Goal: Task Accomplishment & Management: Manage account settings

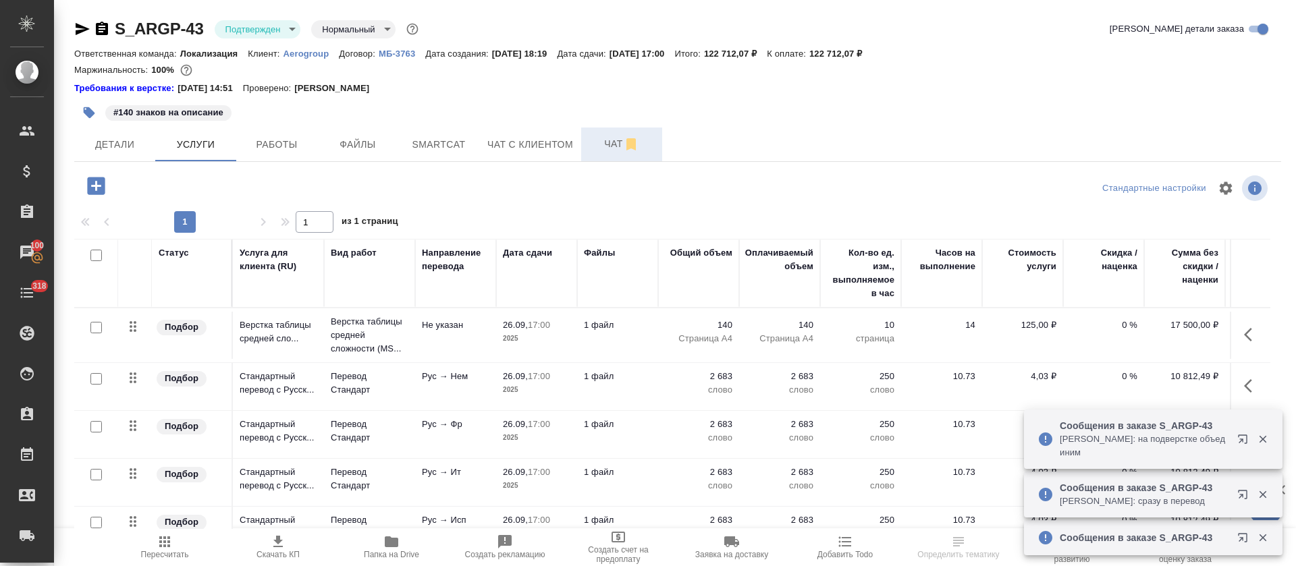
click at [590, 146] on span "Чат" at bounding box center [621, 144] width 65 height 17
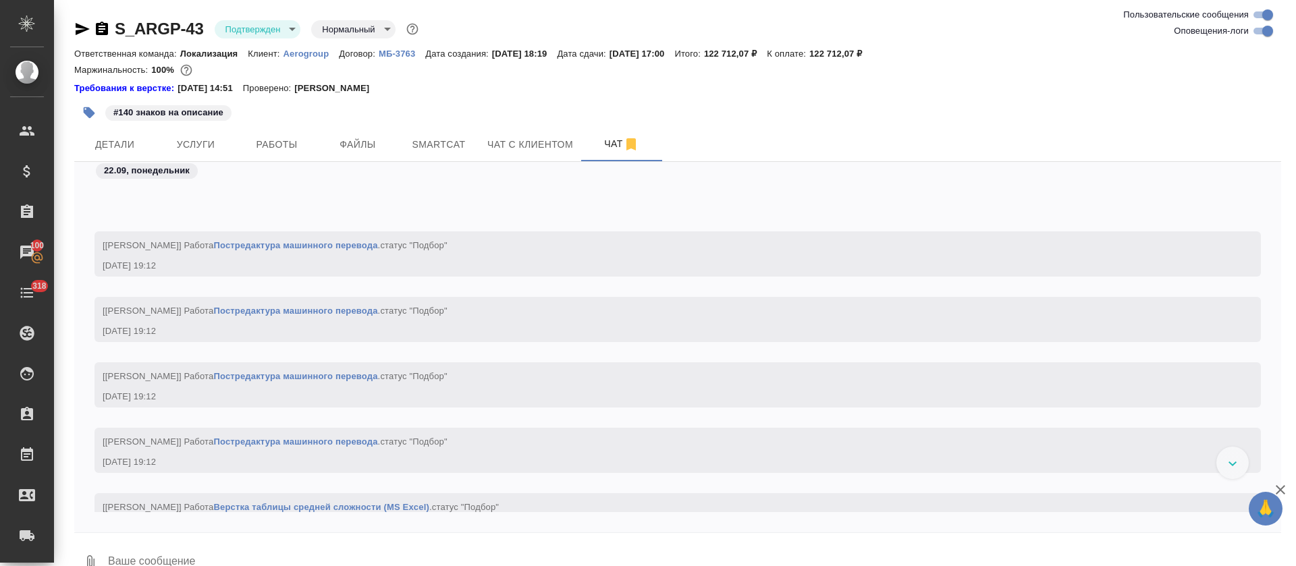
scroll to position [1305, 0]
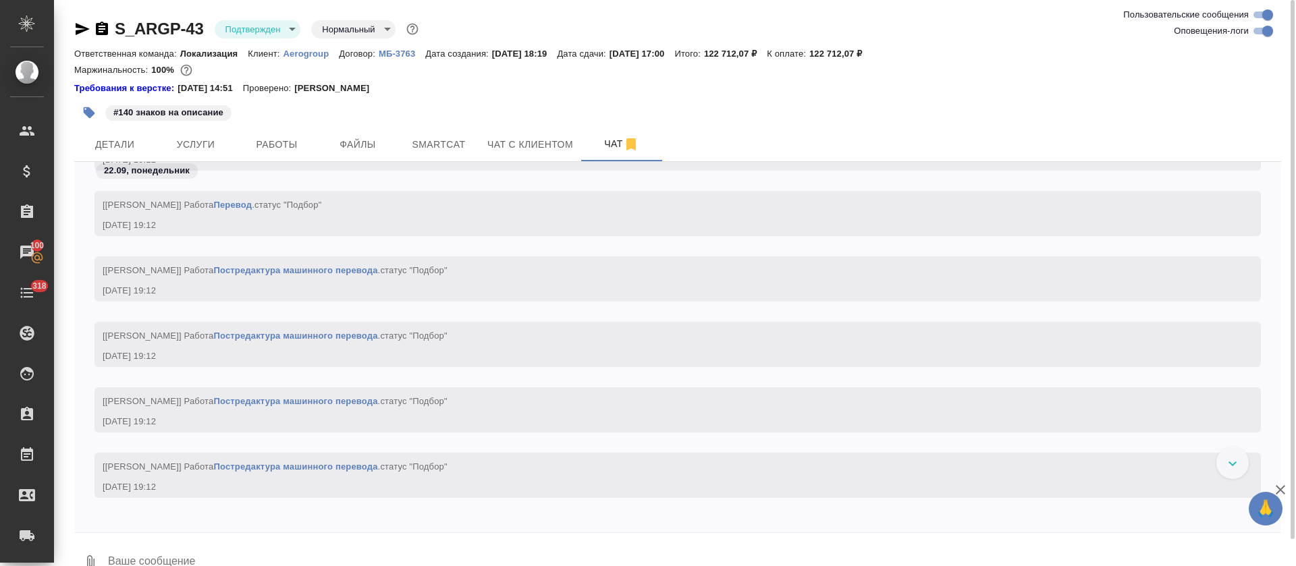
click at [1262, 37] on input "Оповещения-логи" at bounding box center [1267, 31] width 49 height 16
checkbox input "false"
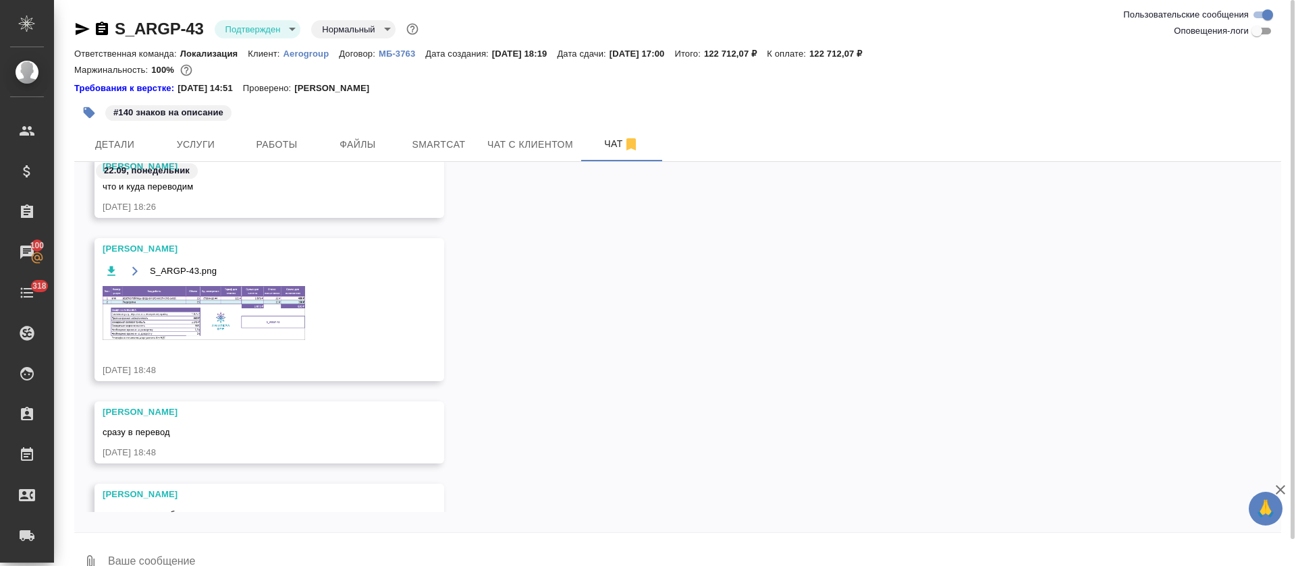
scroll to position [163, 0]
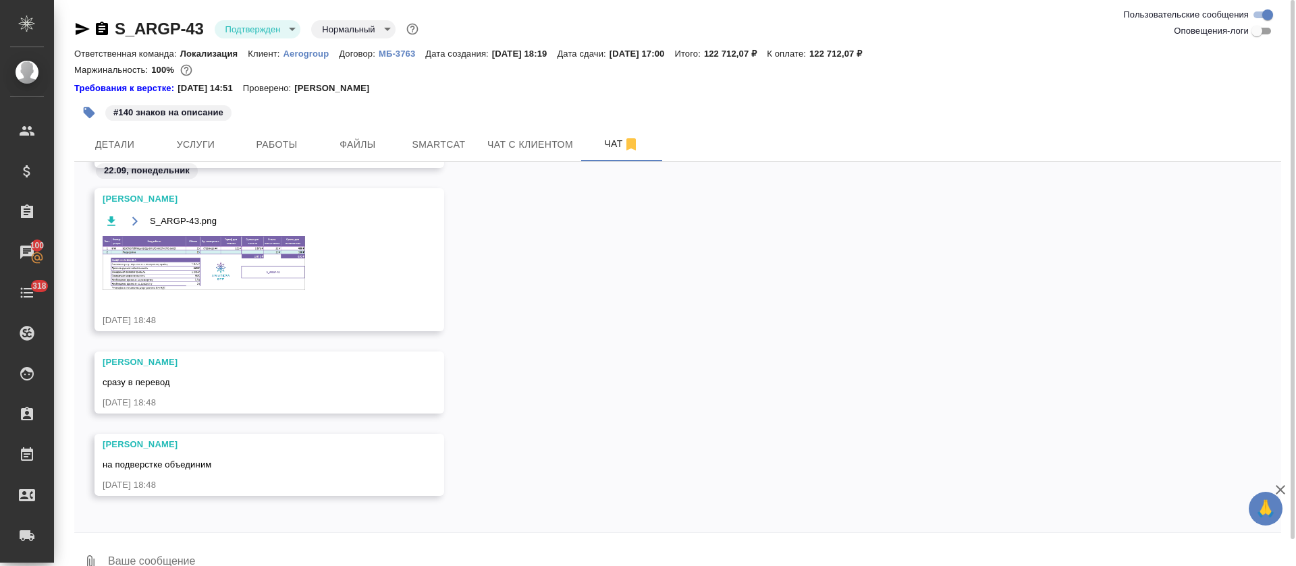
click at [272, 260] on img at bounding box center [204, 263] width 202 height 54
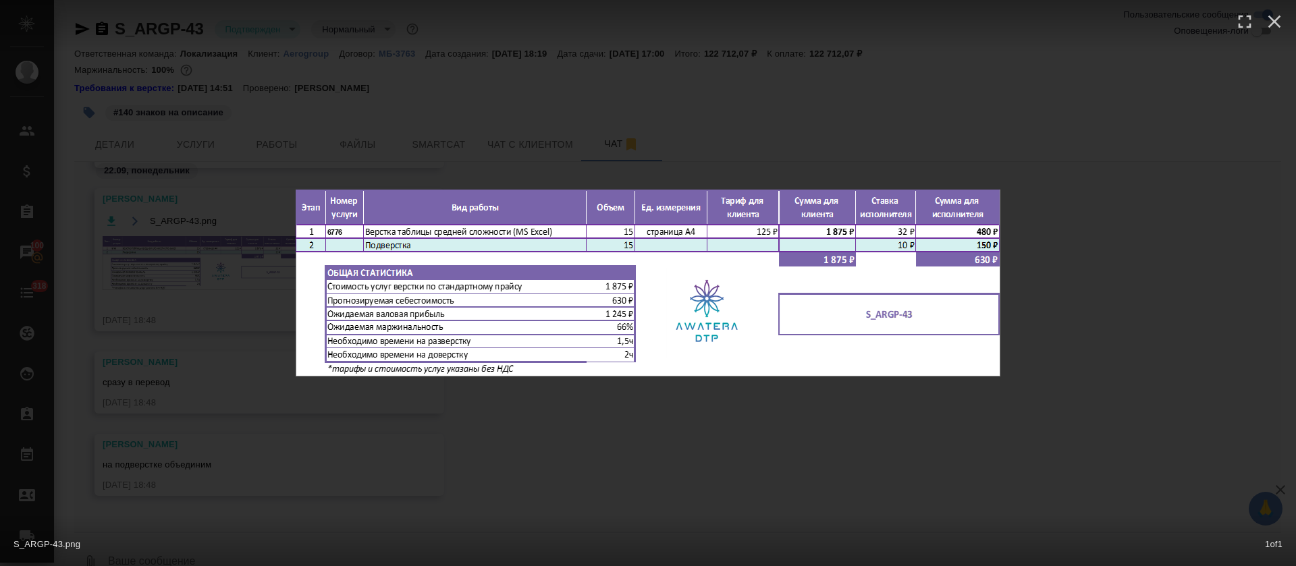
click at [794, 419] on div "S_ARGP-43.png 1 of 1" at bounding box center [648, 283] width 1296 height 566
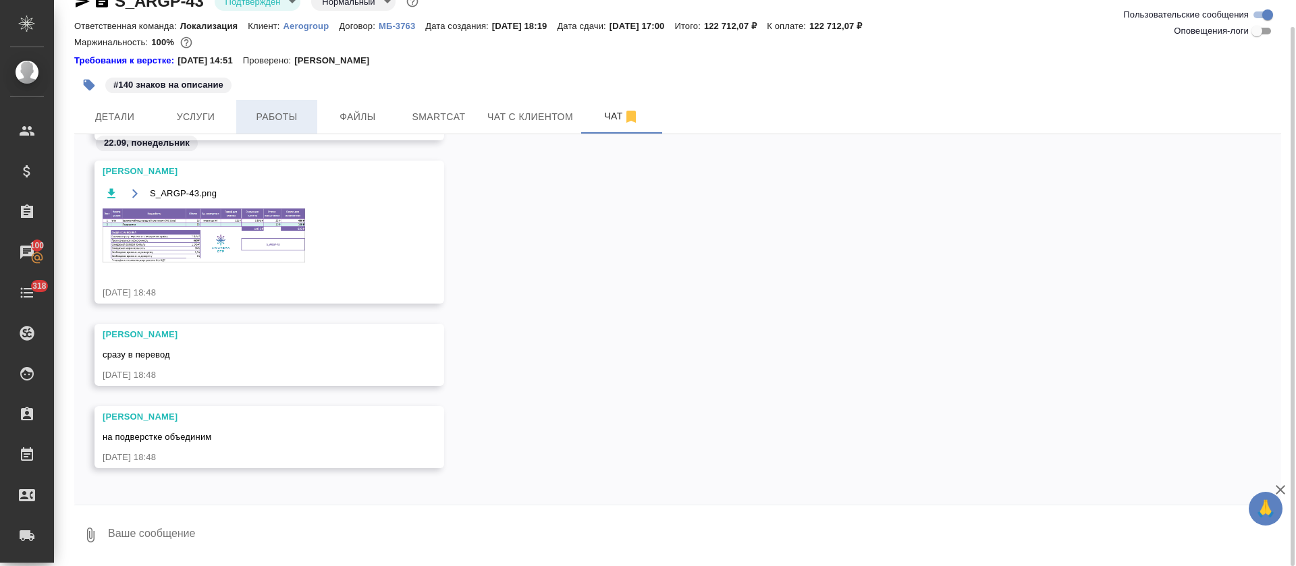
click at [304, 117] on span "Работы" at bounding box center [276, 117] width 65 height 17
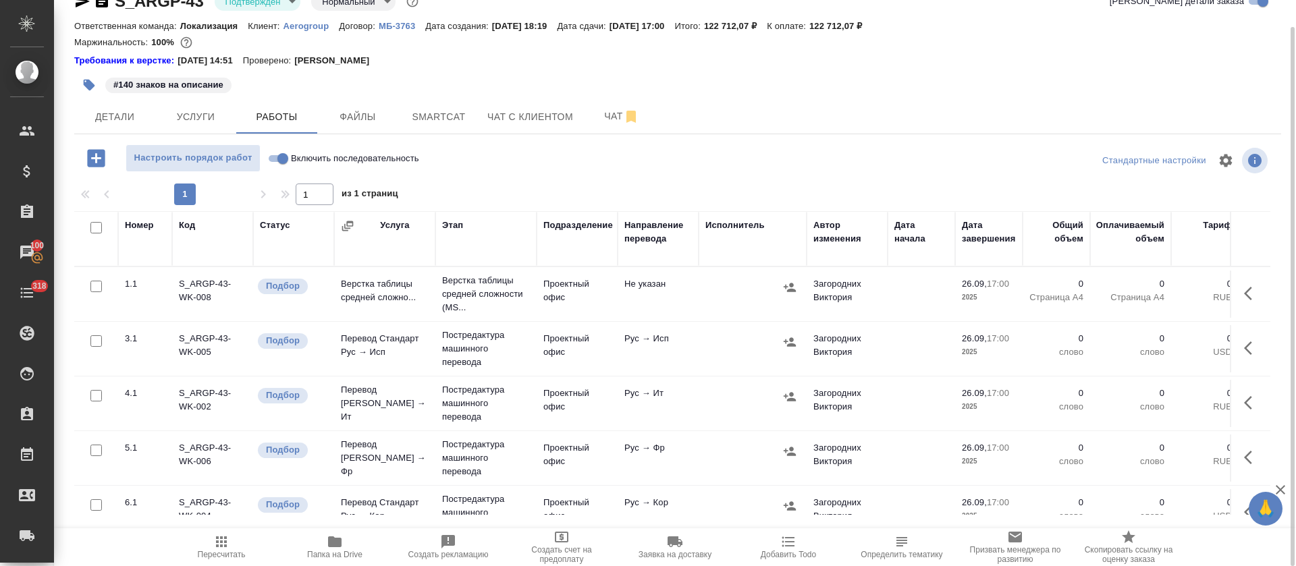
click at [337, 543] on icon "button" at bounding box center [334, 542] width 13 height 11
click at [431, 124] on span "Smartcat" at bounding box center [438, 117] width 65 height 17
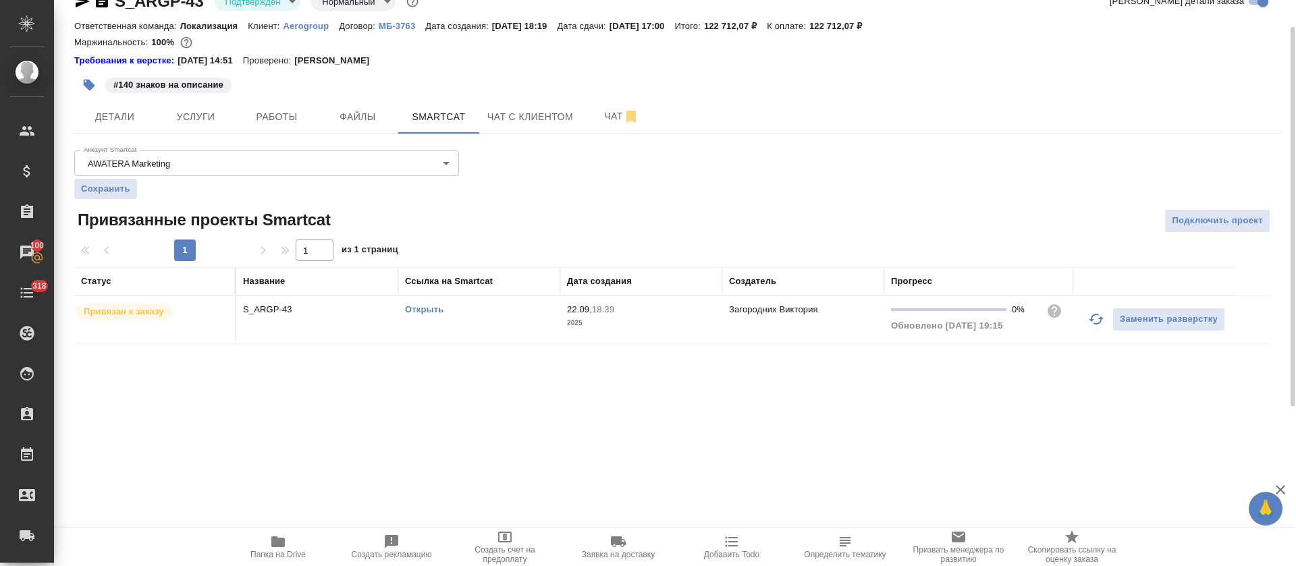
click at [418, 308] on link "Открыть" at bounding box center [424, 309] width 38 height 10
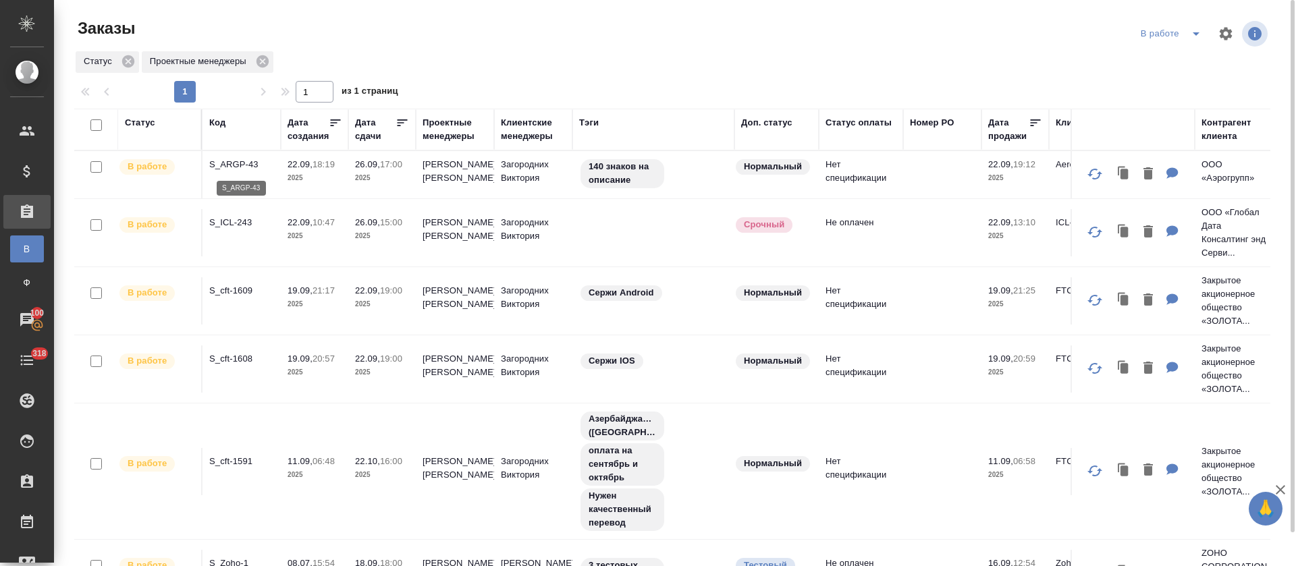
click at [258, 161] on p "S_ARGP-43" at bounding box center [241, 164] width 65 height 13
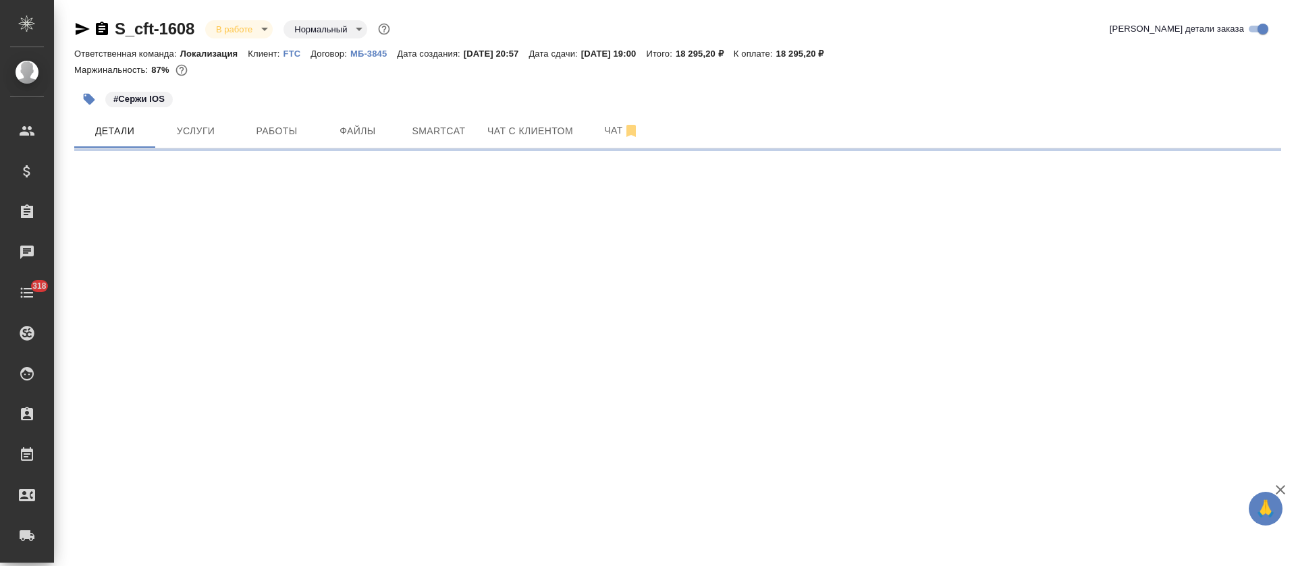
select select "RU"
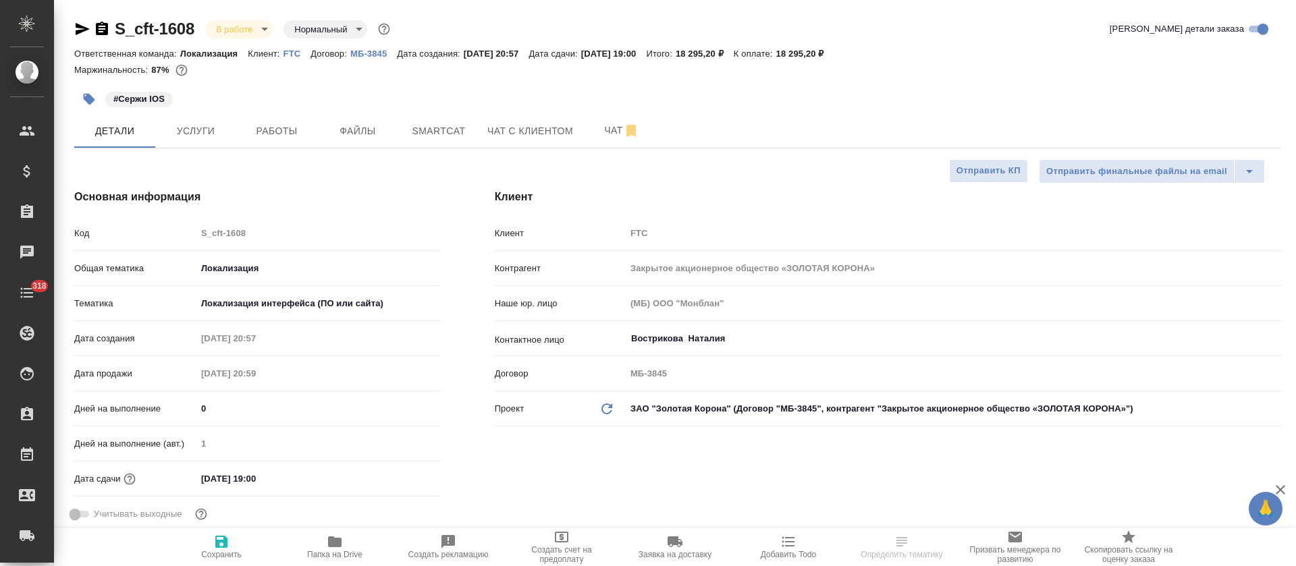
type textarea "x"
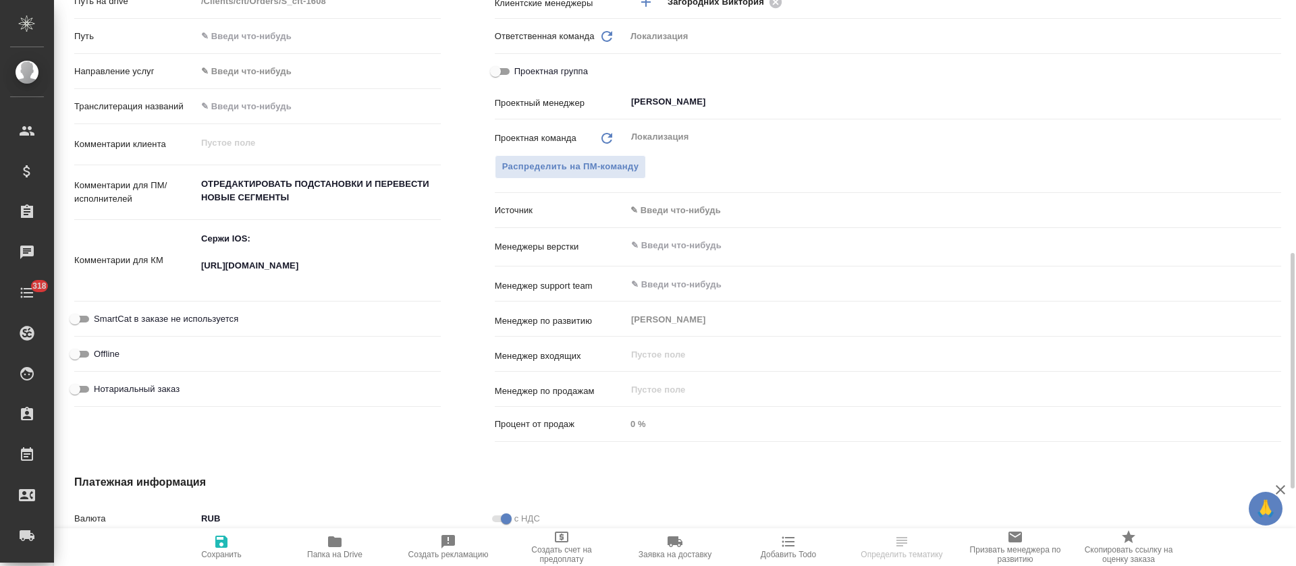
click at [234, 275] on textarea "Сержи IOS: https://smartcat.com/projects/c2167bad-6919-42f6-9136-a07398b7a8d9/f…" at bounding box center [318, 258] width 244 height 63
type textarea "x"
click at [234, 275] on textarea "Сержи IOS: https://smartcat.com/projects/c2167bad-6919-42f6-9136-a07398b7a8d9/f…" at bounding box center [318, 259] width 243 height 63
type textarea "x"
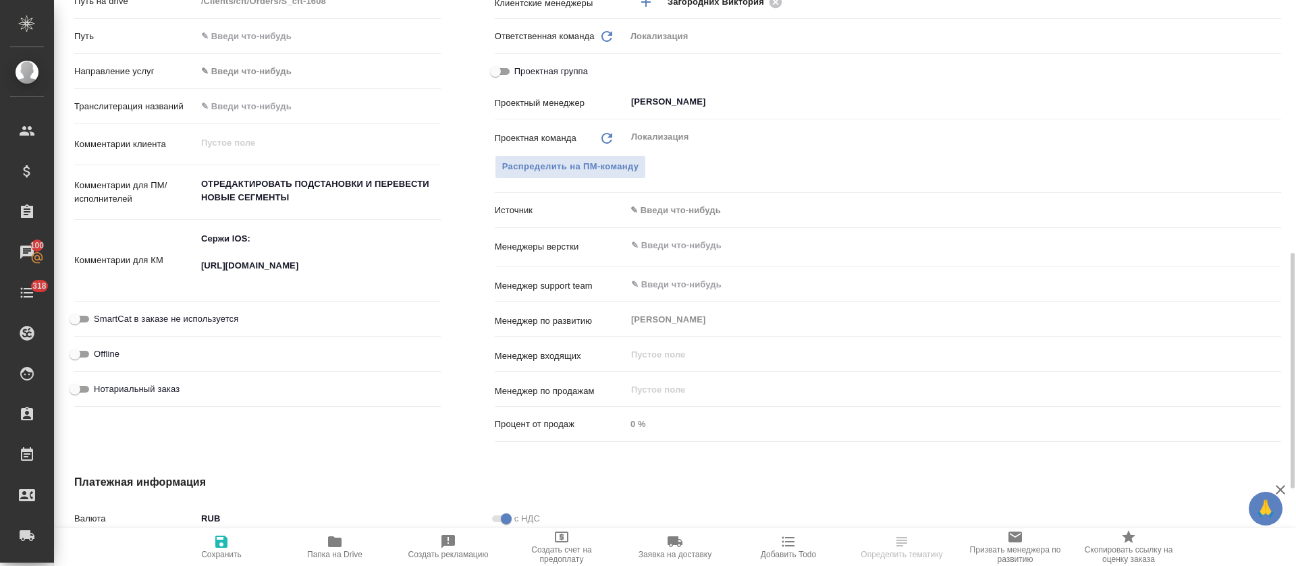
type textarea "x"
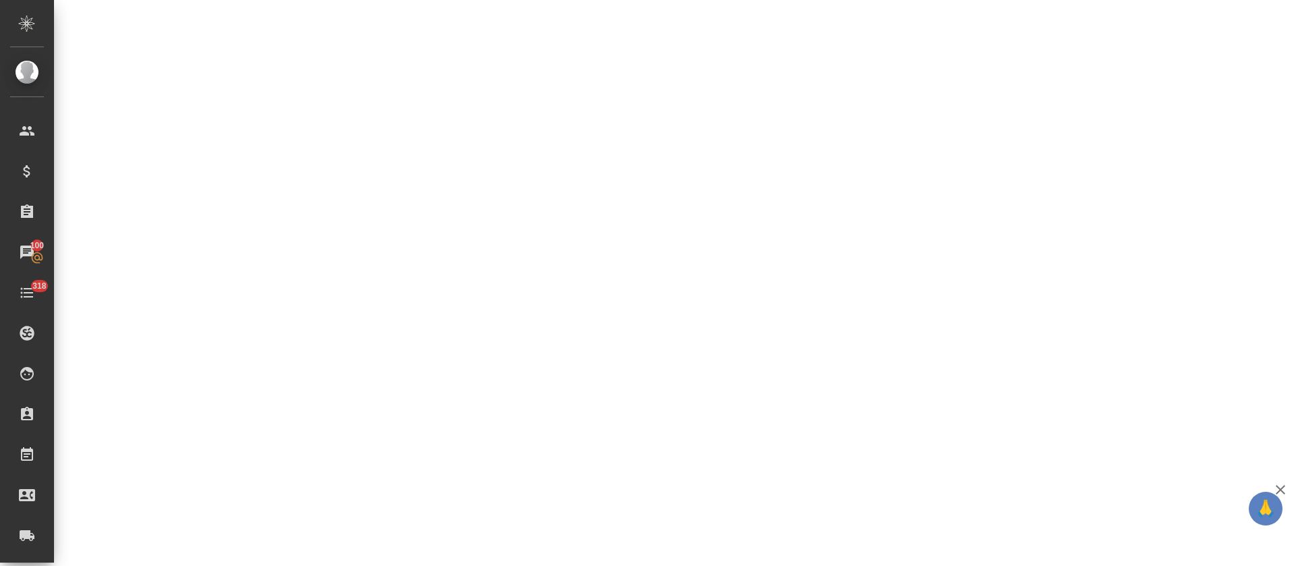
select select "RU"
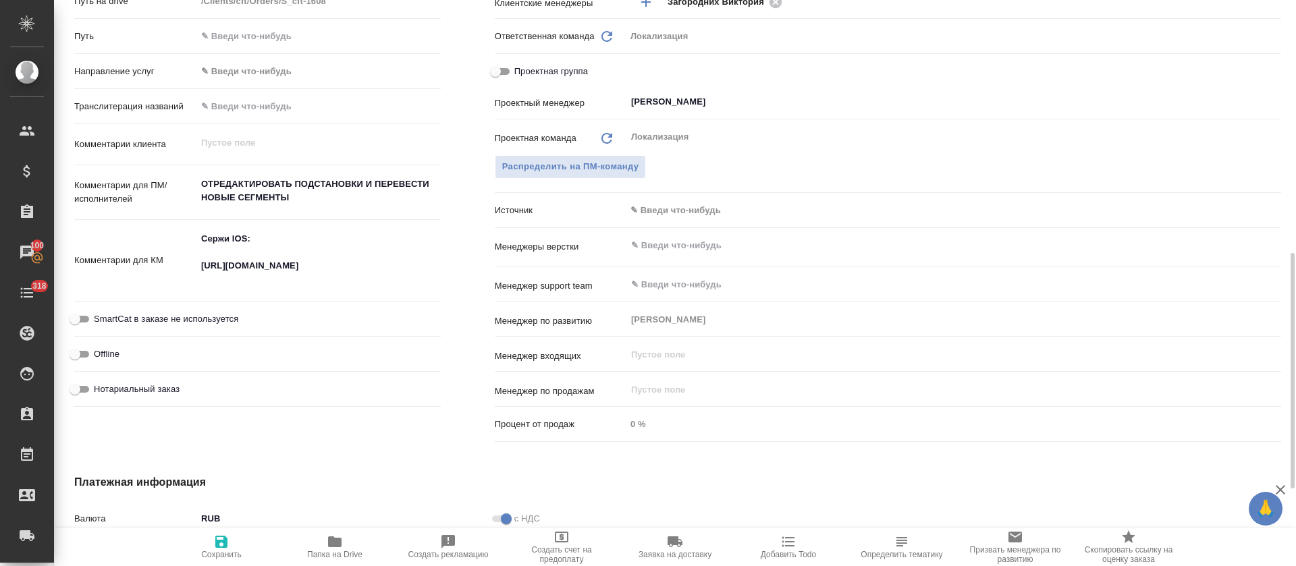
type textarea "x"
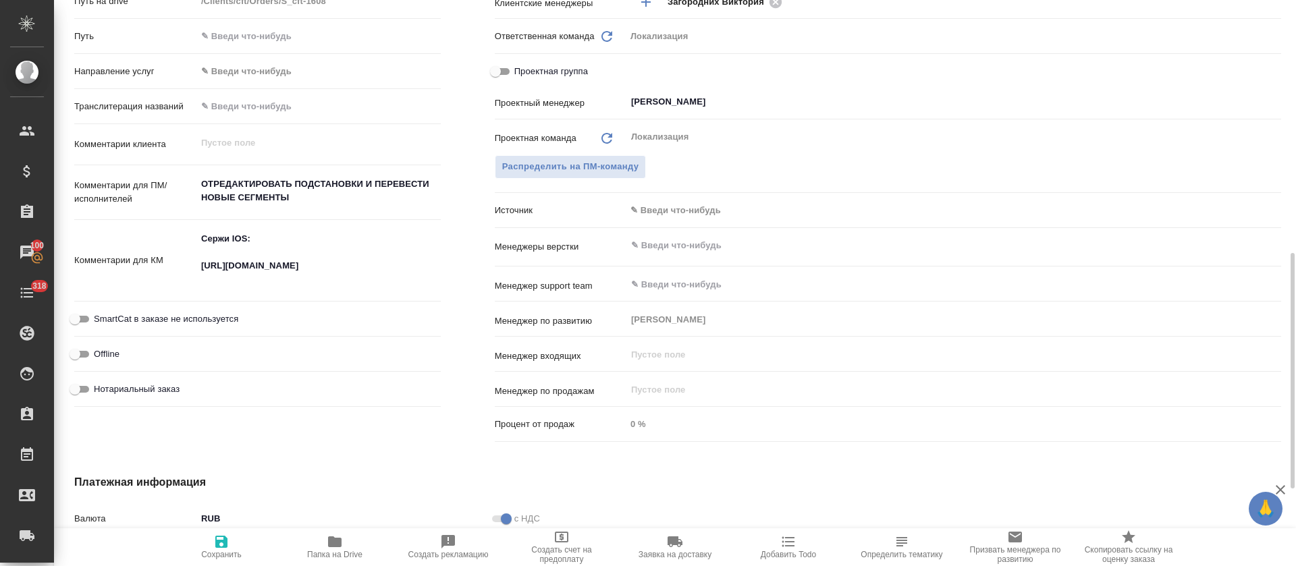
type textarea "x"
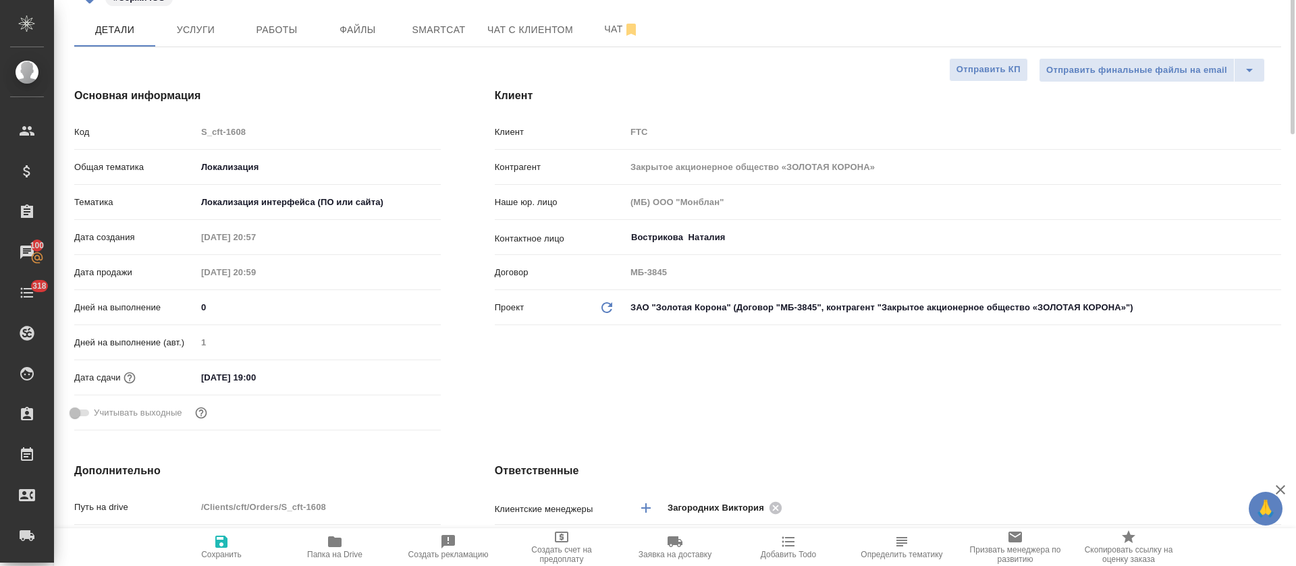
scroll to position [0, 0]
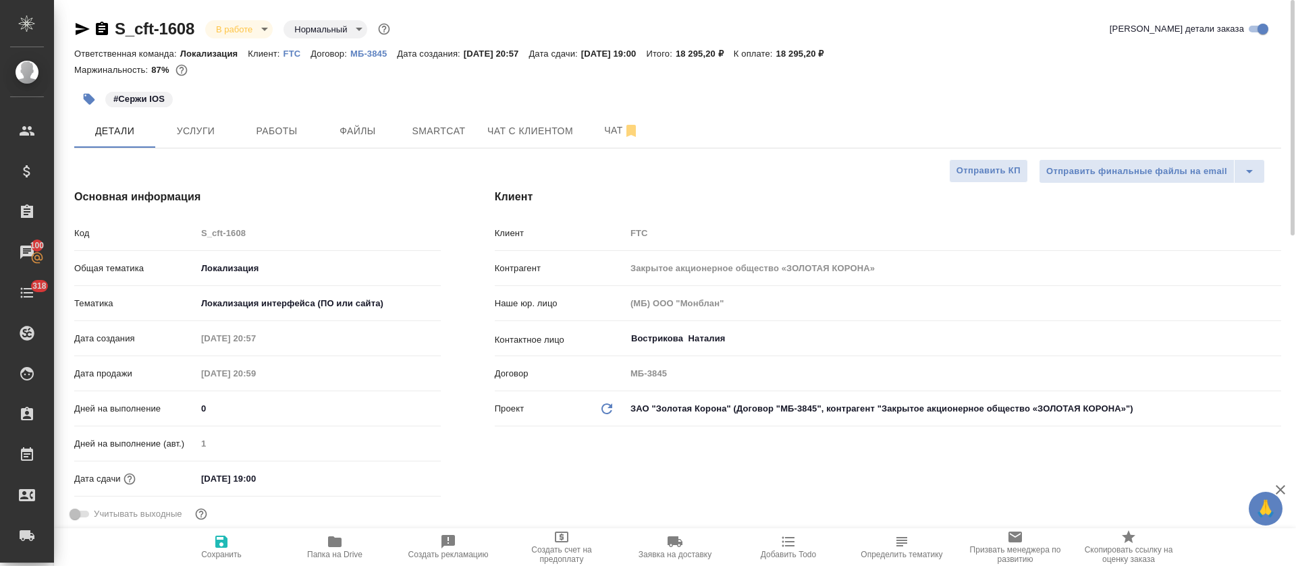
type textarea "x"
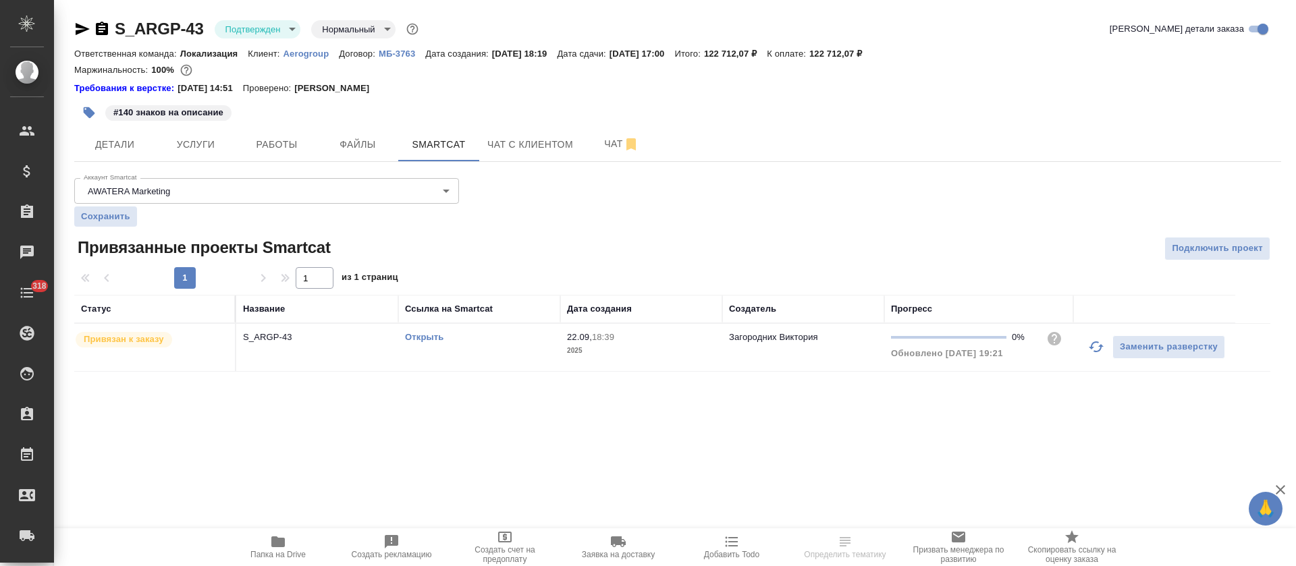
click at [277, 43] on div "S_ARGP-43 Подтвержден confirmed Нормальный normal Кратко детали заказа" at bounding box center [677, 31] width 1207 height 27
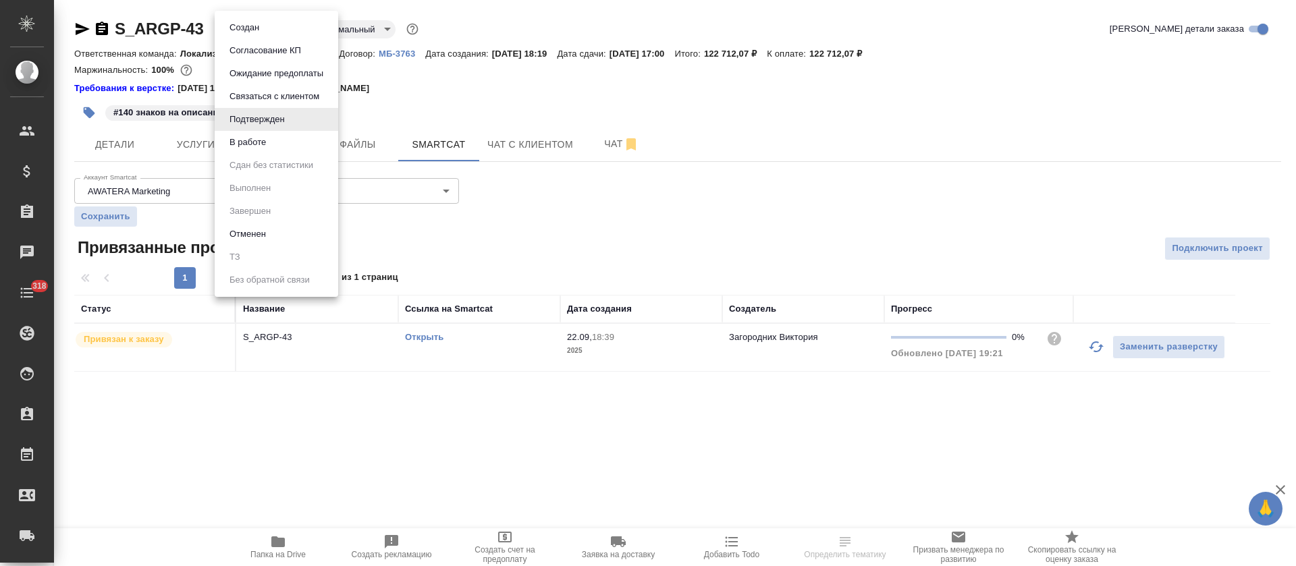
click at [279, 26] on body "🙏 .cls-1 fill:#fff; AWATERA Tretyakova Olga Клиенты Спецификации Заказы Чаты 31…" at bounding box center [648, 283] width 1296 height 566
click at [288, 148] on li "В работе" at bounding box center [277, 142] width 124 height 23
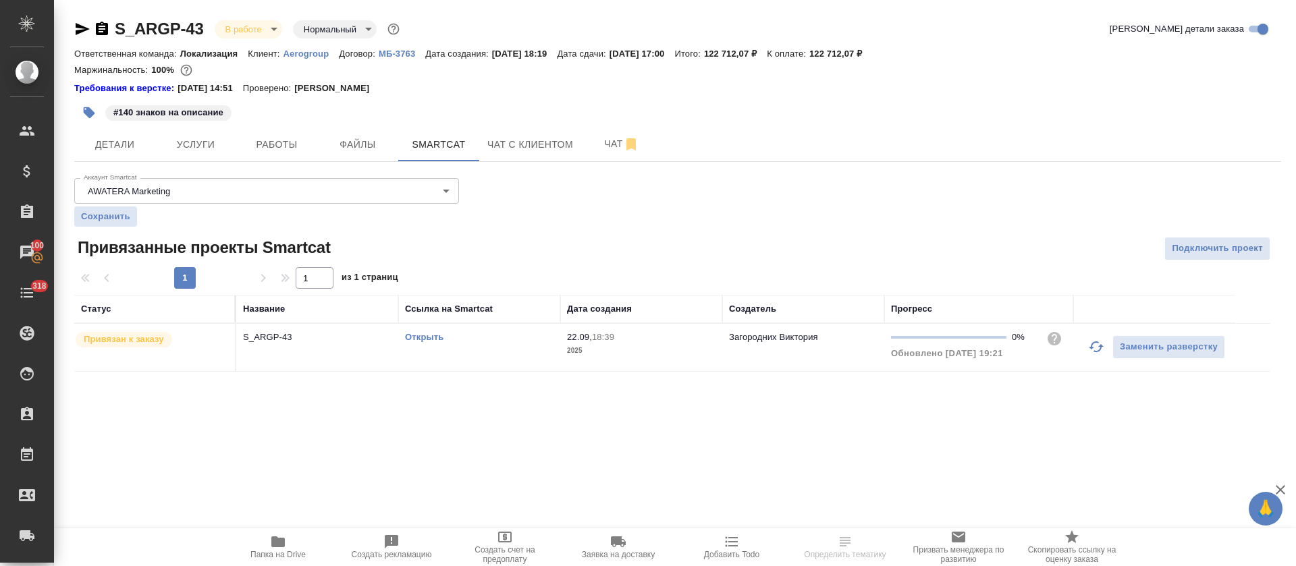
click at [526, 339] on div "Открыть" at bounding box center [479, 337] width 148 height 13
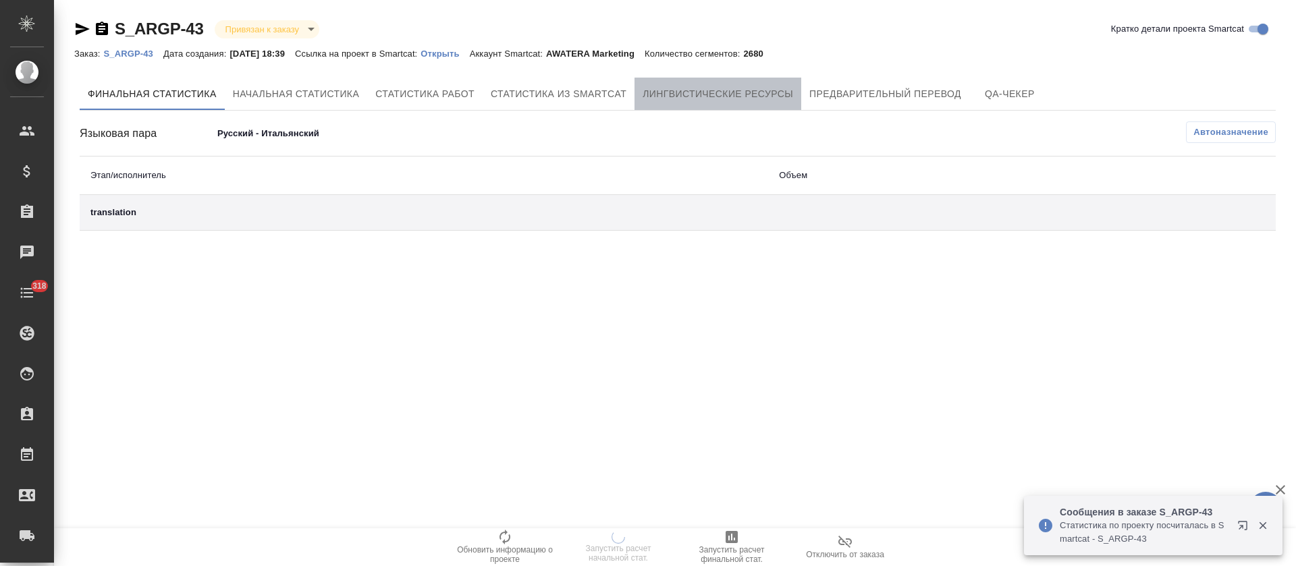
click at [711, 107] on button "Лингвистические ресурсы" at bounding box center [717, 94] width 167 height 32
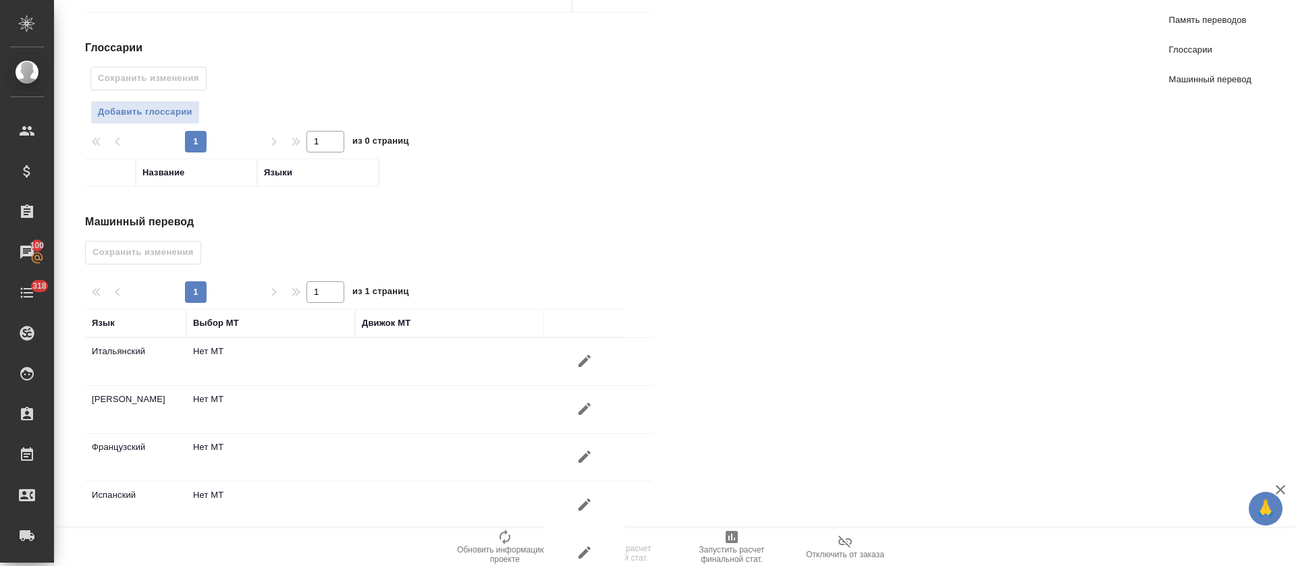
scroll to position [1480, 0]
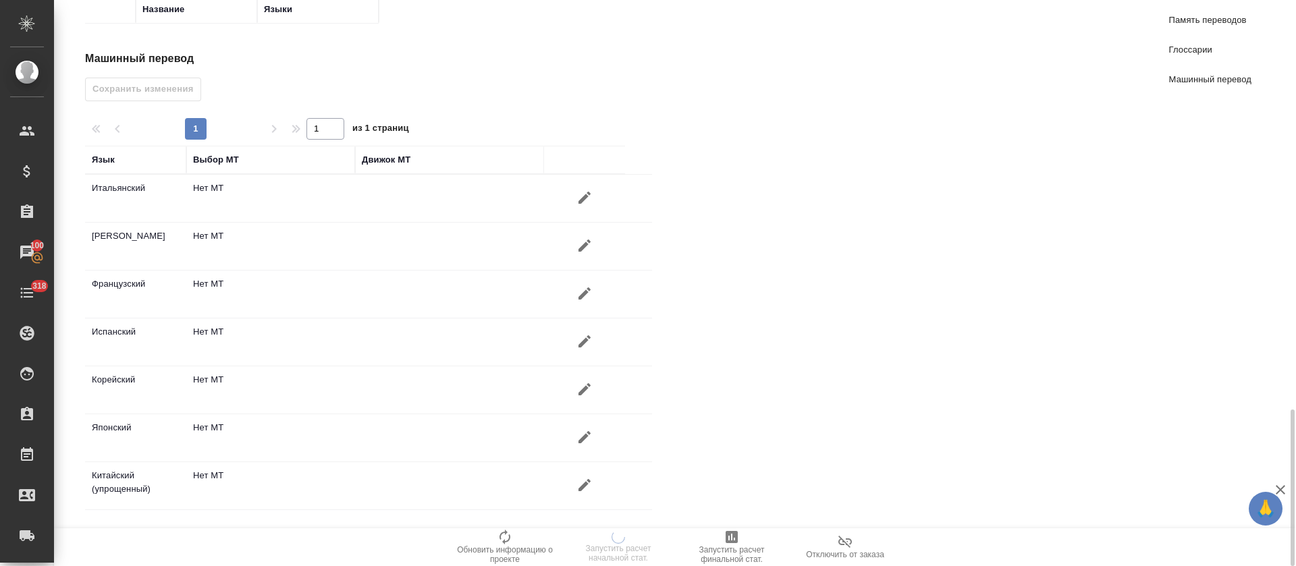
click at [588, 192] on icon "button" at bounding box center [584, 197] width 12 height 12
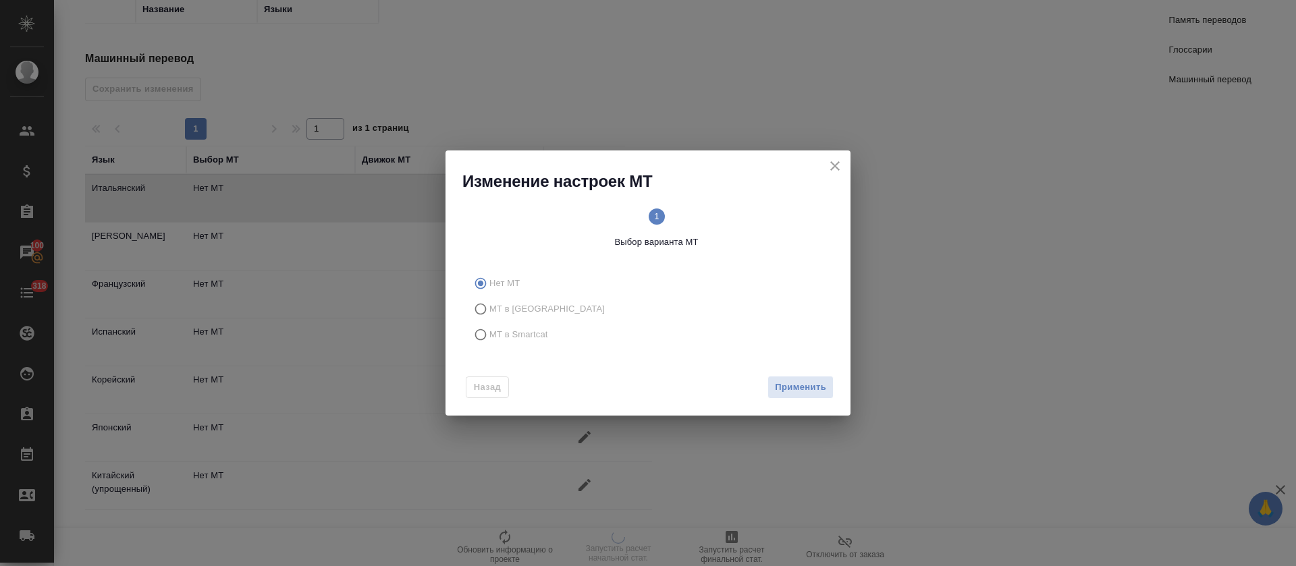
click at [531, 333] on span "МТ в Smartcat" at bounding box center [518, 334] width 59 height 13
click at [489, 333] on input "МТ в Smartcat" at bounding box center [479, 335] width 22 height 26
radio input "true"
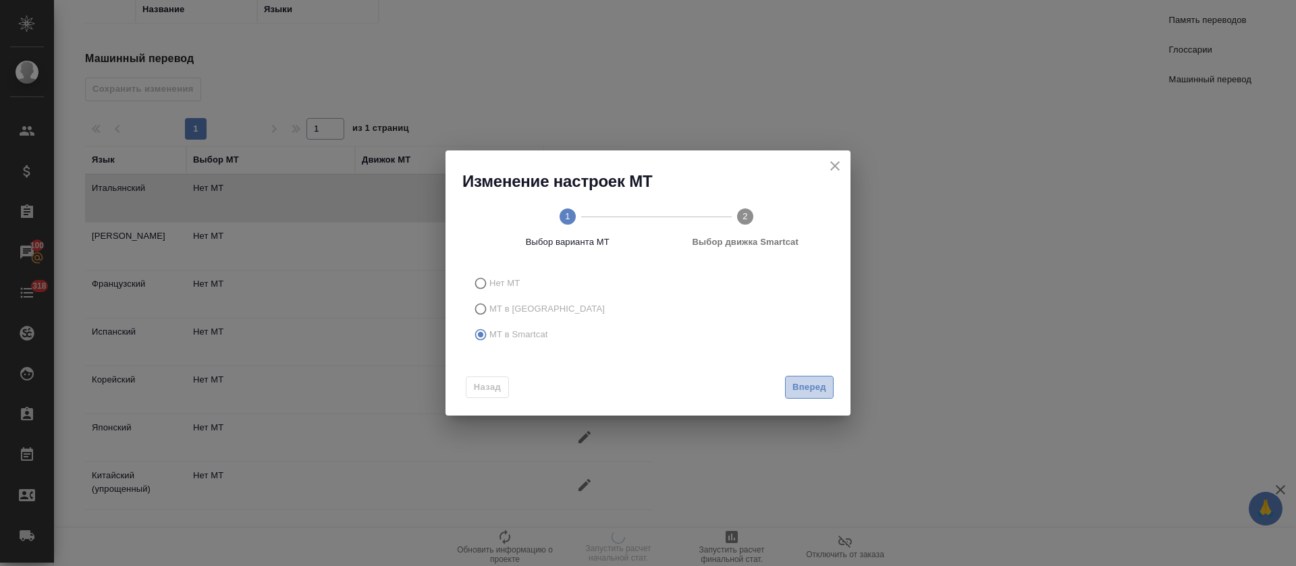
click at [795, 392] on span "Вперед" at bounding box center [809, 388] width 34 height 16
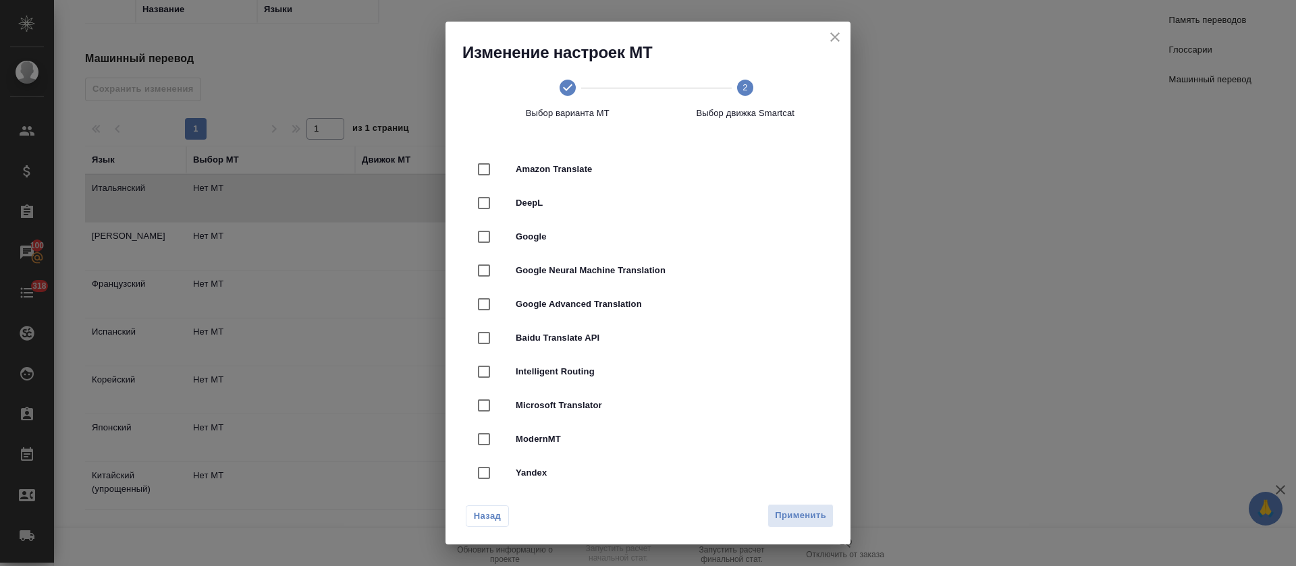
click at [691, 192] on div "DeepL" at bounding box center [648, 203] width 362 height 34
checkbox input "true"
click at [809, 506] on button "Применить" at bounding box center [800, 516] width 66 height 24
radio input "false"
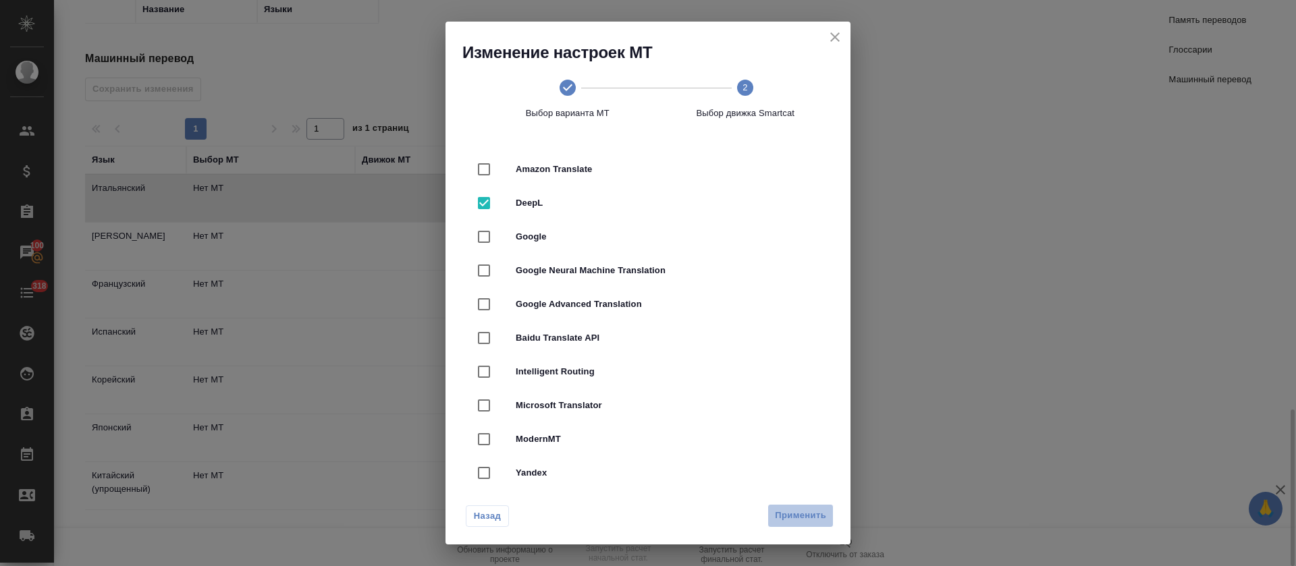
radio input "false"
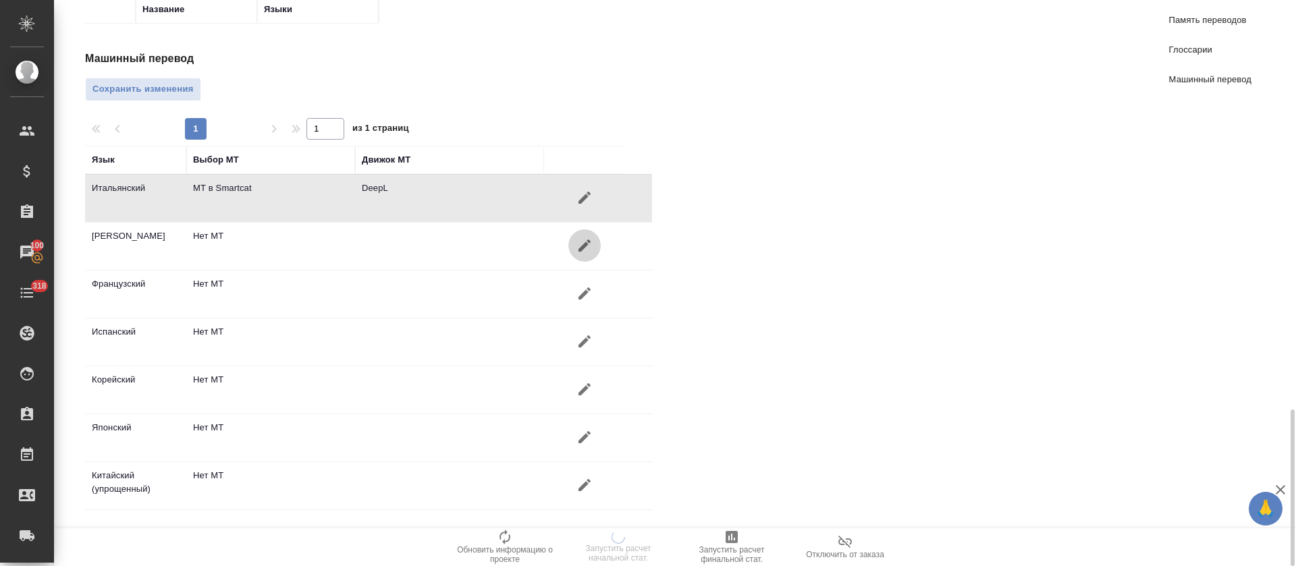
click at [576, 256] on button "button" at bounding box center [584, 245] width 32 height 32
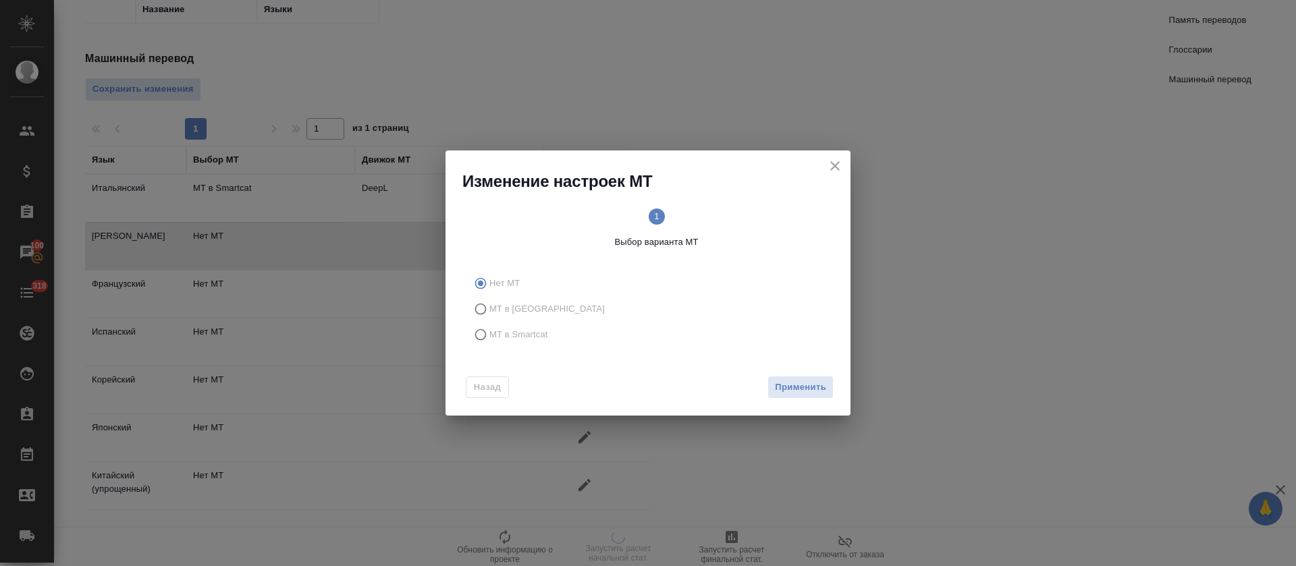
drag, startPoint x: 534, startPoint y: 335, endPoint x: 555, endPoint y: 337, distance: 21.0
click at [534, 334] on span "МТ в Smartcat" at bounding box center [518, 334] width 59 height 13
click at [489, 334] on input "МТ в Smartcat" at bounding box center [479, 335] width 22 height 26
radio input "true"
click at [813, 389] on span "Вперед" at bounding box center [809, 388] width 34 height 16
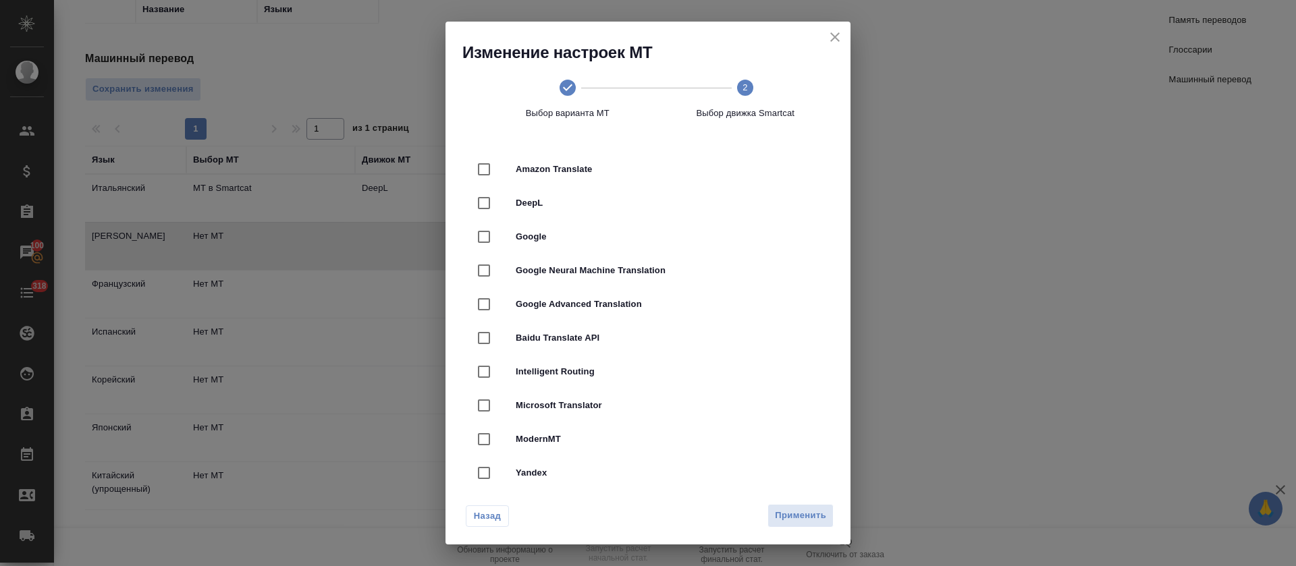
click at [658, 211] on div "DeepL" at bounding box center [648, 203] width 362 height 34
checkbox input "true"
click at [817, 512] on span "Применить" at bounding box center [800, 516] width 51 height 16
radio input "false"
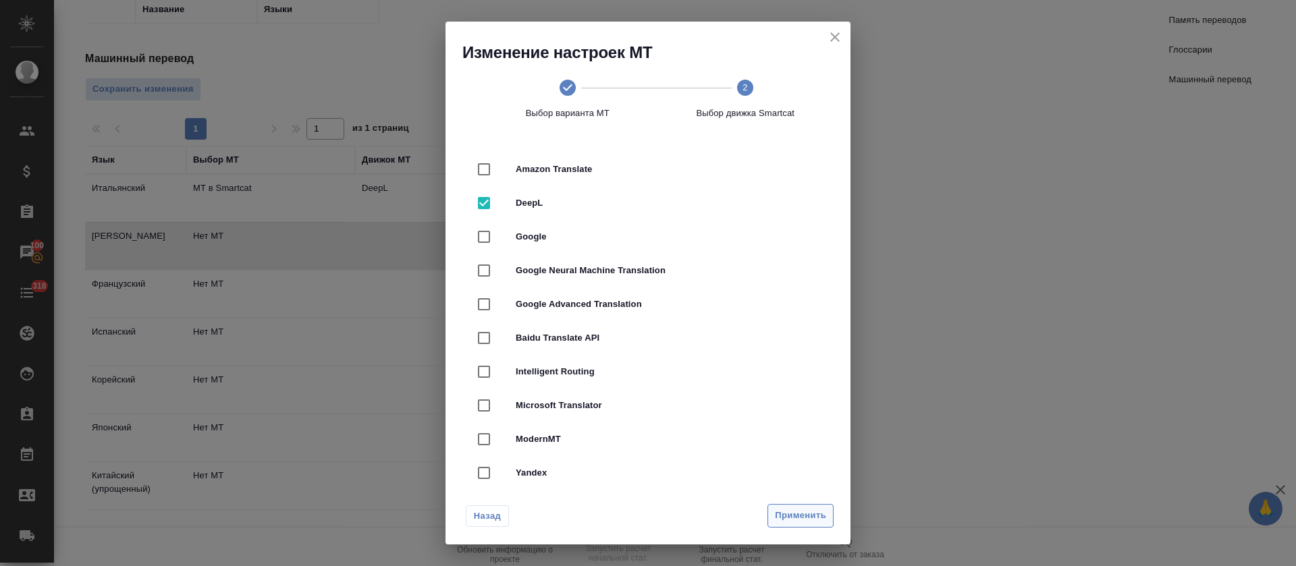
radio input "false"
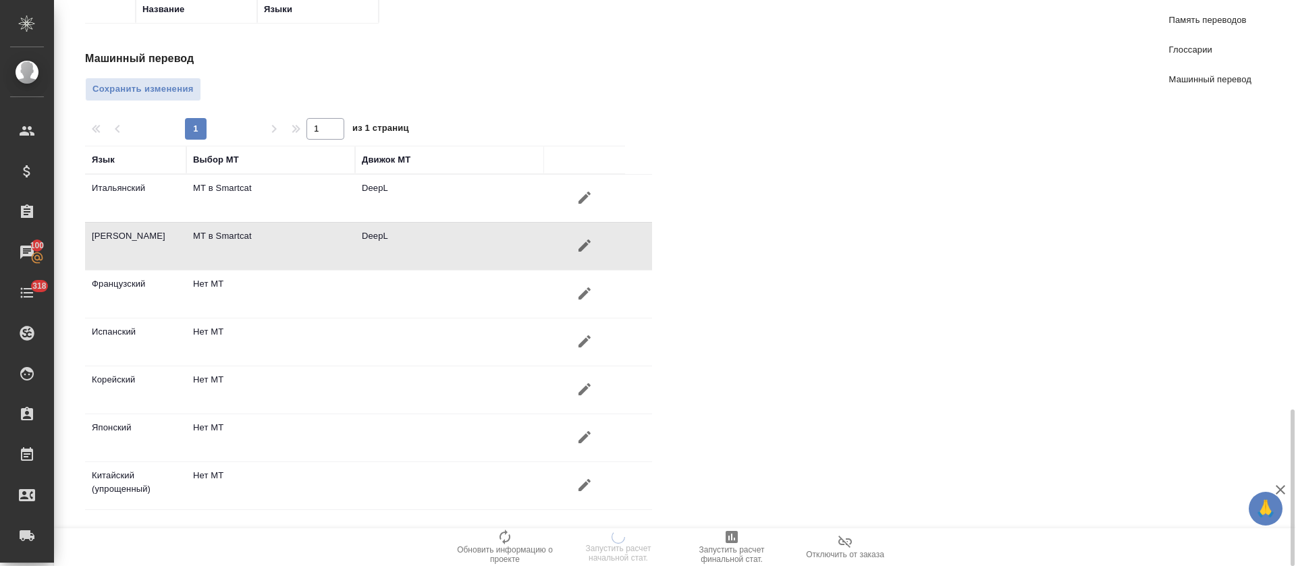
click at [584, 292] on icon "button" at bounding box center [584, 293] width 12 height 12
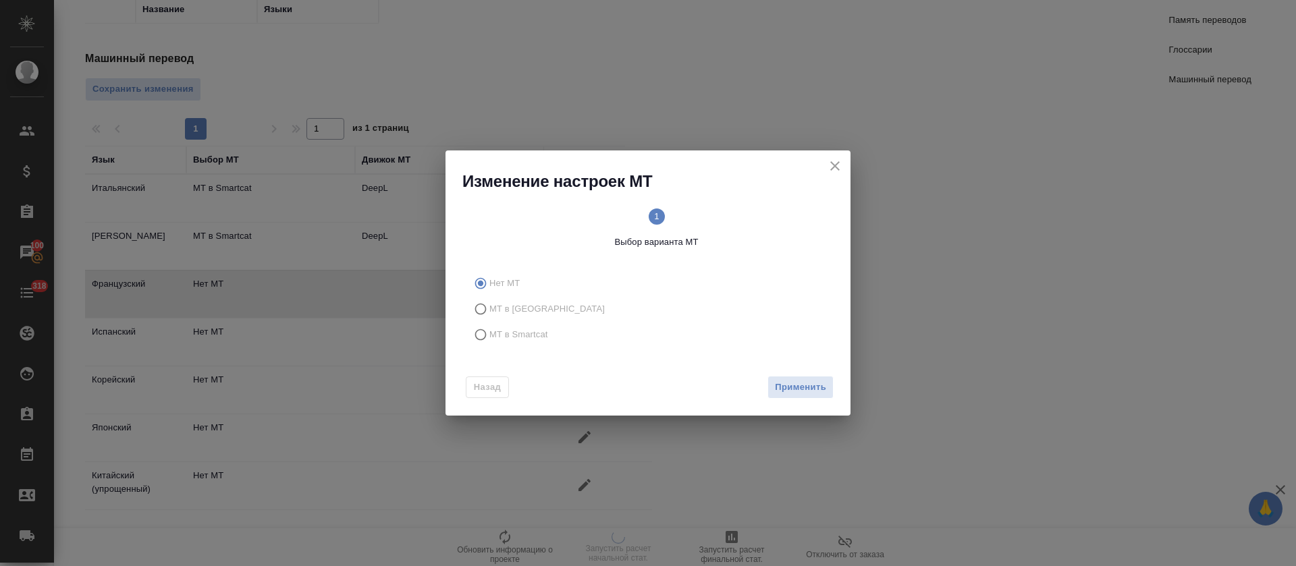
click at [555, 339] on label "МТ в Smartcat" at bounding box center [646, 335] width 356 height 26
click at [489, 339] on input "МТ в Smartcat" at bounding box center [479, 335] width 22 height 26
radio input "true"
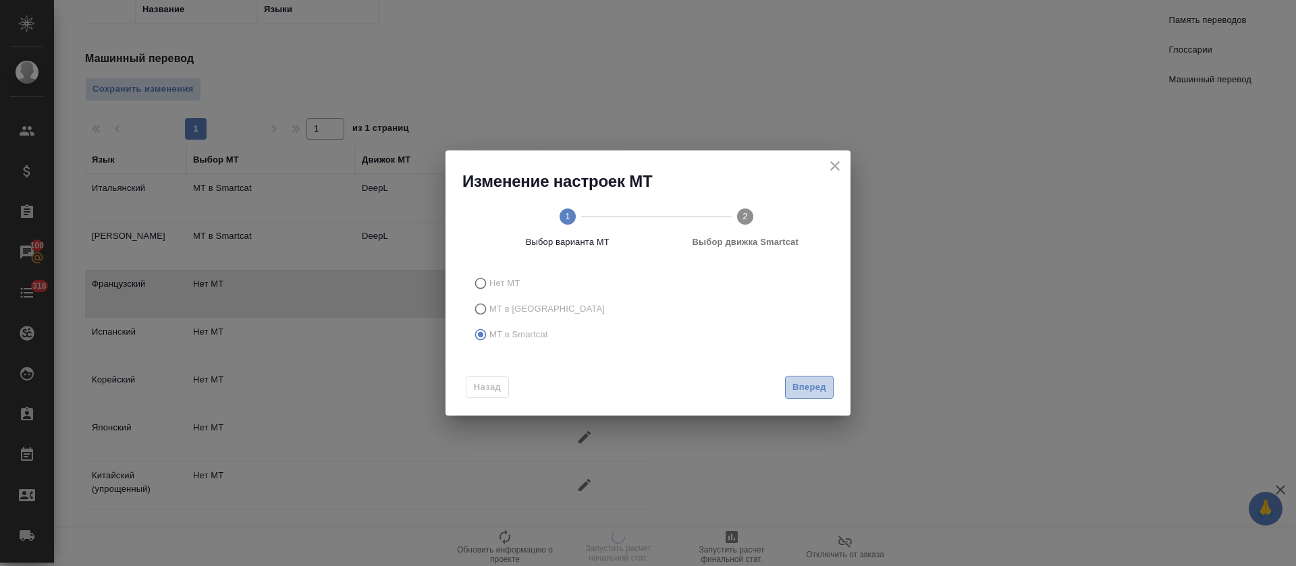
click at [797, 392] on span "Вперед" at bounding box center [809, 388] width 34 height 16
radio input "false"
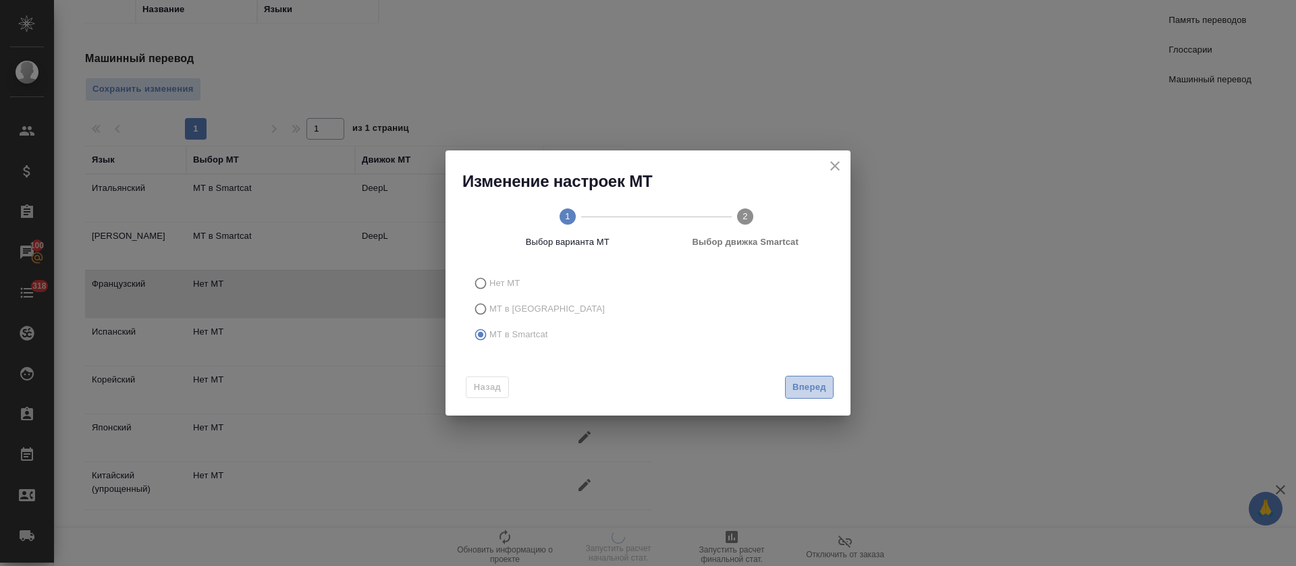
radio input "false"
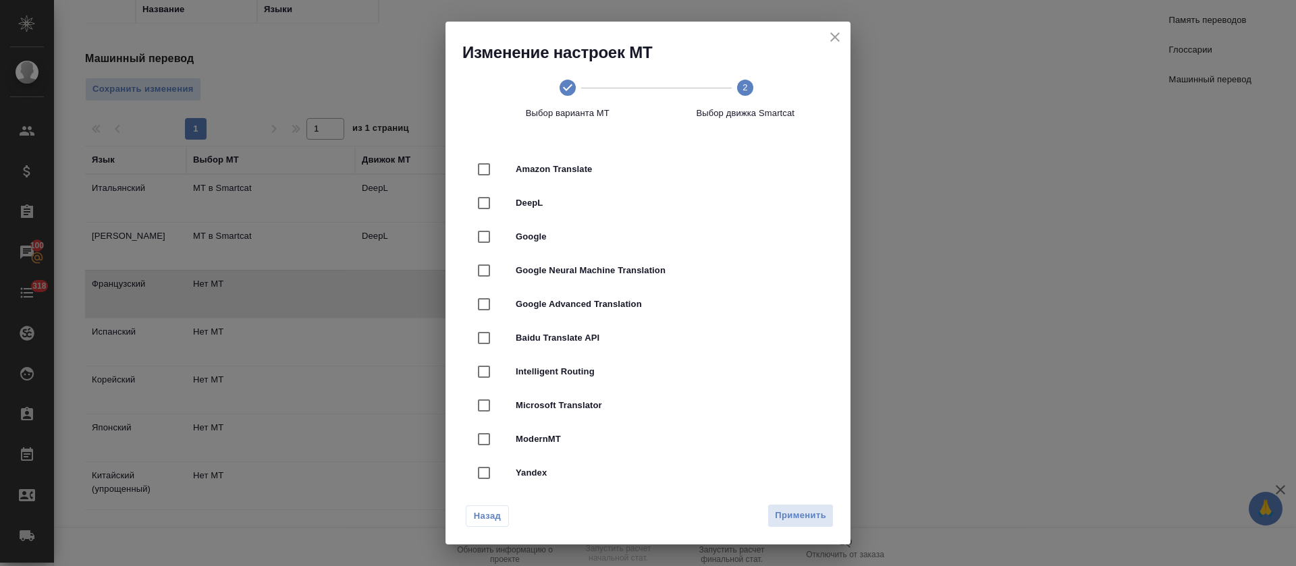
radio input "false"
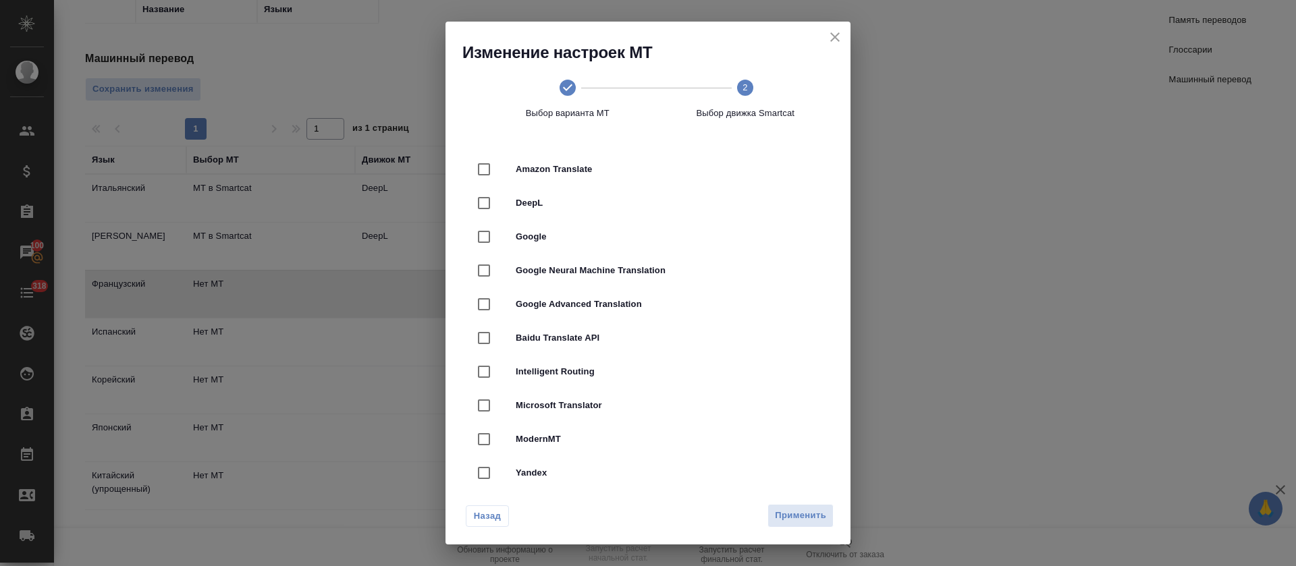
radio input "false"
click at [683, 207] on span "DeepL" at bounding box center [667, 202] width 302 height 13
checkbox input "true"
click at [821, 512] on span "Применить" at bounding box center [800, 516] width 51 height 16
radio input "false"
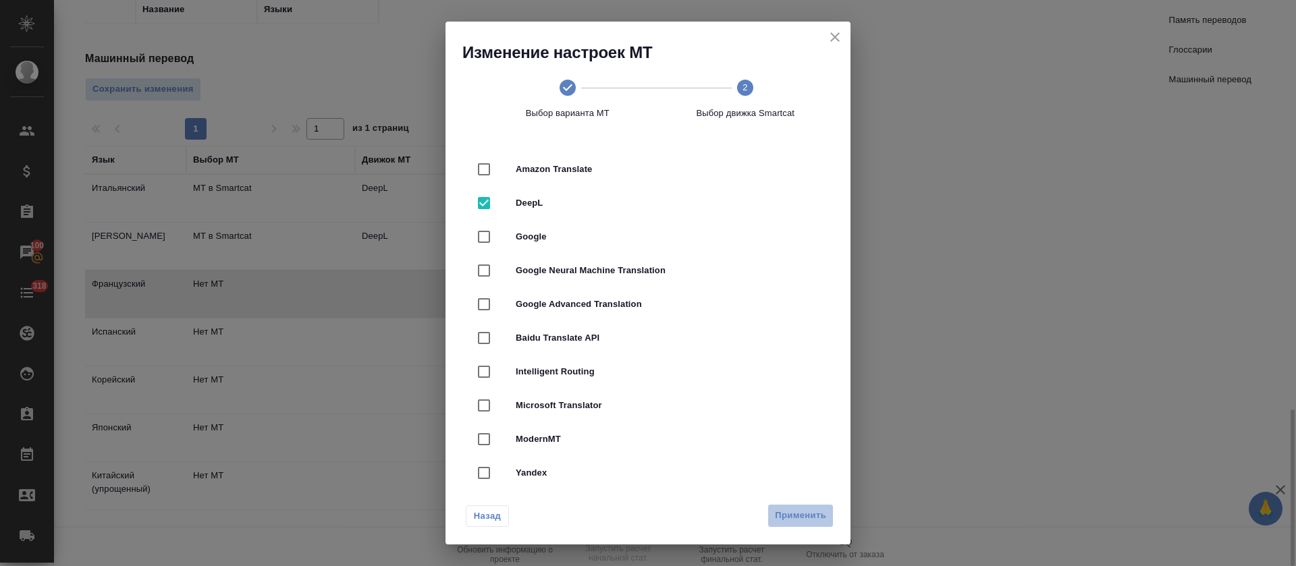
radio input "false"
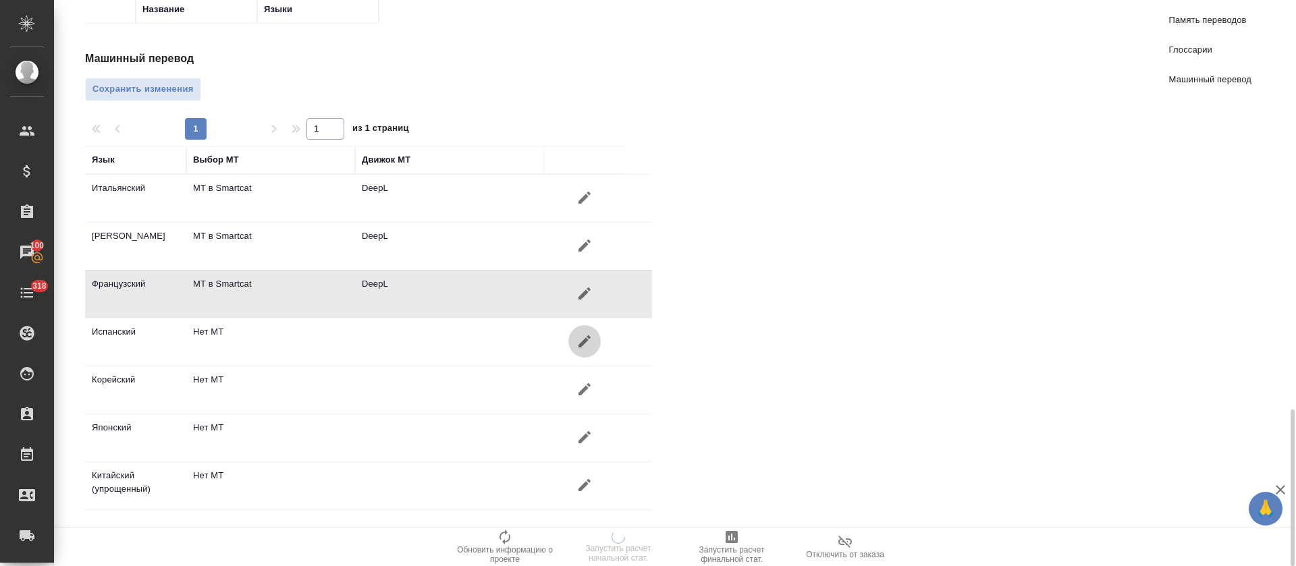
click at [591, 333] on icon "button" at bounding box center [584, 341] width 16 height 16
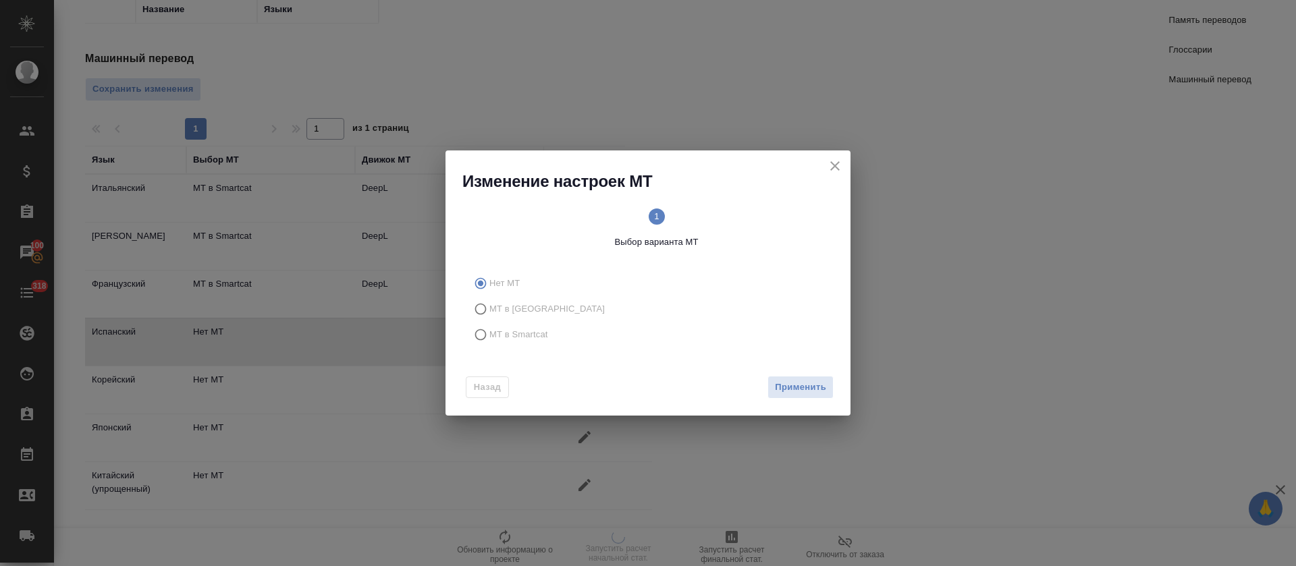
drag, startPoint x: 523, startPoint y: 335, endPoint x: 552, endPoint y: 333, distance: 29.1
click at [524, 333] on span "МТ в Smartcat" at bounding box center [518, 334] width 59 height 13
click at [489, 333] on input "МТ в Smartcat" at bounding box center [479, 335] width 22 height 26
radio input "true"
click at [788, 392] on button "Вперед" at bounding box center [809, 388] width 49 height 24
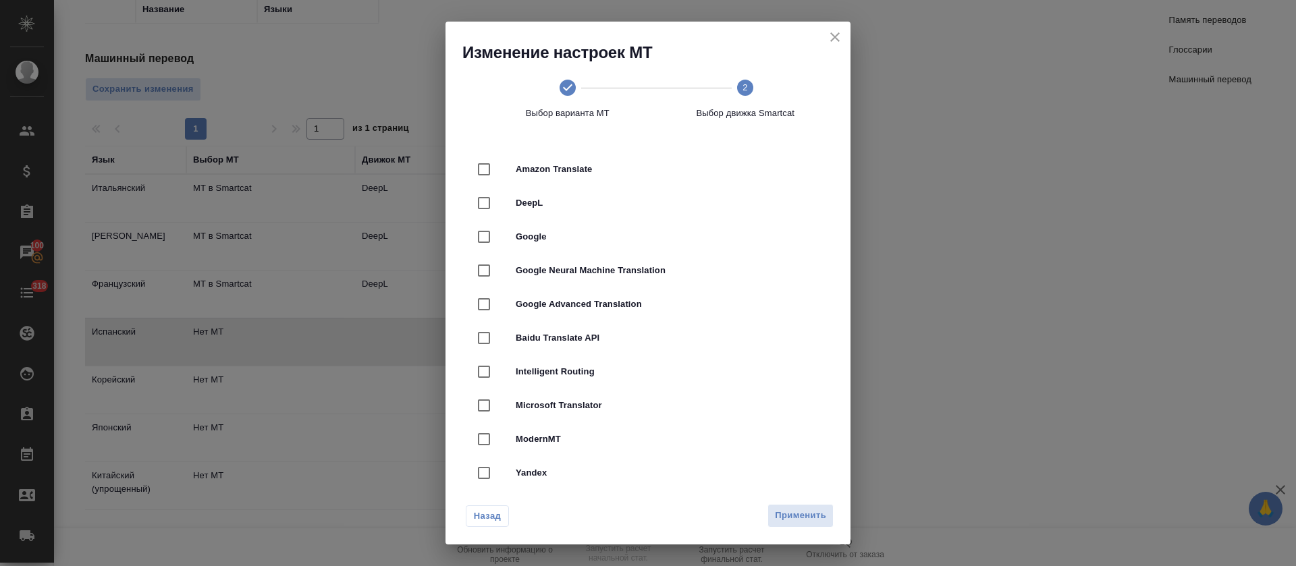
click at [705, 214] on div "DeepL" at bounding box center [648, 203] width 362 height 34
checkbox input "true"
click at [792, 512] on span "Применить" at bounding box center [800, 516] width 51 height 16
radio input "false"
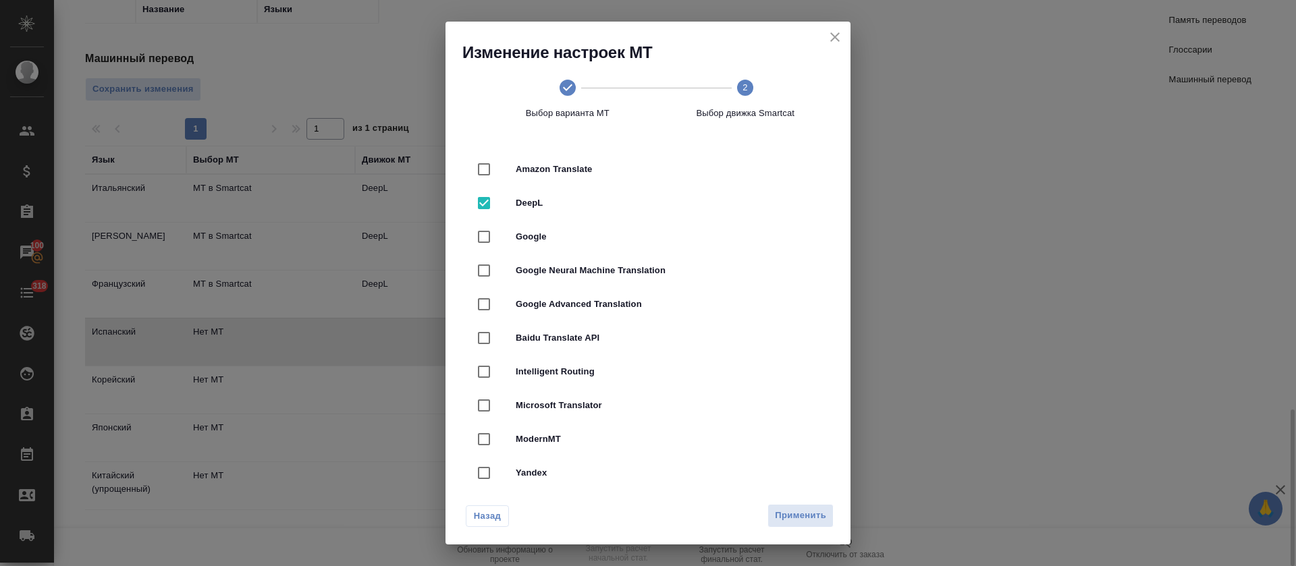
radio input "false"
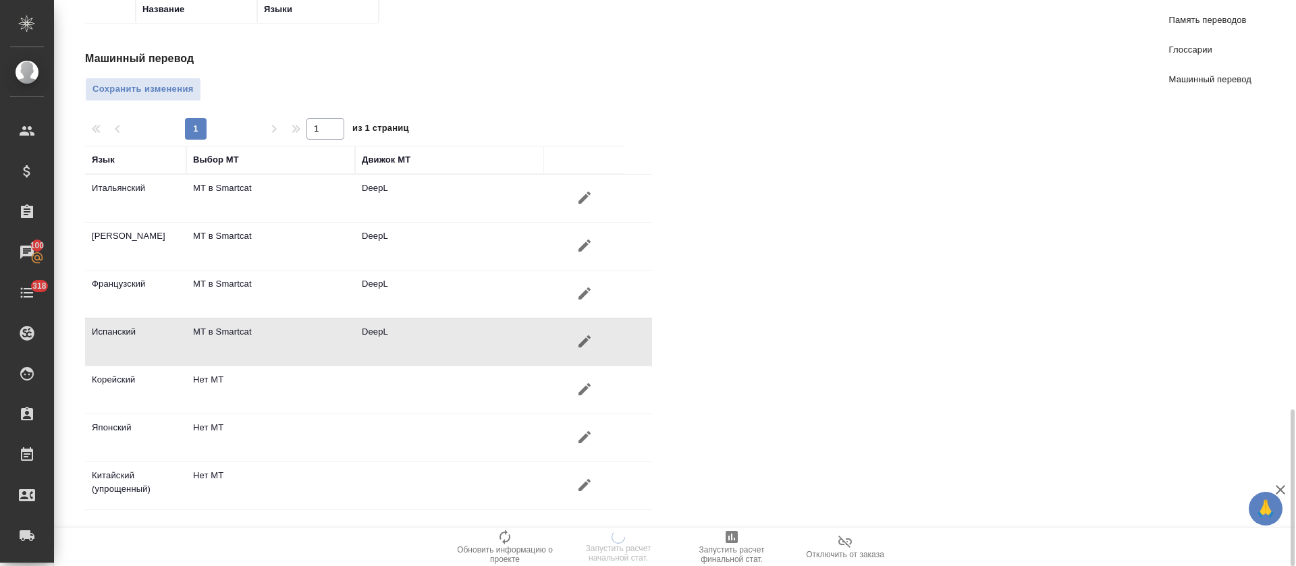
click at [590, 394] on icon "button" at bounding box center [584, 389] width 16 height 16
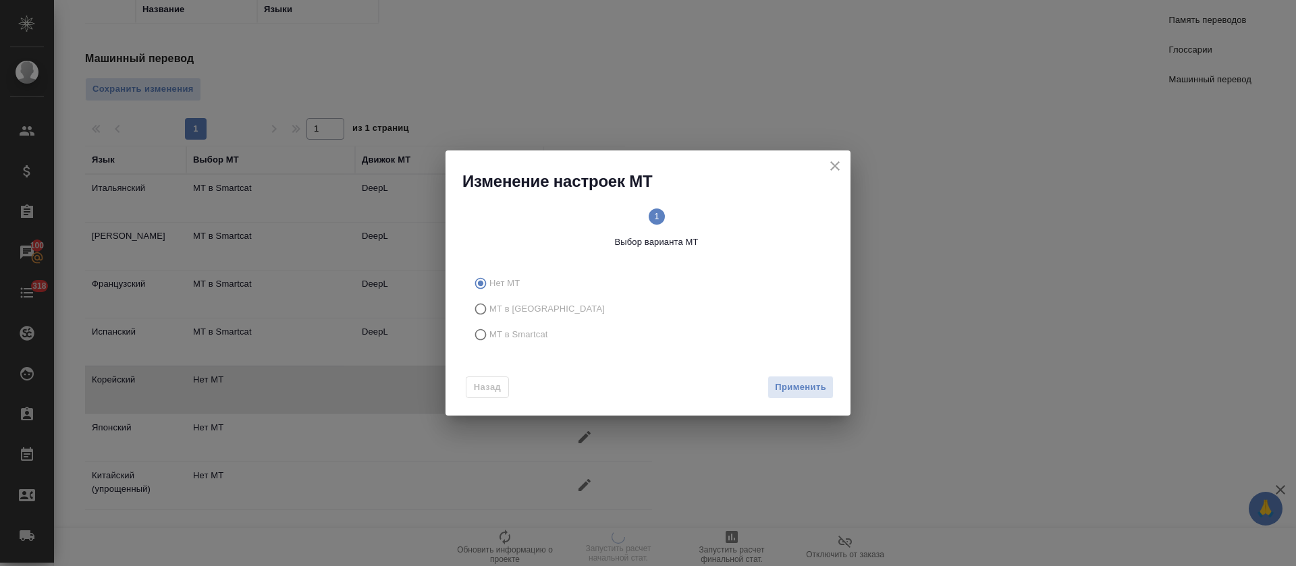
click at [535, 334] on span "МТ в Smartcat" at bounding box center [518, 334] width 59 height 13
click at [489, 334] on input "МТ в Smartcat" at bounding box center [479, 335] width 22 height 26
radio input "true"
click at [819, 394] on span "Вперед" at bounding box center [809, 388] width 34 height 16
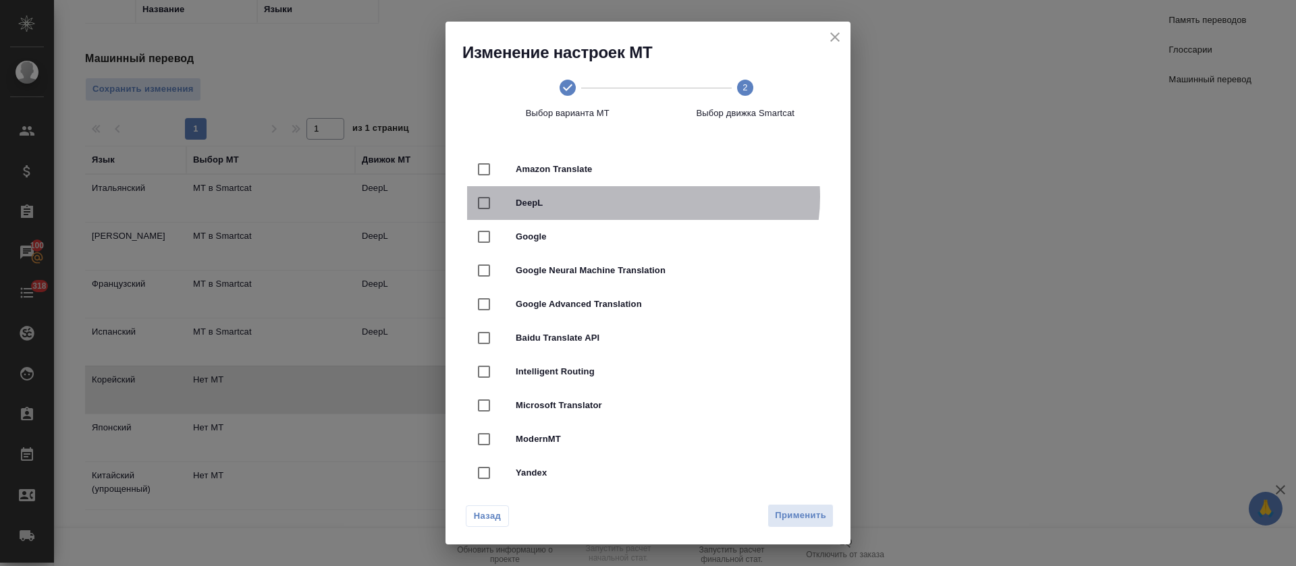
click at [643, 197] on span "DeepL" at bounding box center [667, 202] width 302 height 13
checkbox input "true"
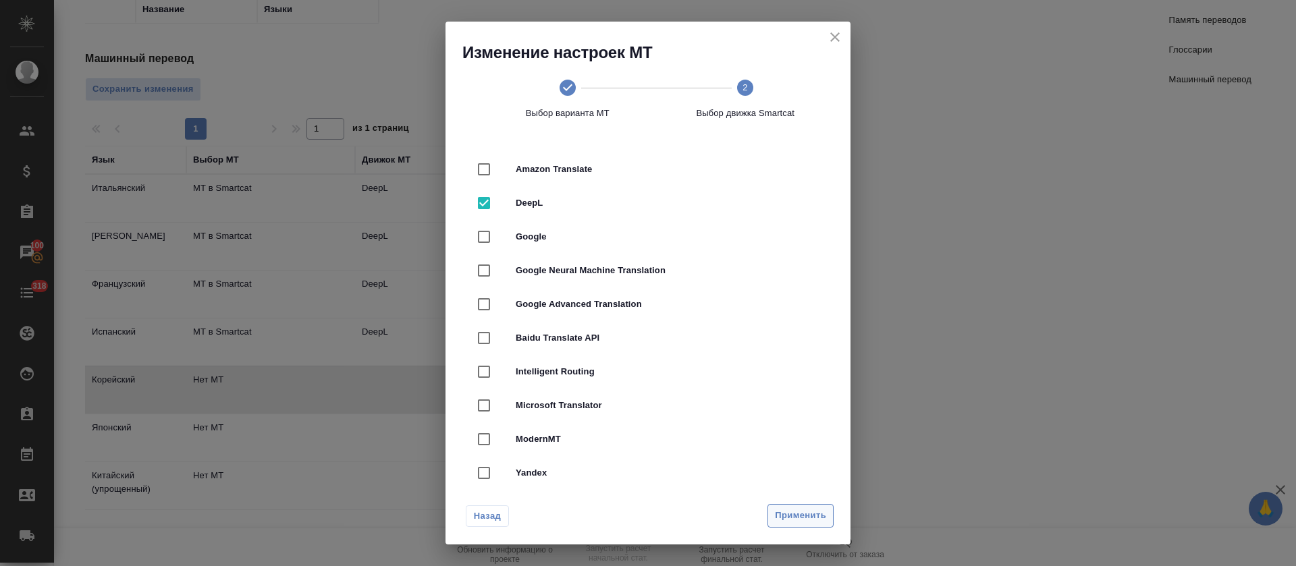
click at [803, 506] on button "Применить" at bounding box center [800, 516] width 66 height 24
radio input "false"
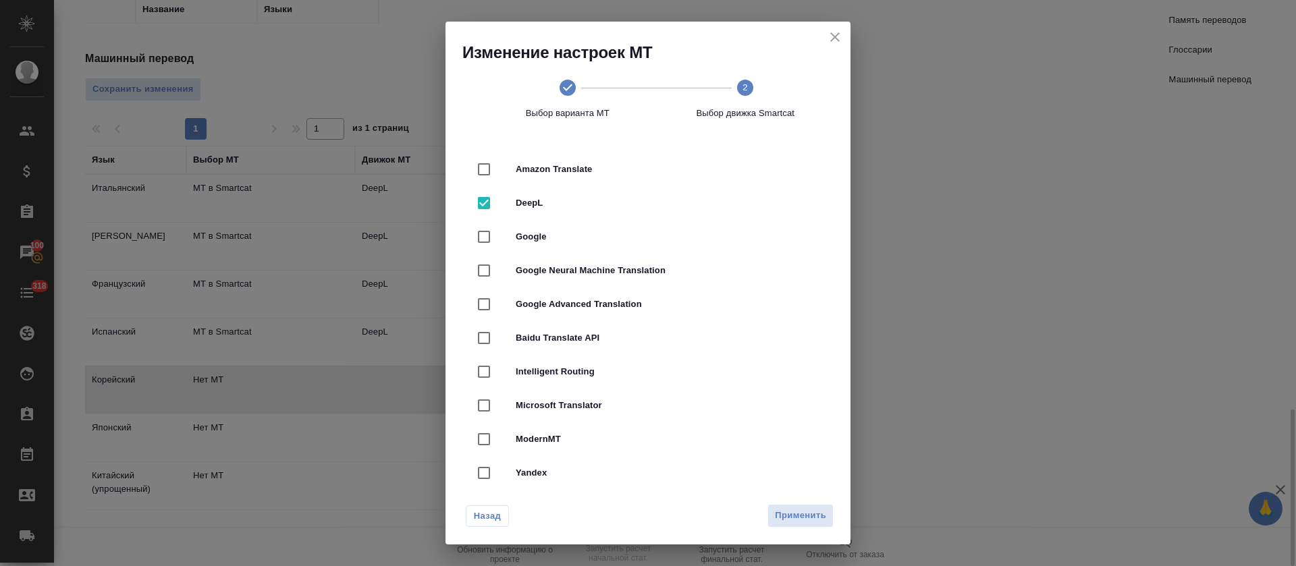
radio input "false"
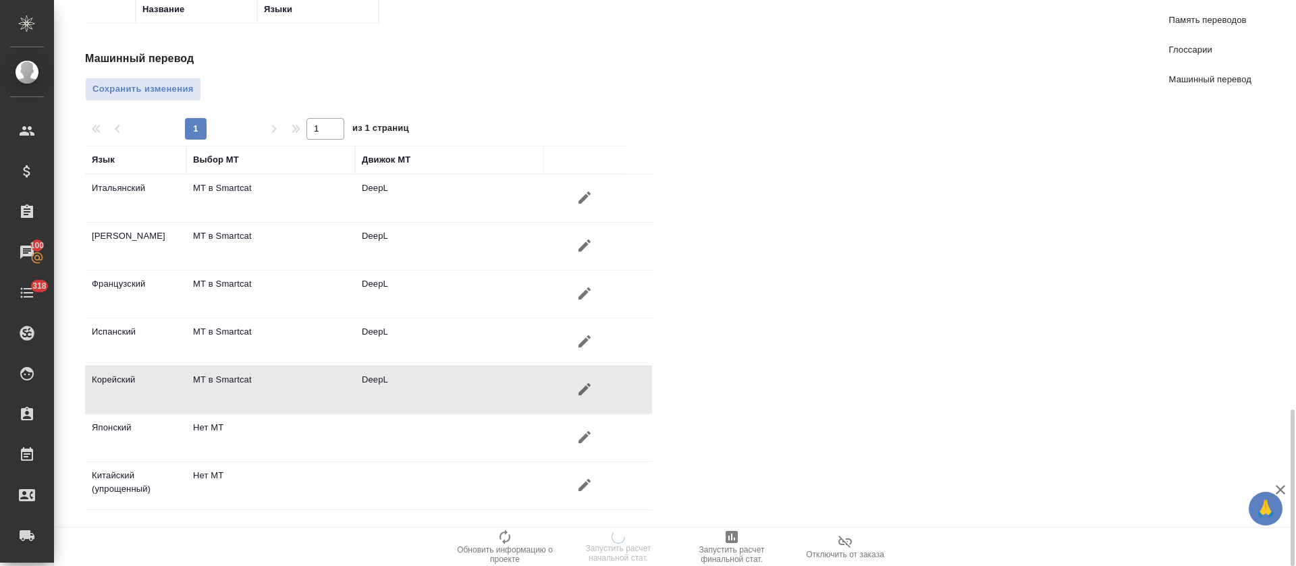
click at [573, 435] on button "button" at bounding box center [584, 437] width 32 height 32
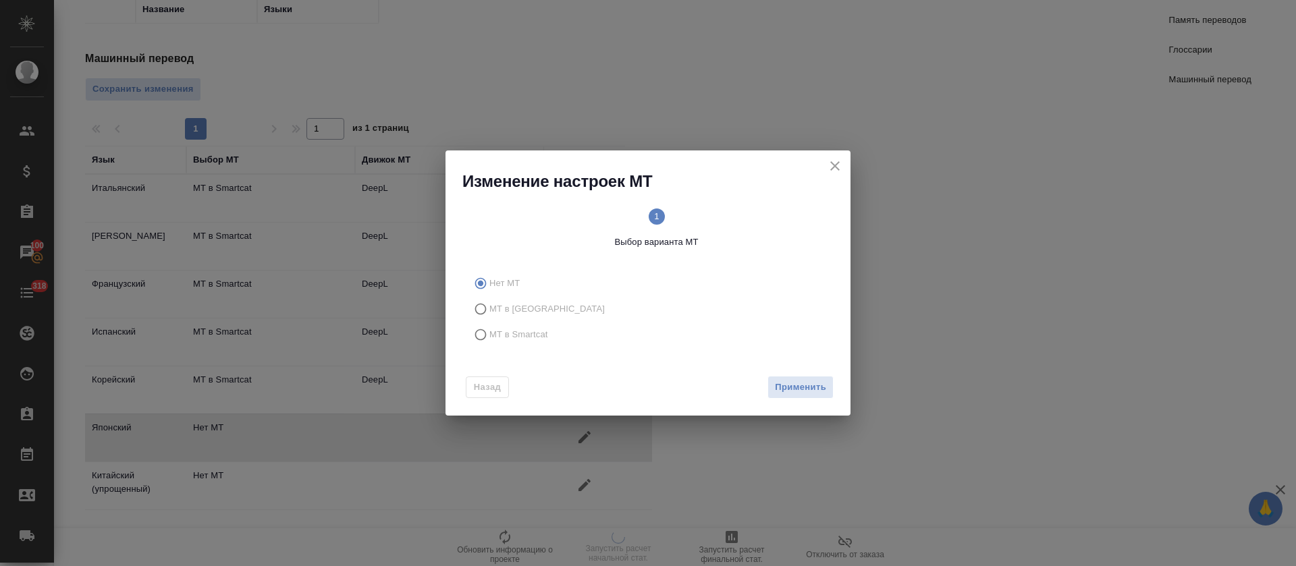
click at [533, 348] on div "Нет МТ МТ в Тере МТ в Smartcat" at bounding box center [647, 309] width 405 height 88
click at [540, 335] on span "МТ в Smartcat" at bounding box center [518, 334] width 59 height 13
click at [489, 335] on input "МТ в Smartcat" at bounding box center [479, 335] width 22 height 26
radio input "true"
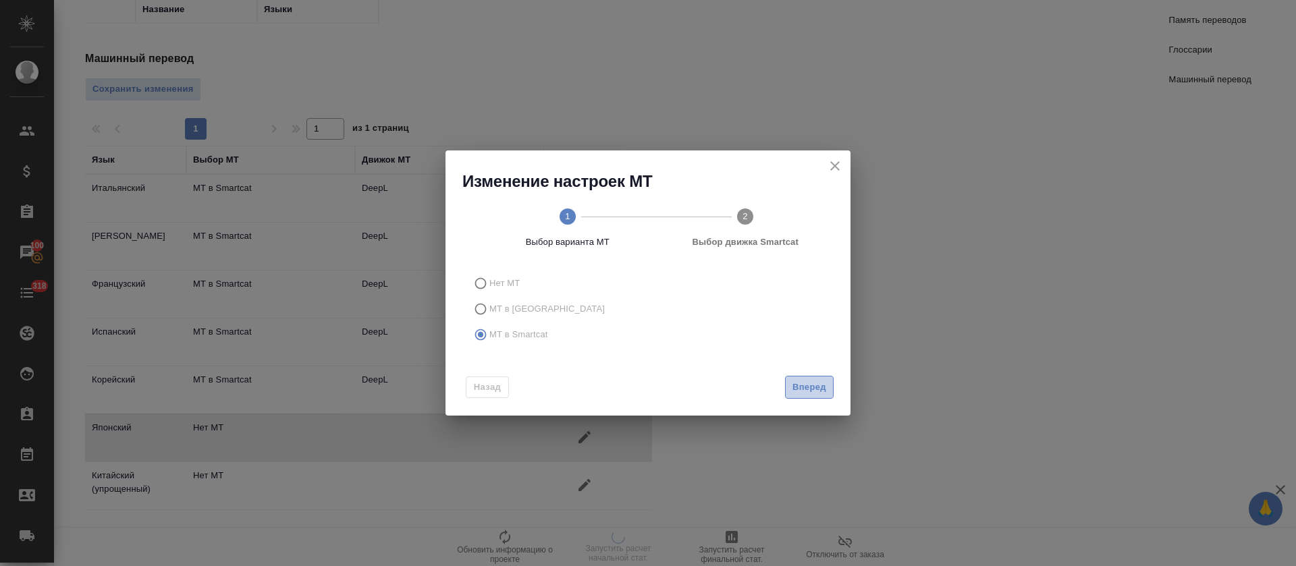
click at [788, 389] on button "Вперед" at bounding box center [809, 388] width 49 height 24
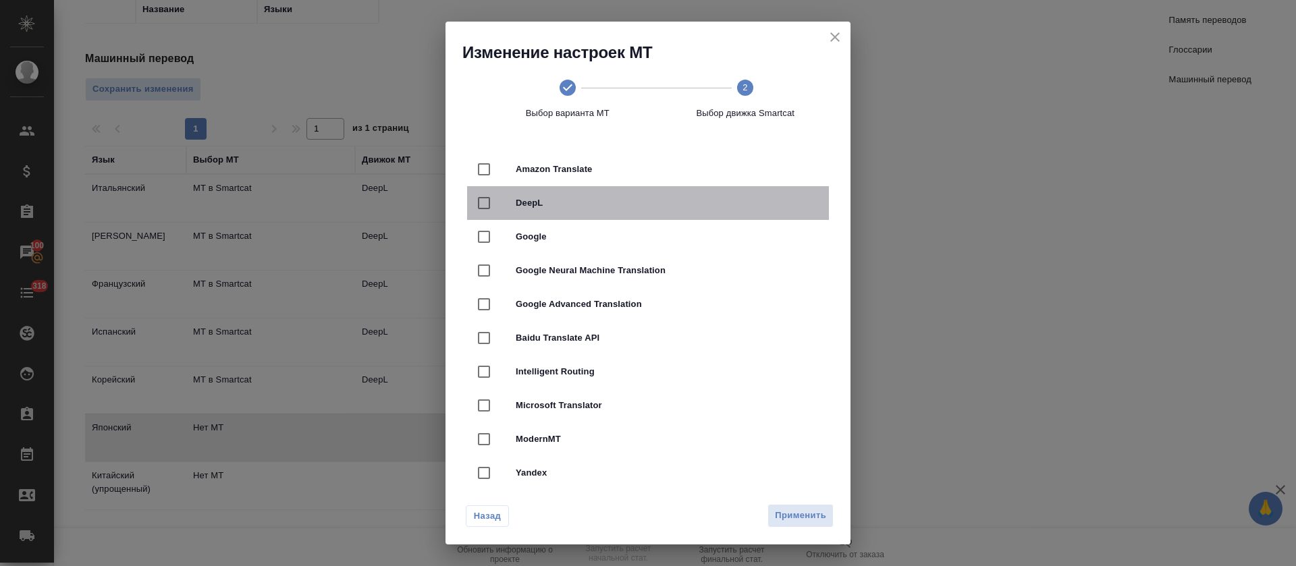
click at [673, 188] on div "DeepL" at bounding box center [648, 203] width 362 height 34
checkbox input "true"
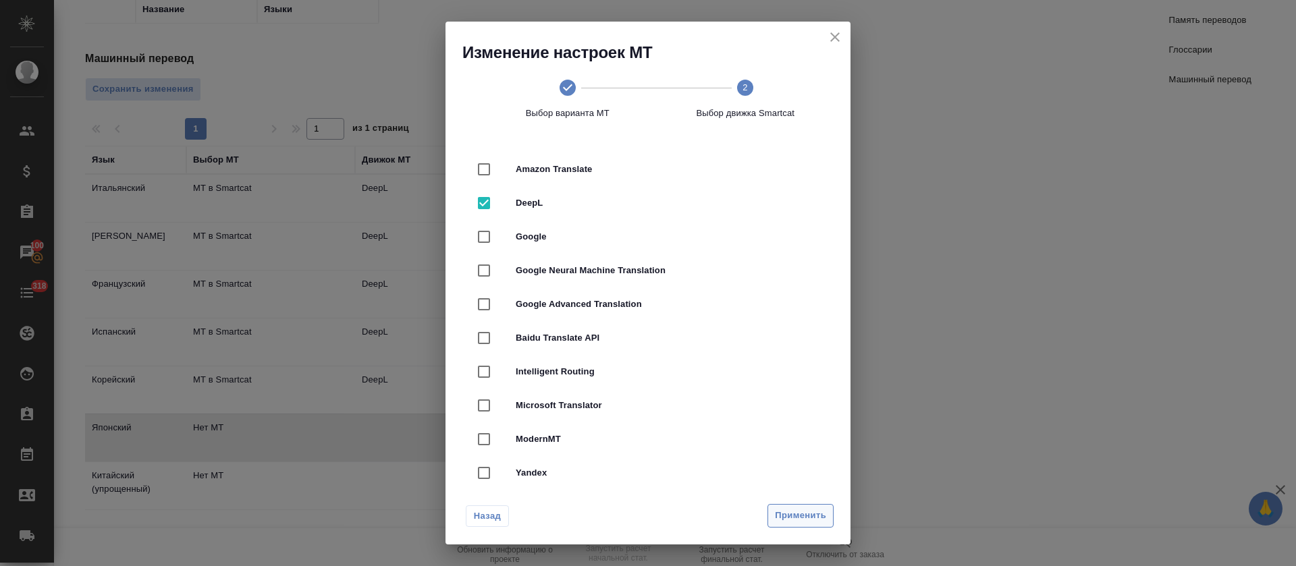
click at [797, 508] on span "Применить" at bounding box center [800, 516] width 51 height 16
radio input "false"
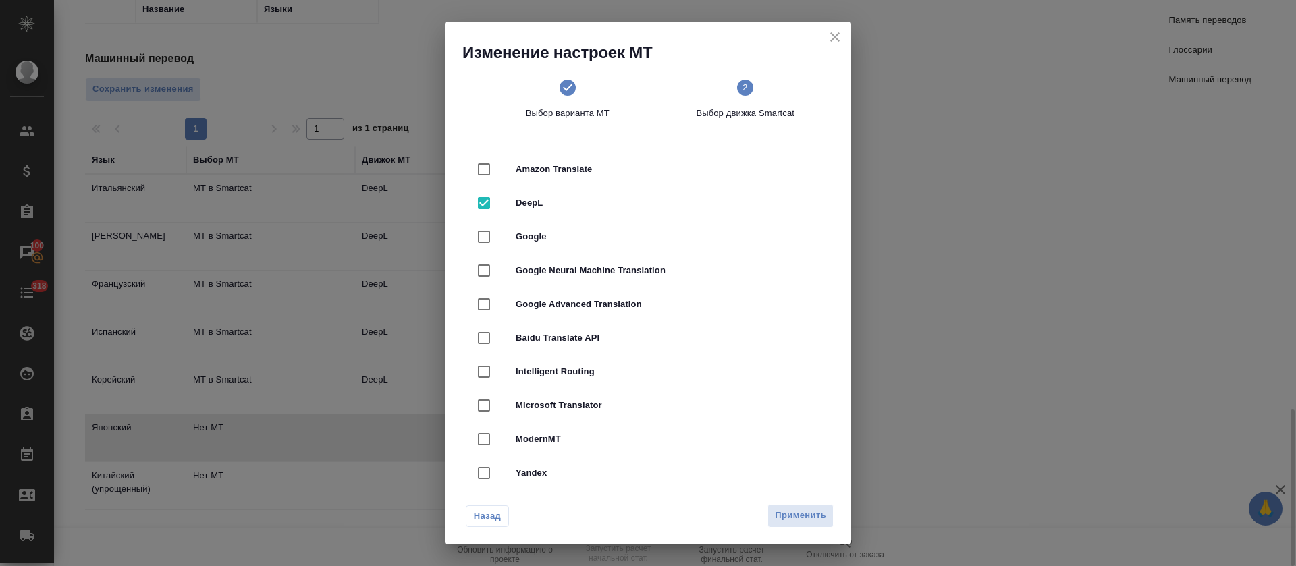
radio input "false"
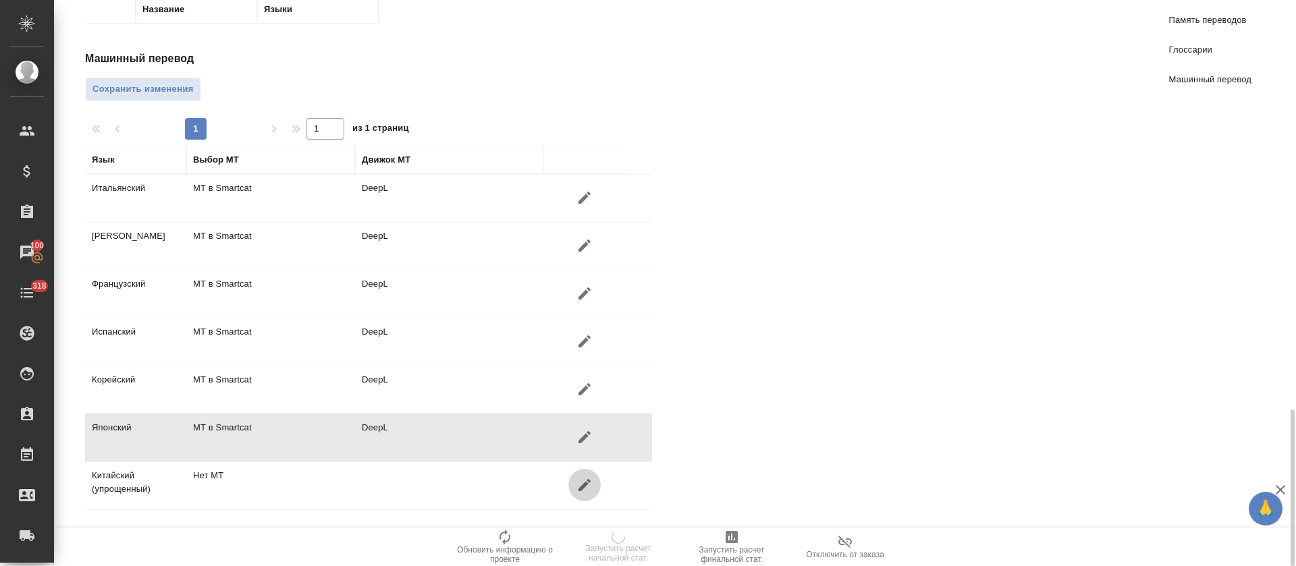
click at [587, 484] on icon "button" at bounding box center [584, 485] width 12 height 12
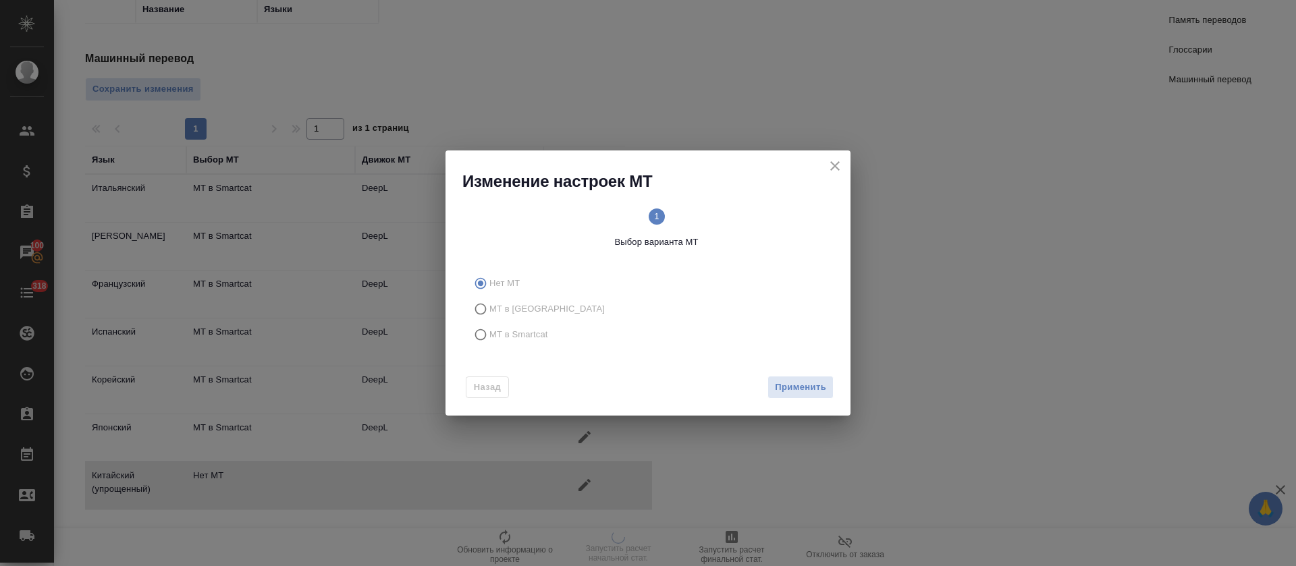
click at [557, 324] on label "МТ в Smartcat" at bounding box center [646, 335] width 356 height 26
click at [489, 324] on input "МТ в Smartcat" at bounding box center [479, 335] width 22 height 26
radio input "true"
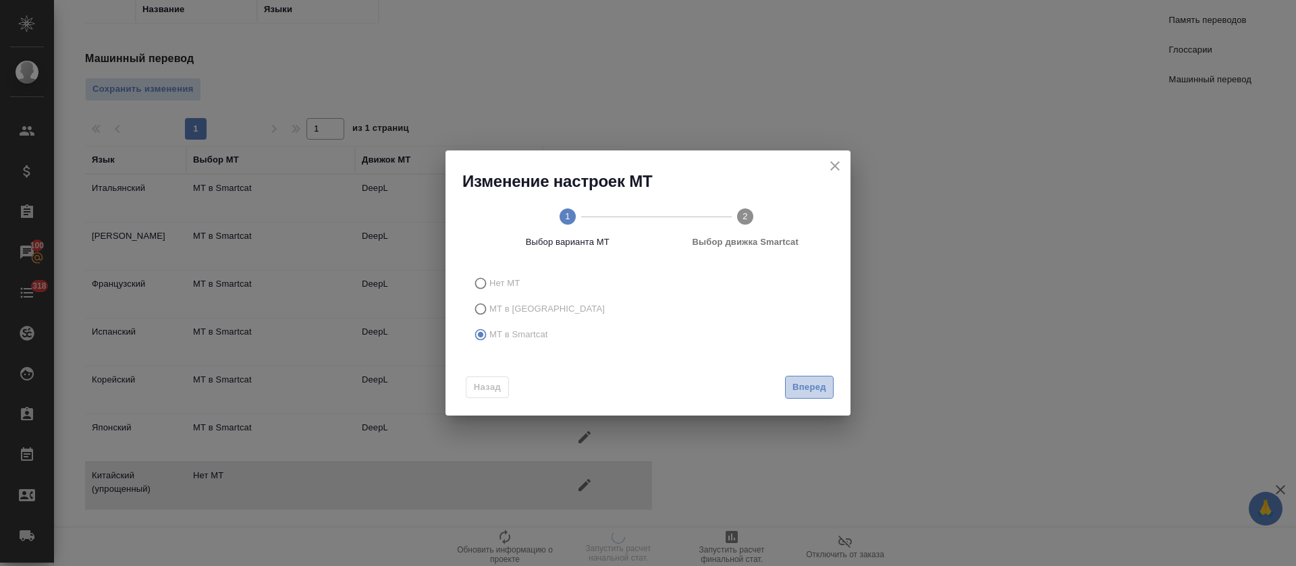
click at [803, 385] on span "Вперед" at bounding box center [809, 388] width 34 height 16
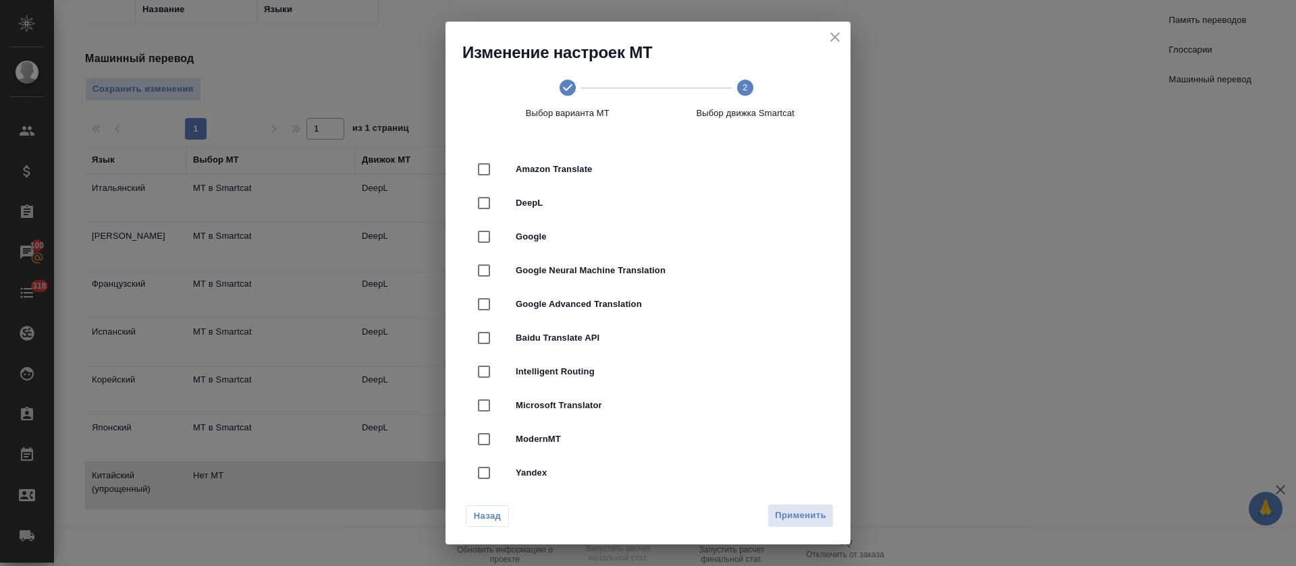
click at [678, 213] on div "DeepL" at bounding box center [648, 203] width 362 height 34
checkbox input "true"
click at [805, 529] on div "Назад Применить" at bounding box center [647, 512] width 405 height 63
click at [798, 508] on span "Применить" at bounding box center [800, 516] width 51 height 16
radio input "false"
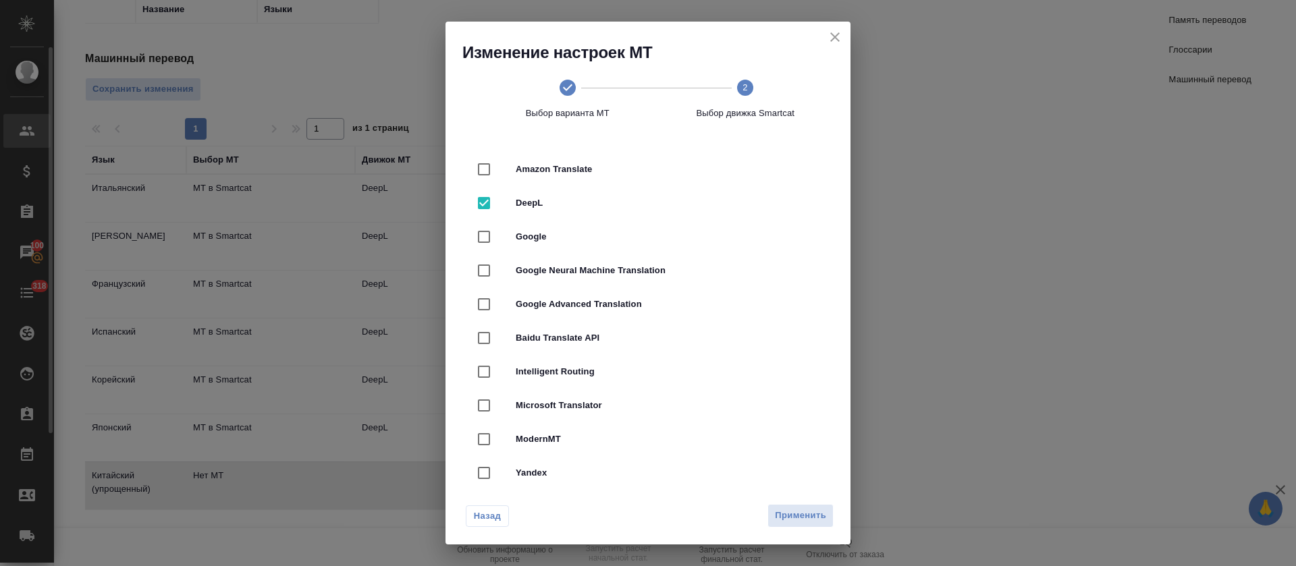
radio input "false"
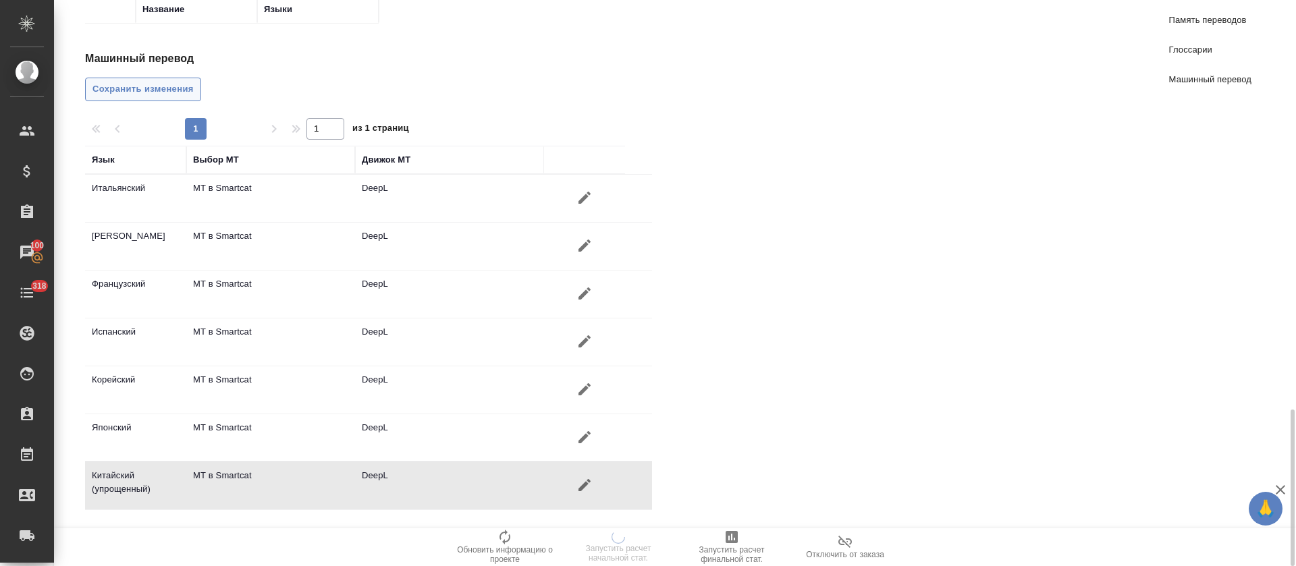
radio input "false"
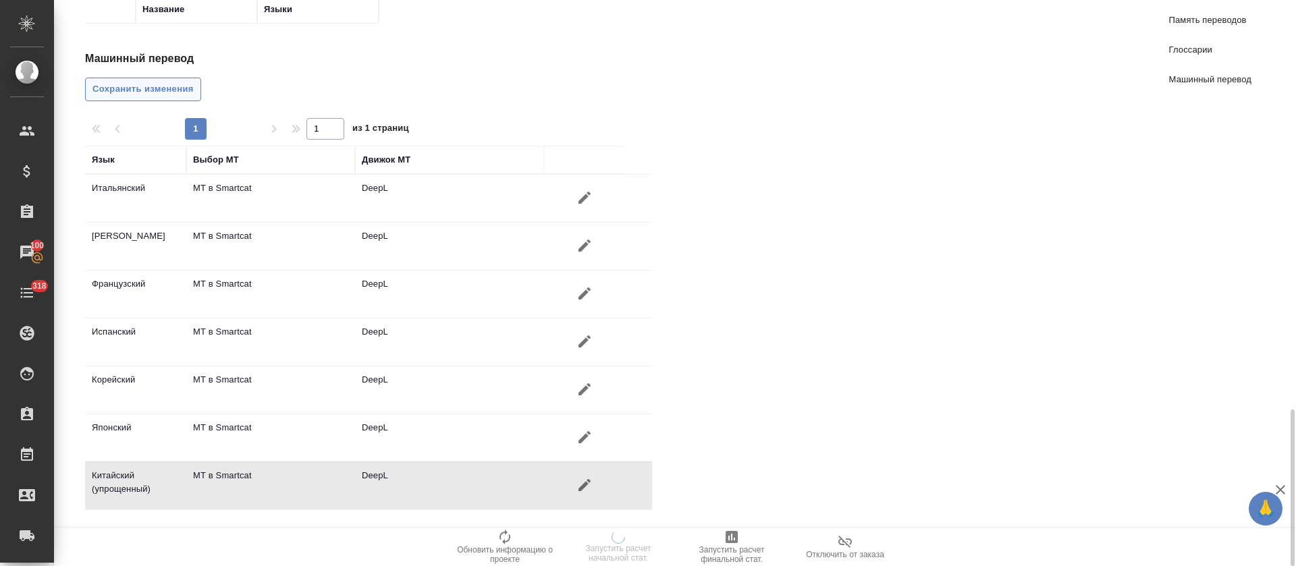
radio input "false"
click at [165, 95] on span "Сохранить изменения" at bounding box center [142, 90] width 101 height 16
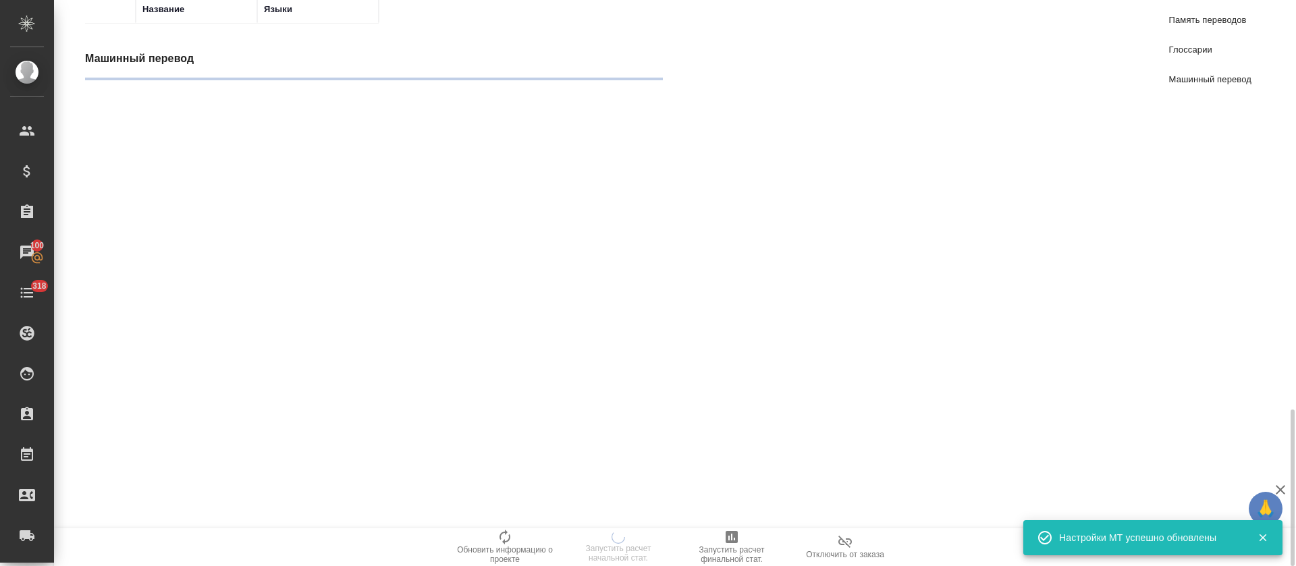
radio input "false"
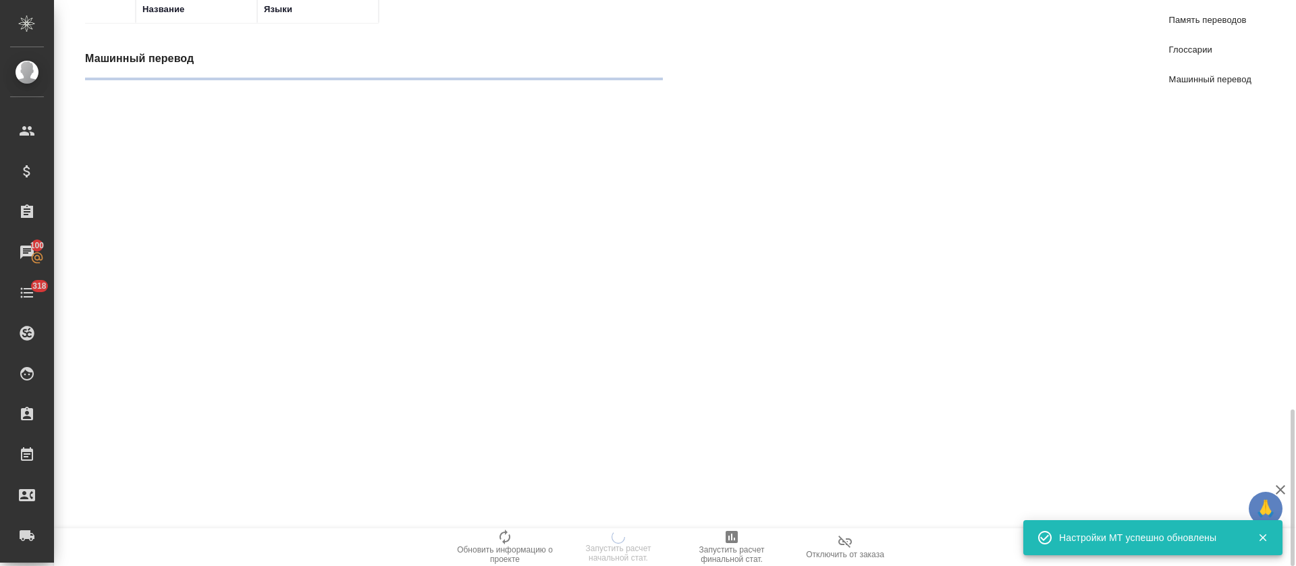
radio input "false"
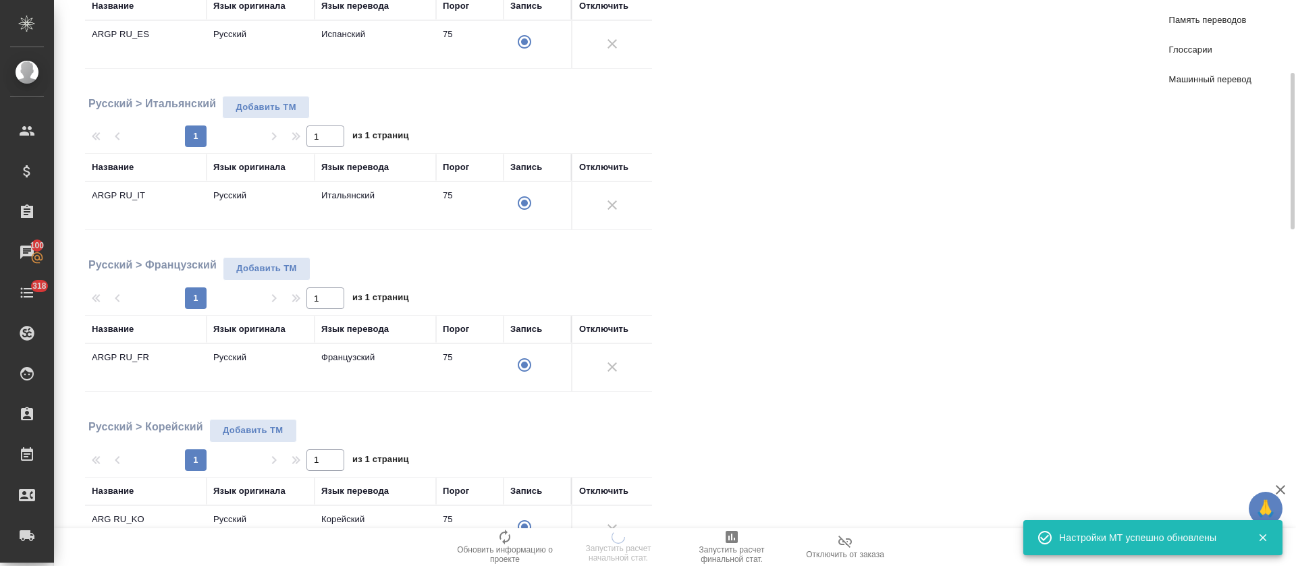
scroll to position [0, 0]
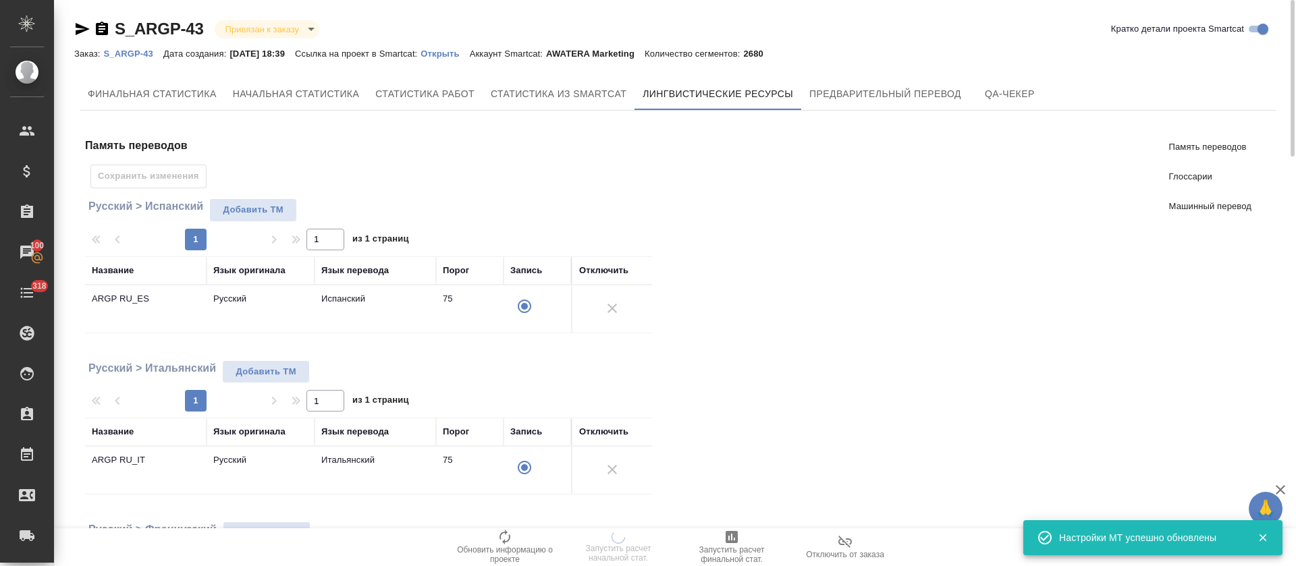
click at [900, 104] on button "Предварительный перевод" at bounding box center [885, 94] width 168 height 32
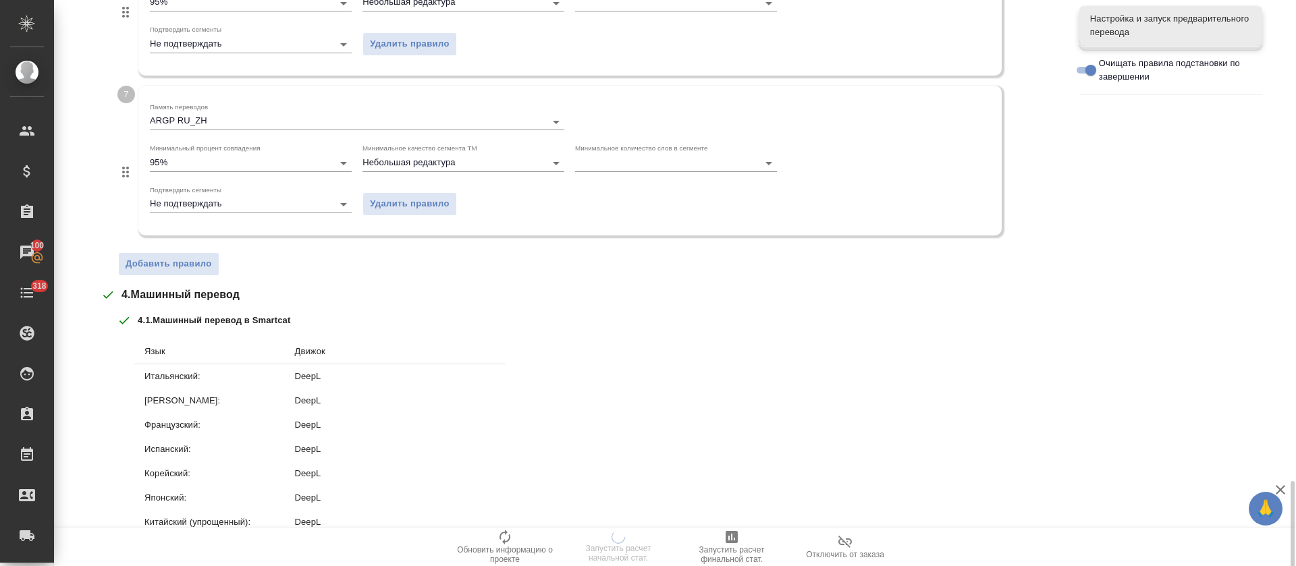
scroll to position [1461, 0]
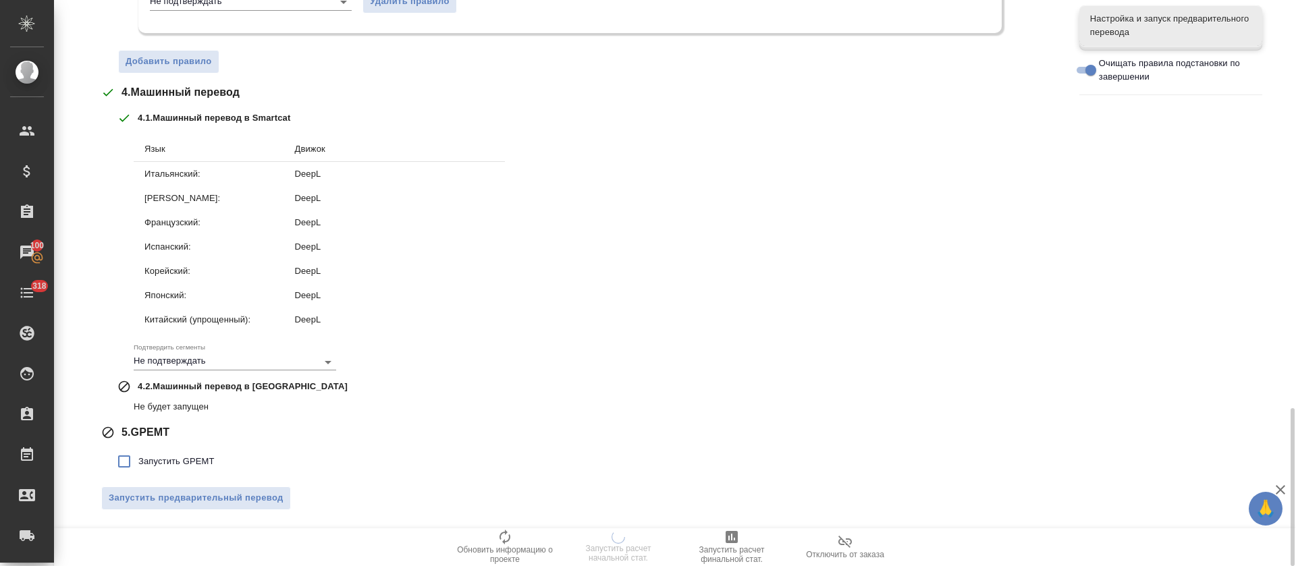
click at [139, 464] on span "Запустить GPEMT" at bounding box center [176, 461] width 76 height 13
click at [138, 464] on input "Запустить GPEMT" at bounding box center [124, 462] width 28 height 28
checkbox input "true"
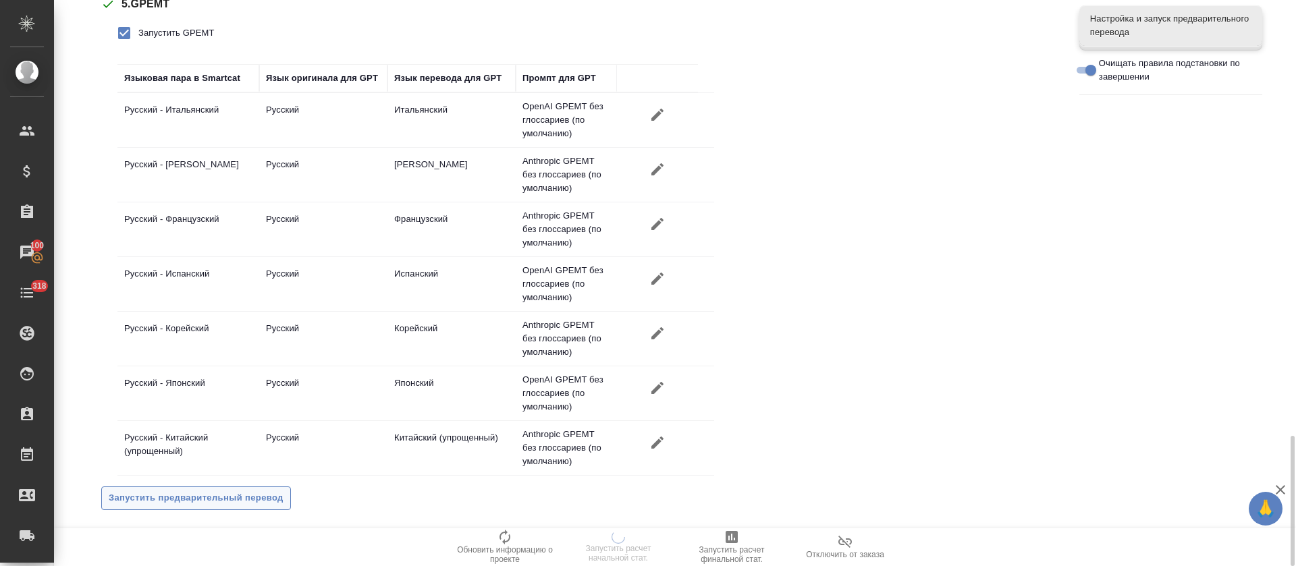
click at [165, 493] on span "Запустить предварительный перевод" at bounding box center [196, 499] width 175 height 16
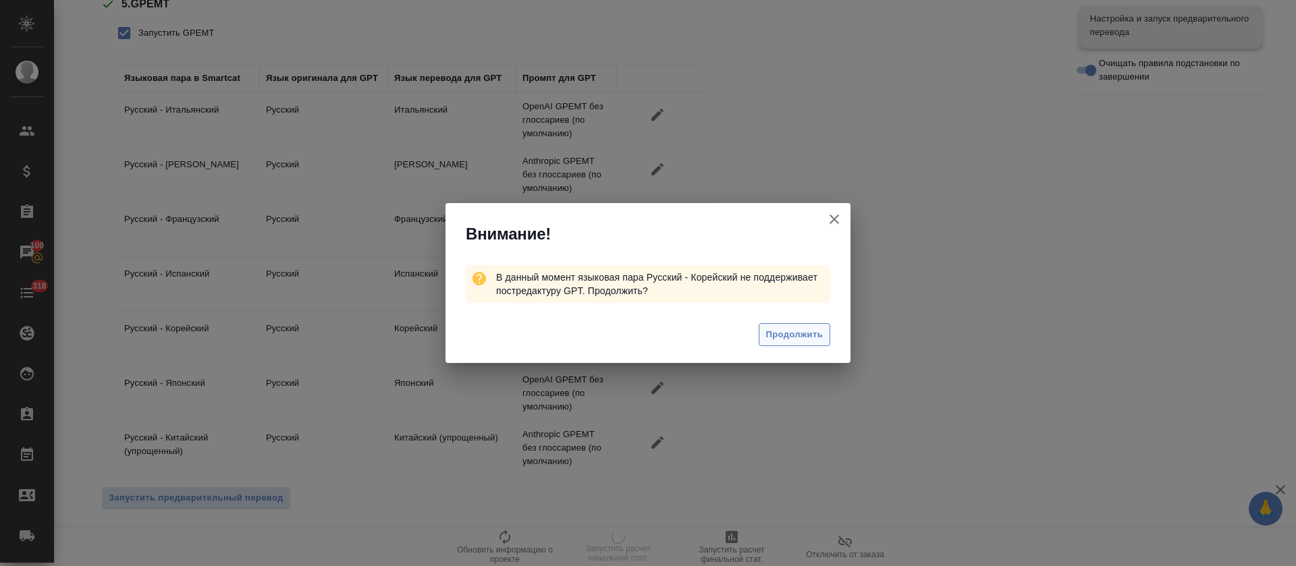
click at [807, 327] on span "Продолжить" at bounding box center [794, 335] width 57 height 16
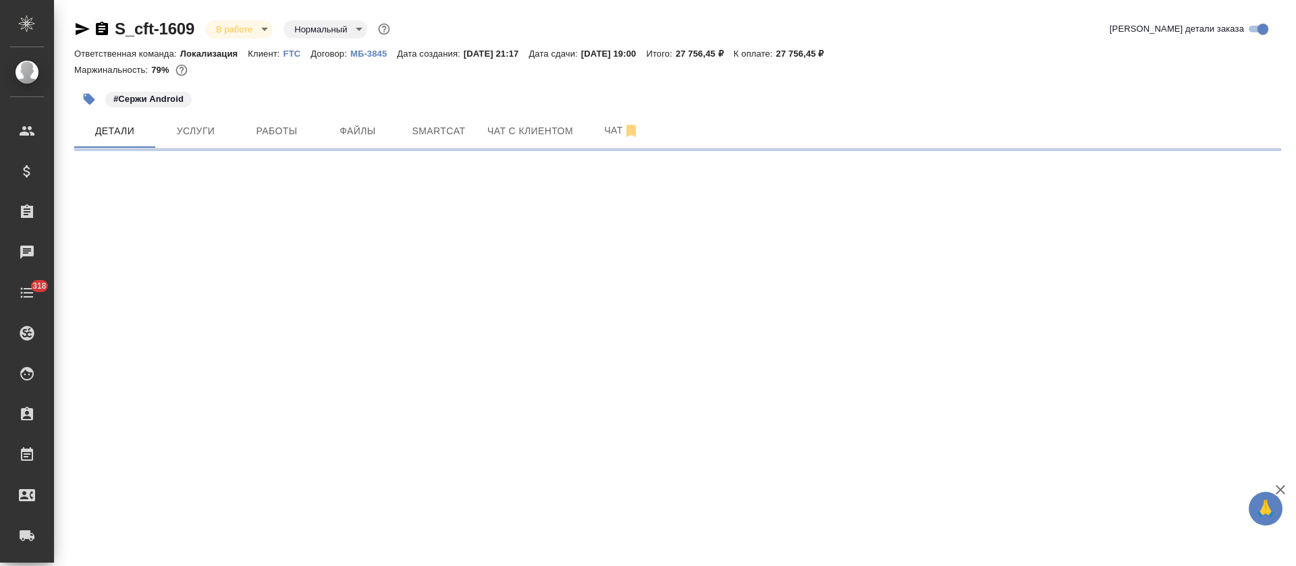
select select "RU"
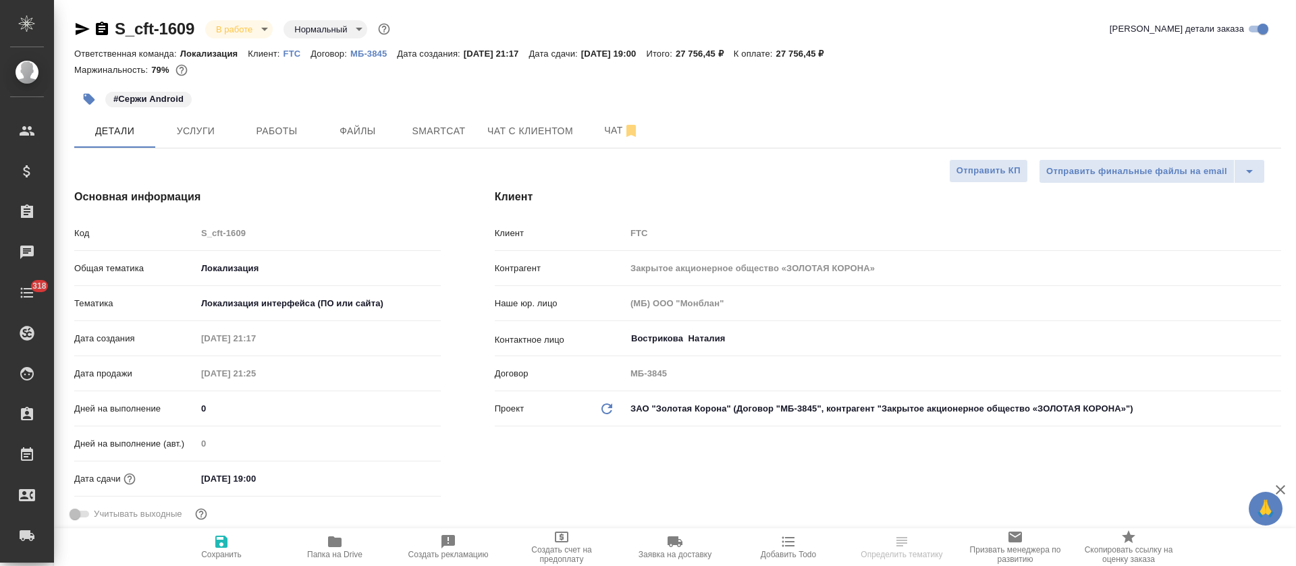
type textarea "x"
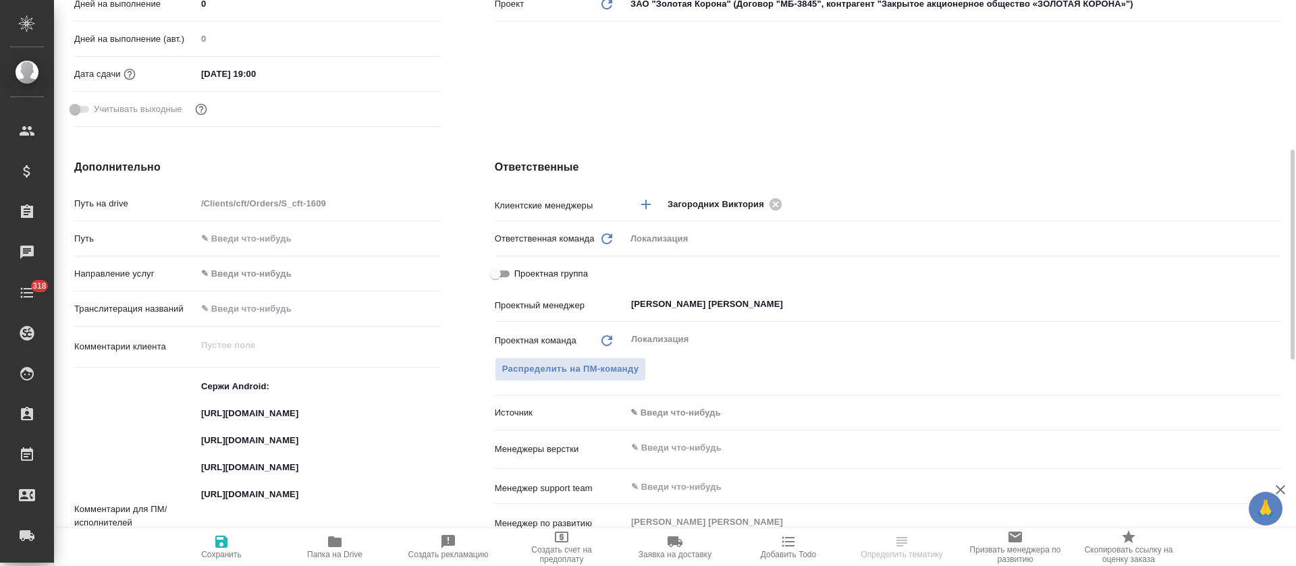
scroll to position [607, 0]
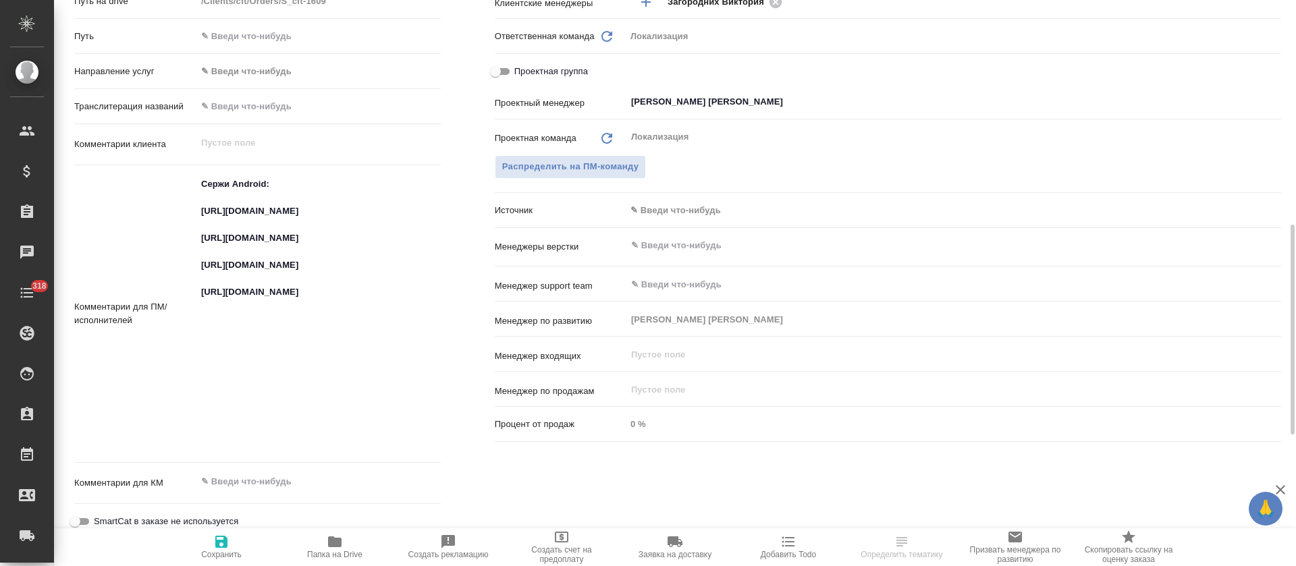
type textarea "x"
click at [243, 244] on textarea "Сержи Android: [URL][DOMAIN_NAME] [URL][DOMAIN_NAME] [URL][DOMAIN_NAME] [URL][D…" at bounding box center [318, 312] width 244 height 279
click at [236, 292] on textarea "Сержи Android: [URL][DOMAIN_NAME] [URL][DOMAIN_NAME] [URL][DOMAIN_NAME] [URL][D…" at bounding box center [318, 312] width 243 height 279
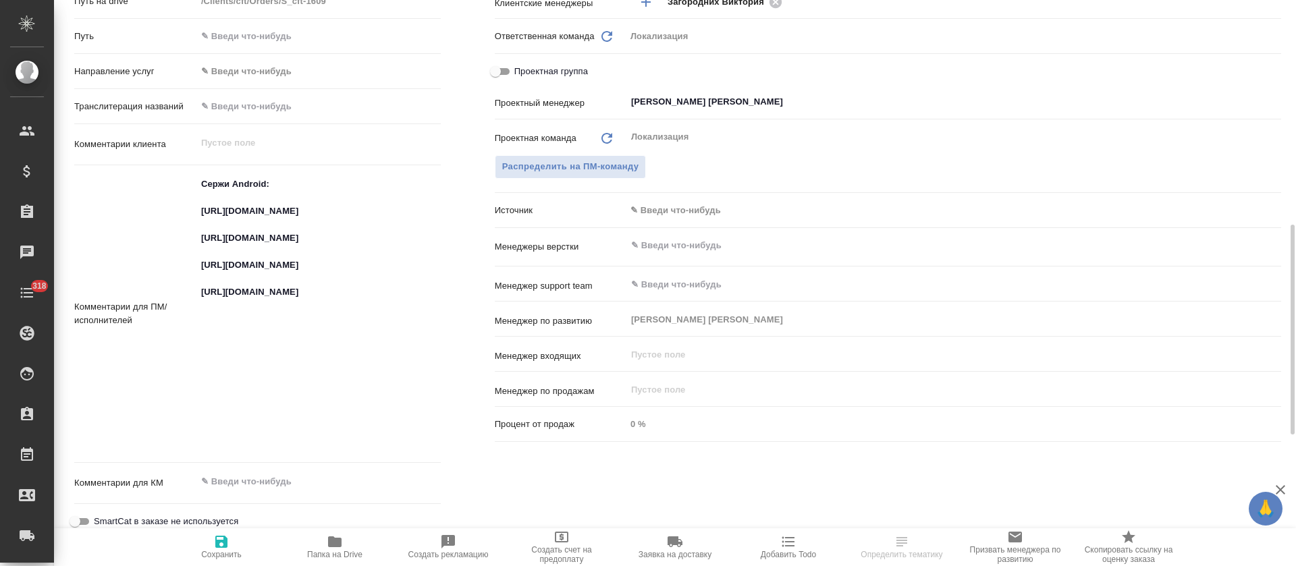
type textarea "x"
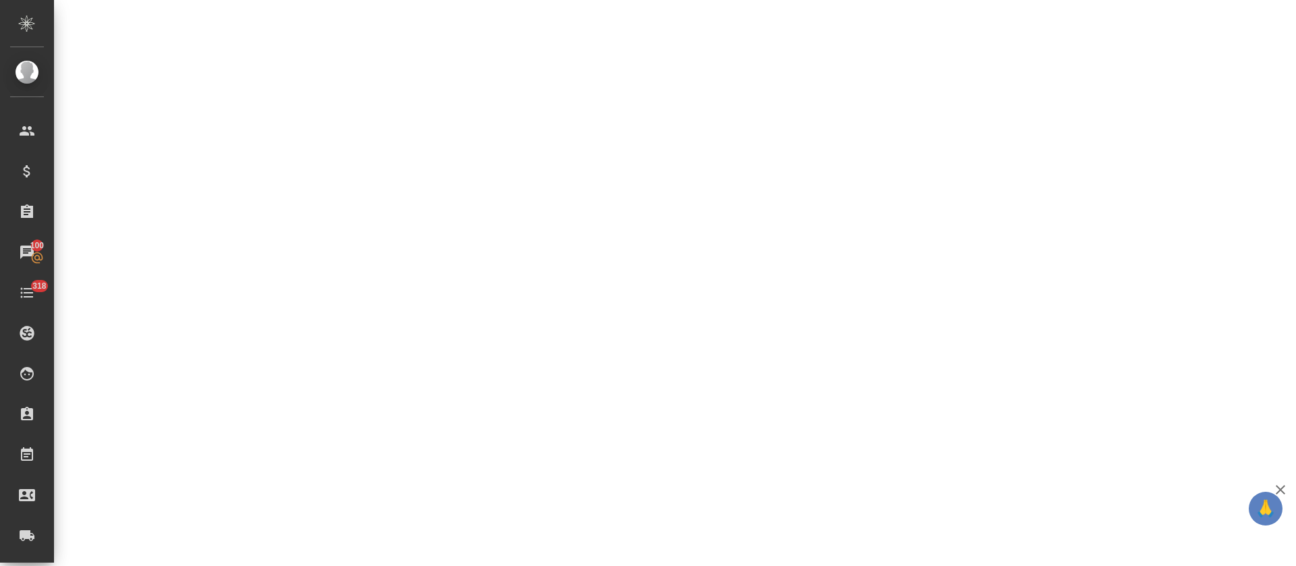
select select "RU"
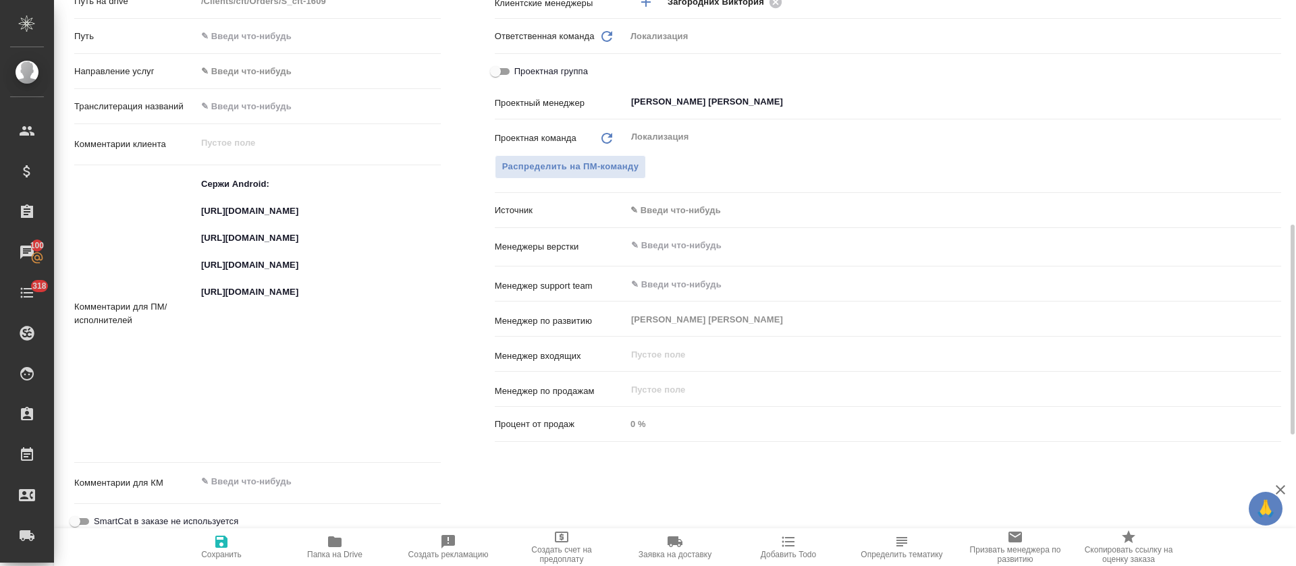
type textarea "x"
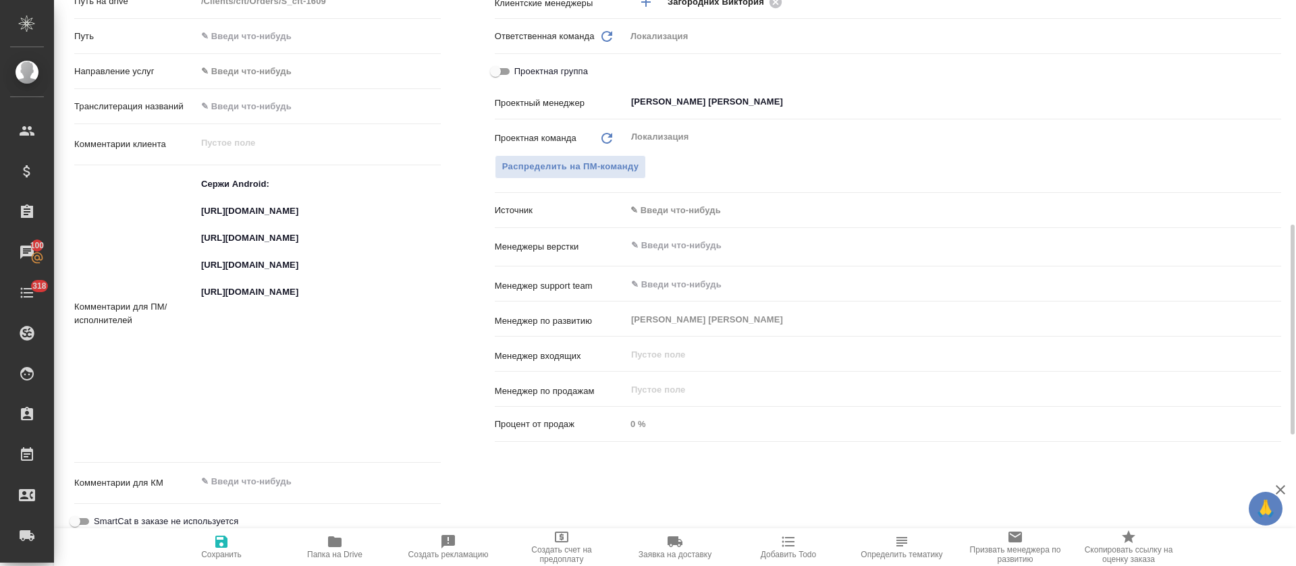
type textarea "x"
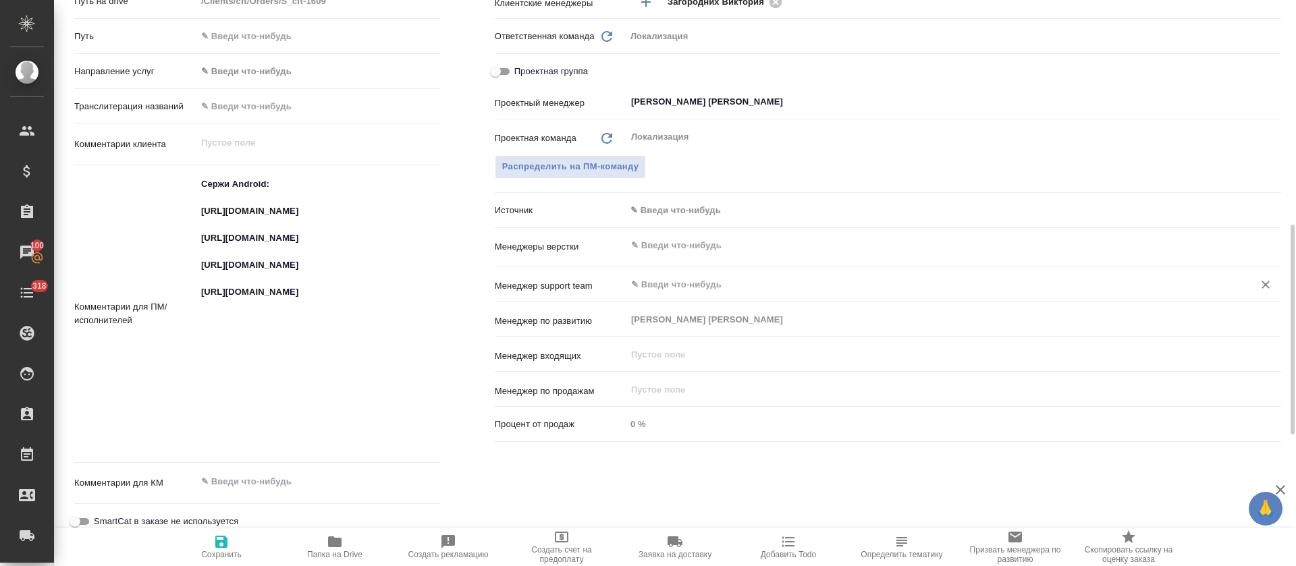
type textarea "x"
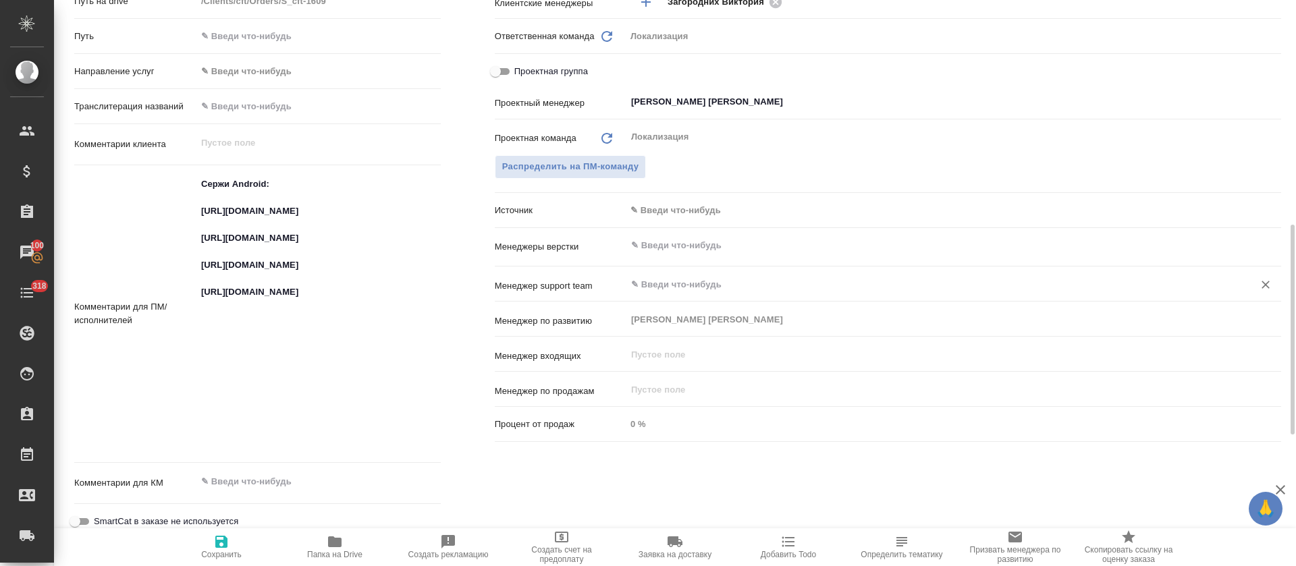
type textarea "x"
click at [256, 203] on textarea "Сержи Android: https://smartcat.com/projects/ce1e2d04-3e56-436e-975d-80da745dea…" at bounding box center [318, 312] width 244 height 279
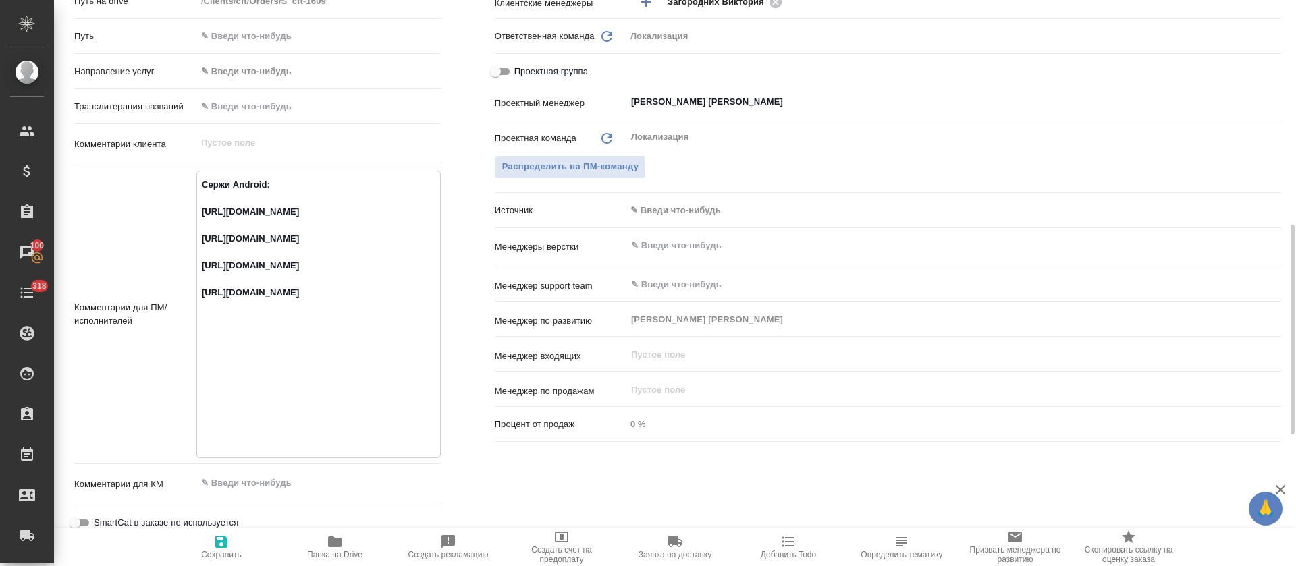
click at [232, 242] on textarea "Сержи Android: https://smartcat.com/projects/ce1e2d04-3e56-436e-975d-80da745dea…" at bounding box center [318, 312] width 243 height 279
type textarea "x"
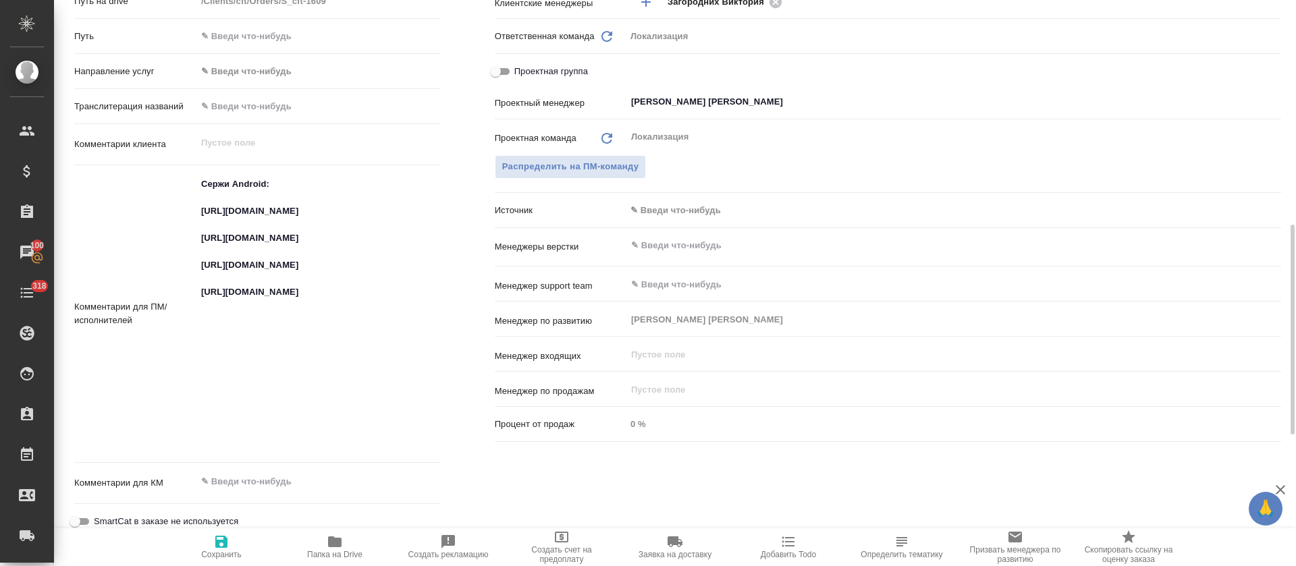
type textarea "x"
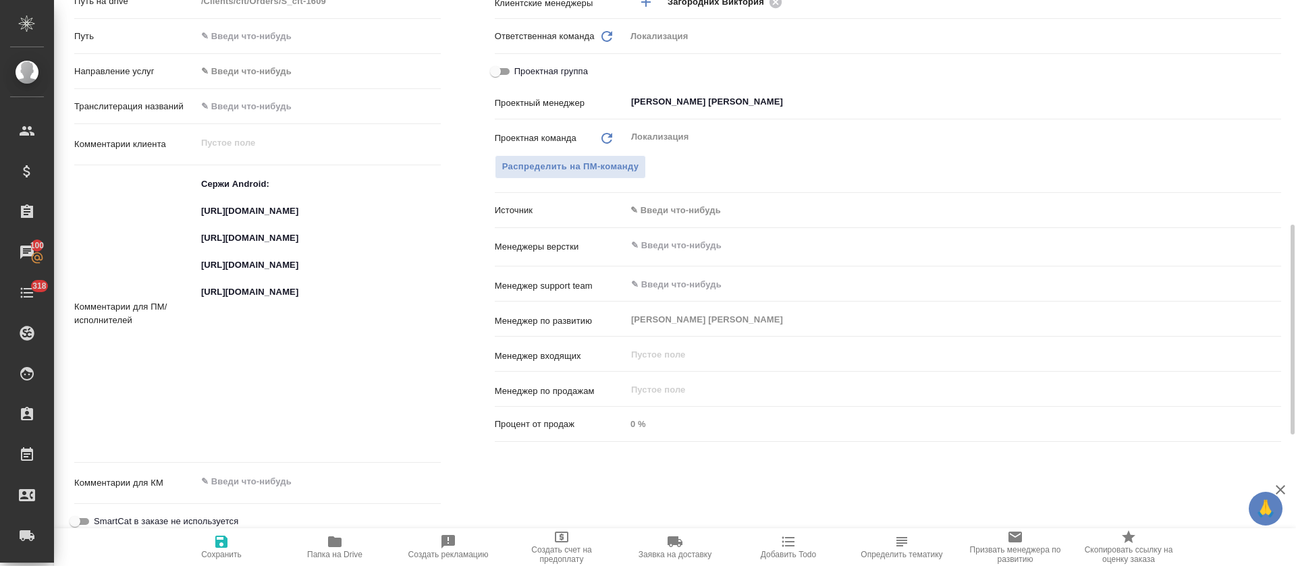
type textarea "x"
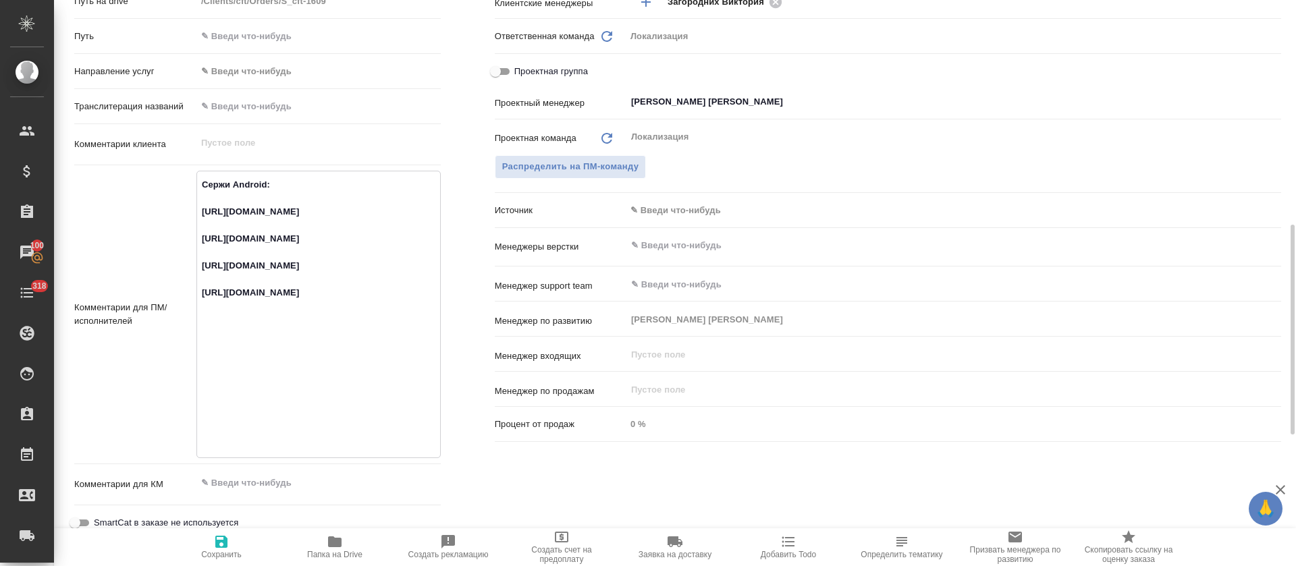
click at [234, 367] on textarea "Сержи Android: https://smartcat.com/projects/ce1e2d04-3e56-436e-975d-80da745dea…" at bounding box center [318, 312] width 243 height 279
type textarea "x"
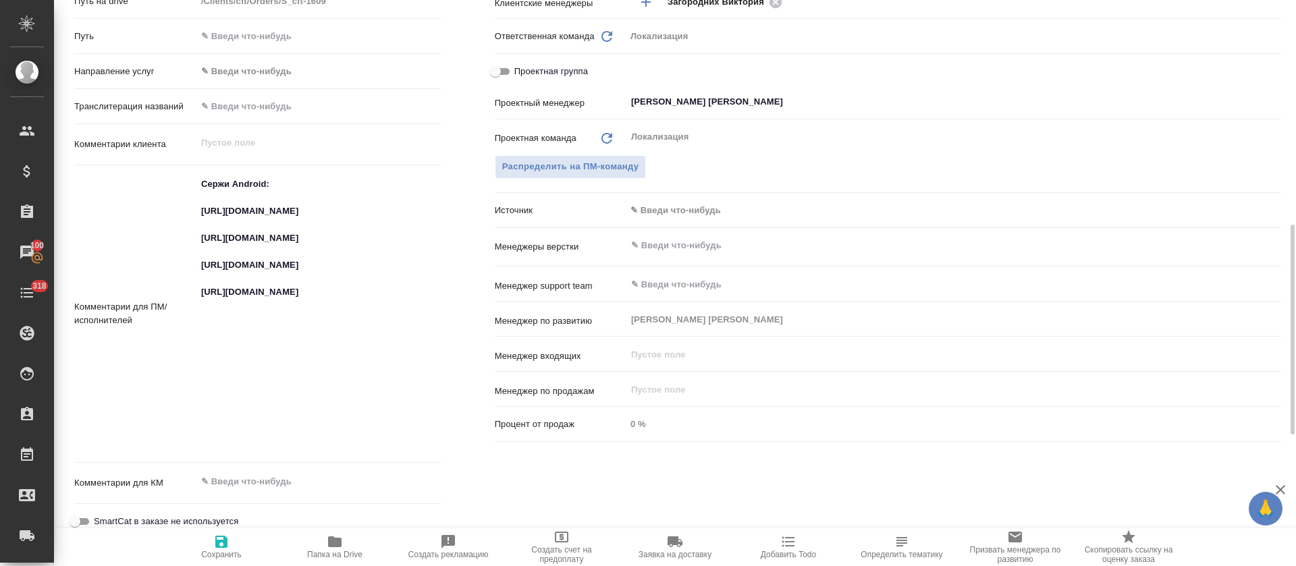
type textarea "x"
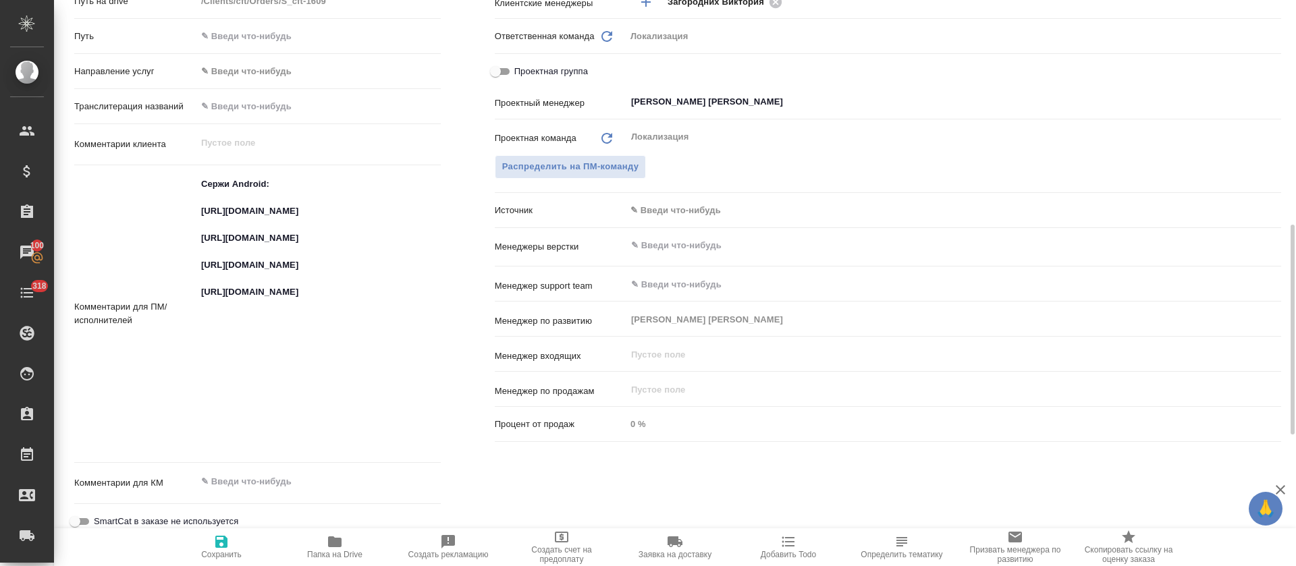
type textarea "x"
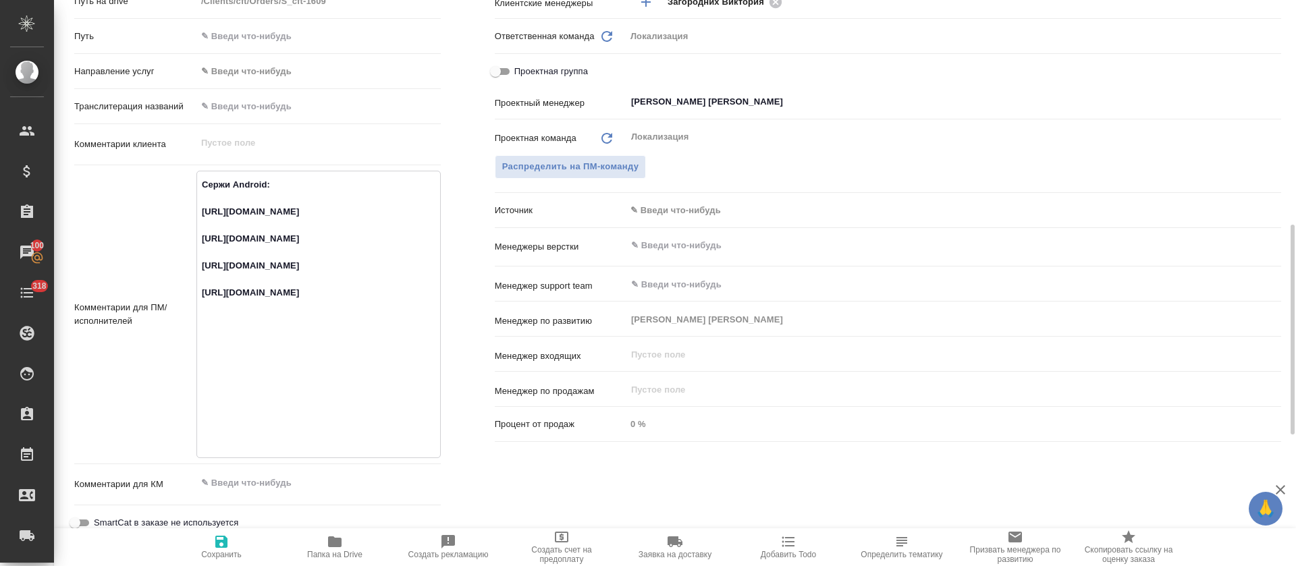
click at [209, 420] on textarea "Сержи Android: https://smartcat.com/projects/ce1e2d04-3e56-436e-975d-80da745dea…" at bounding box center [318, 312] width 243 height 279
type textarea "x"
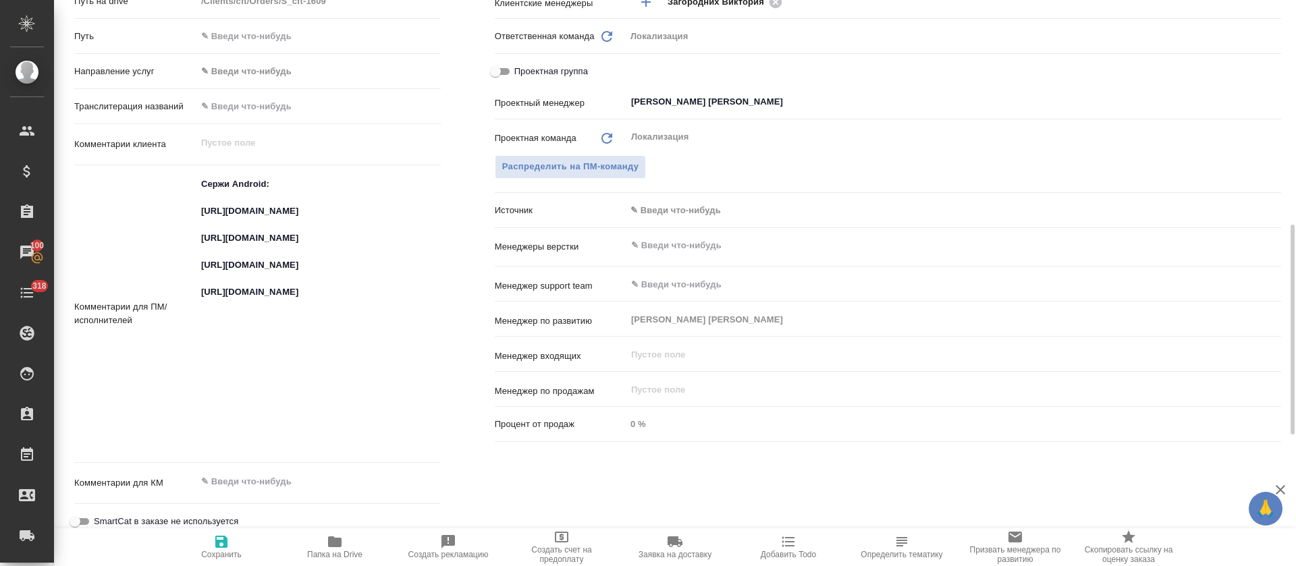
type textarea "x"
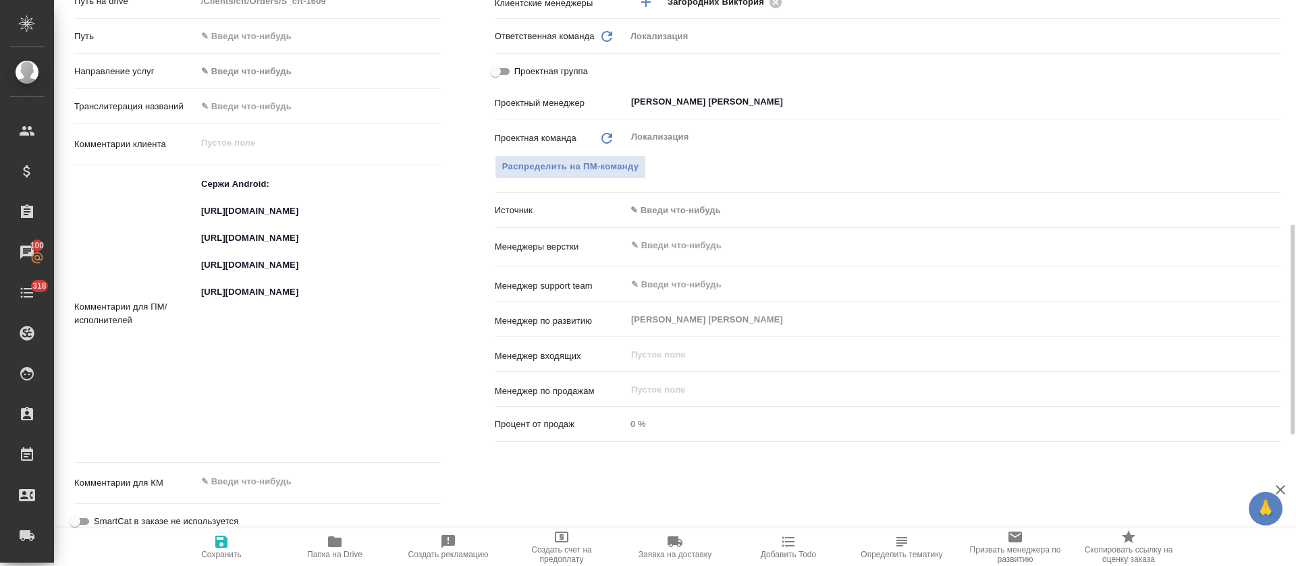
type textarea "x"
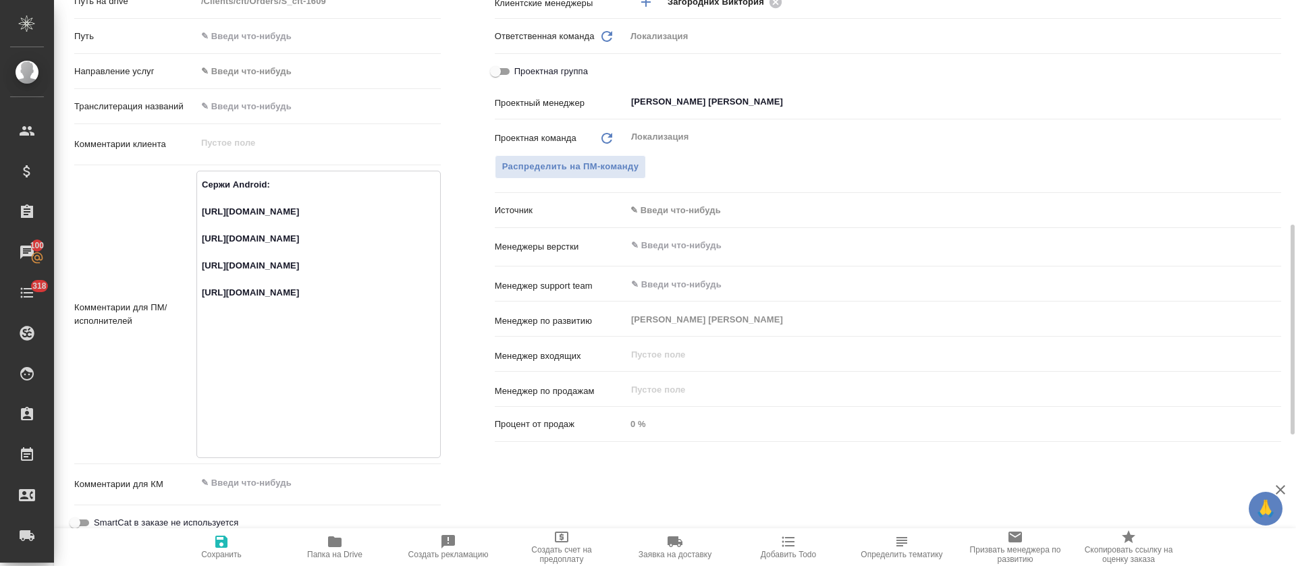
type textarea "x"
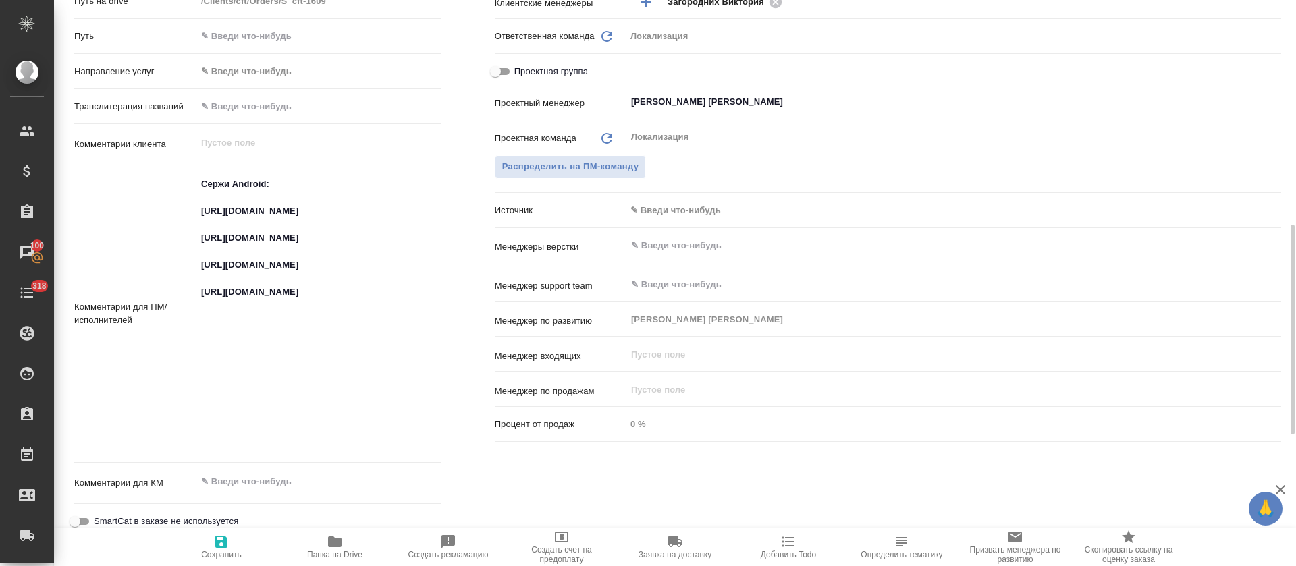
type textarea "x"
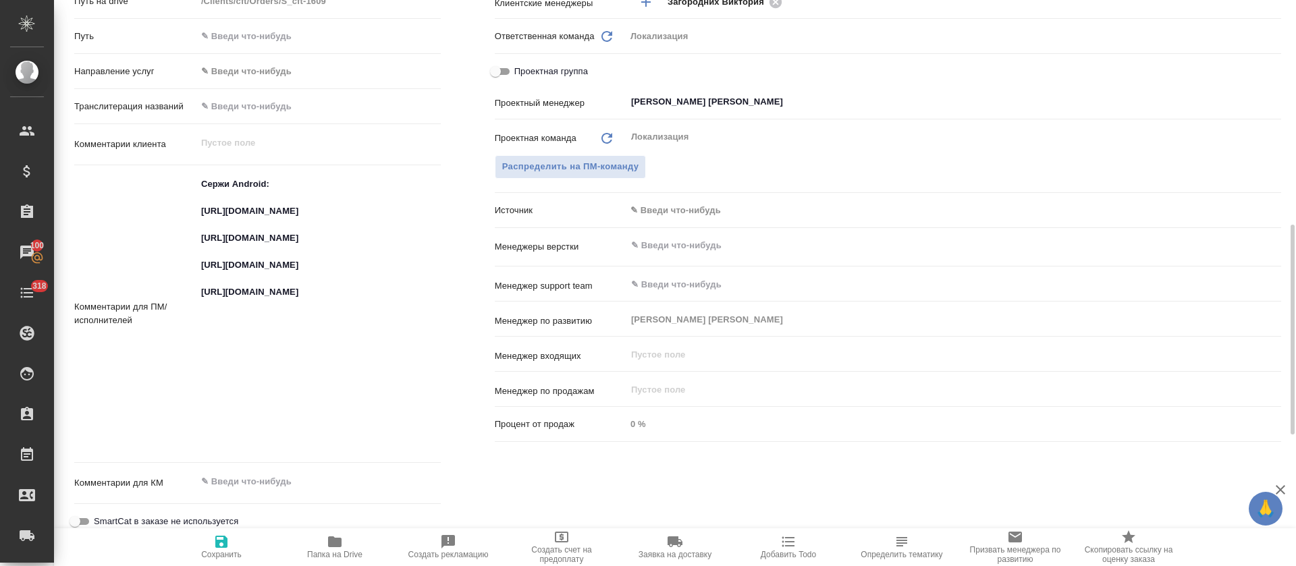
type textarea "x"
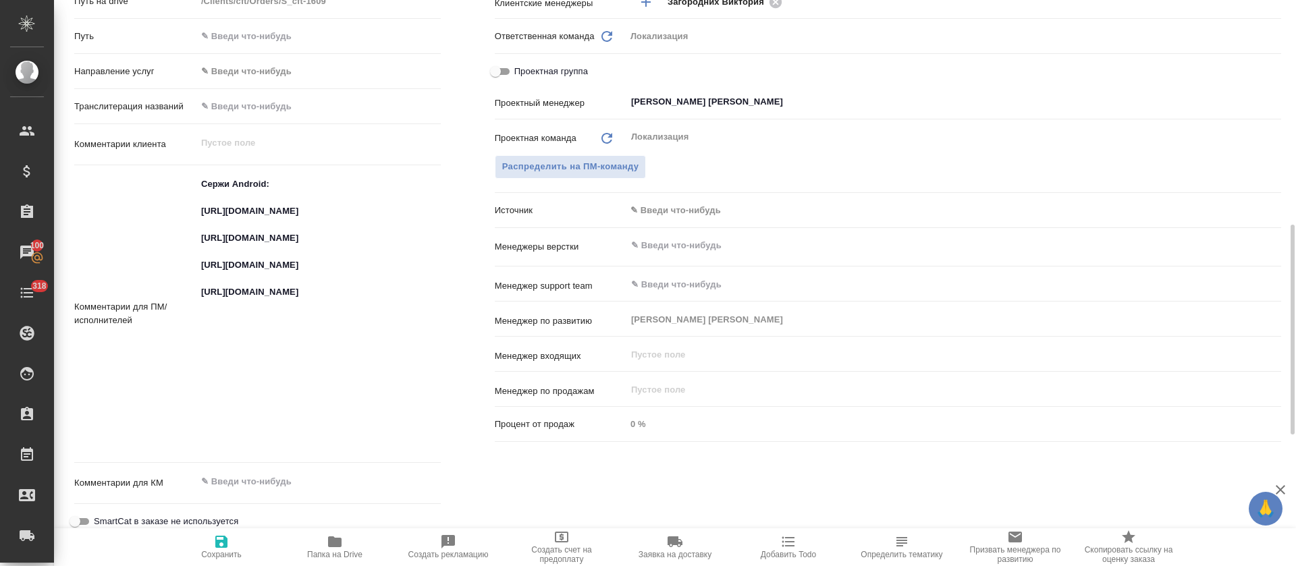
type textarea "x"
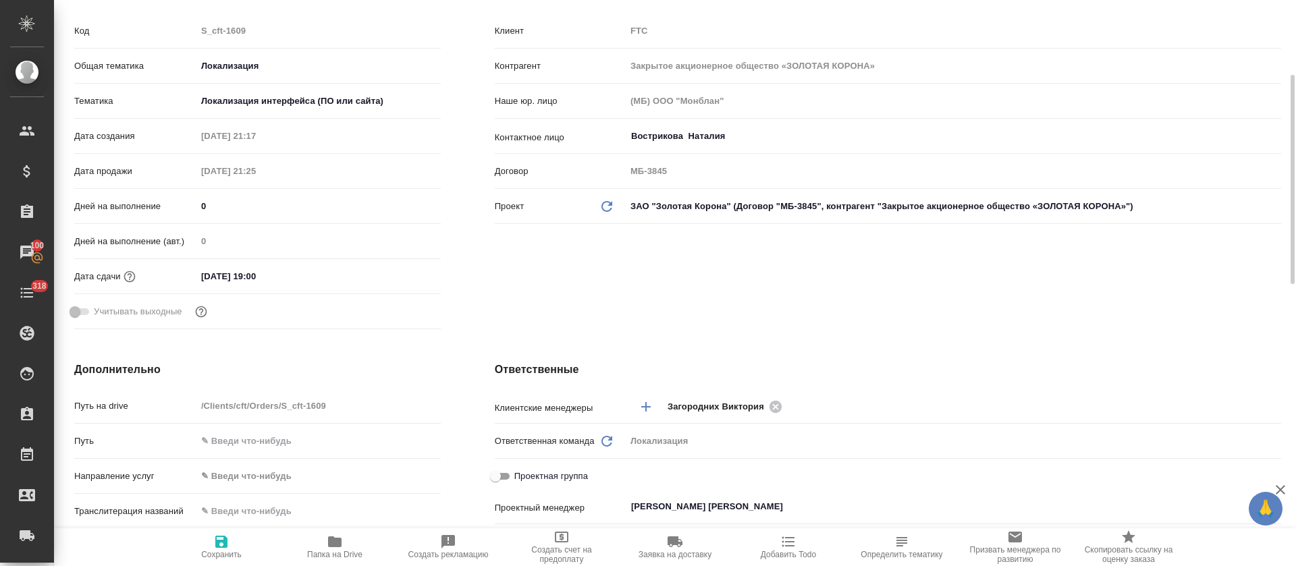
type textarea "x"
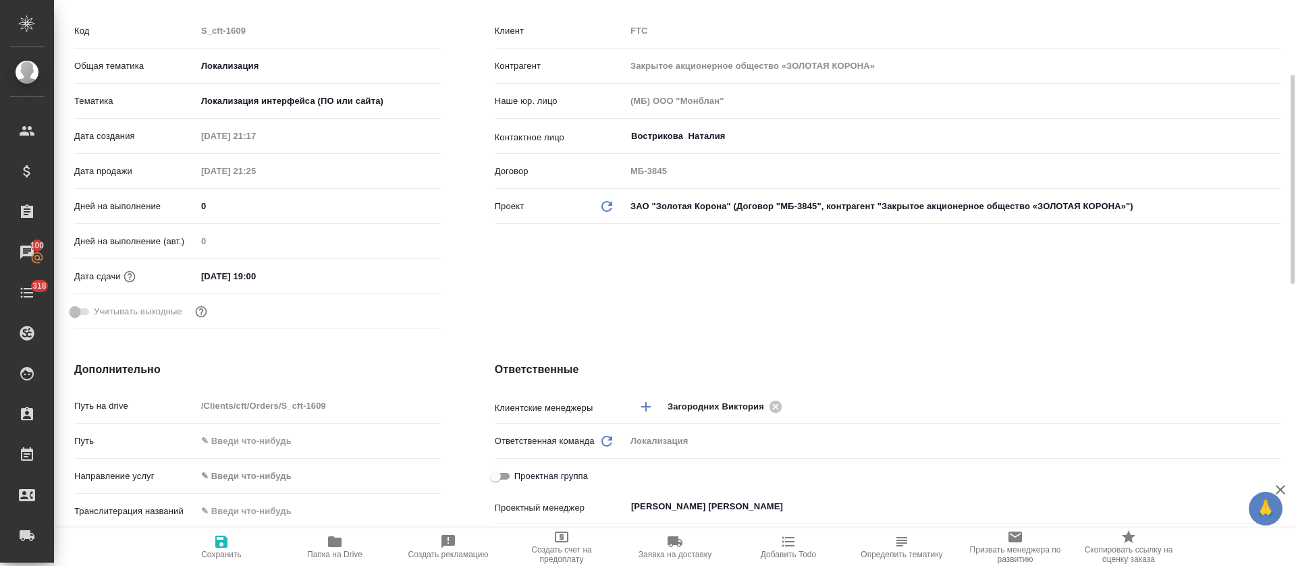
type textarea "x"
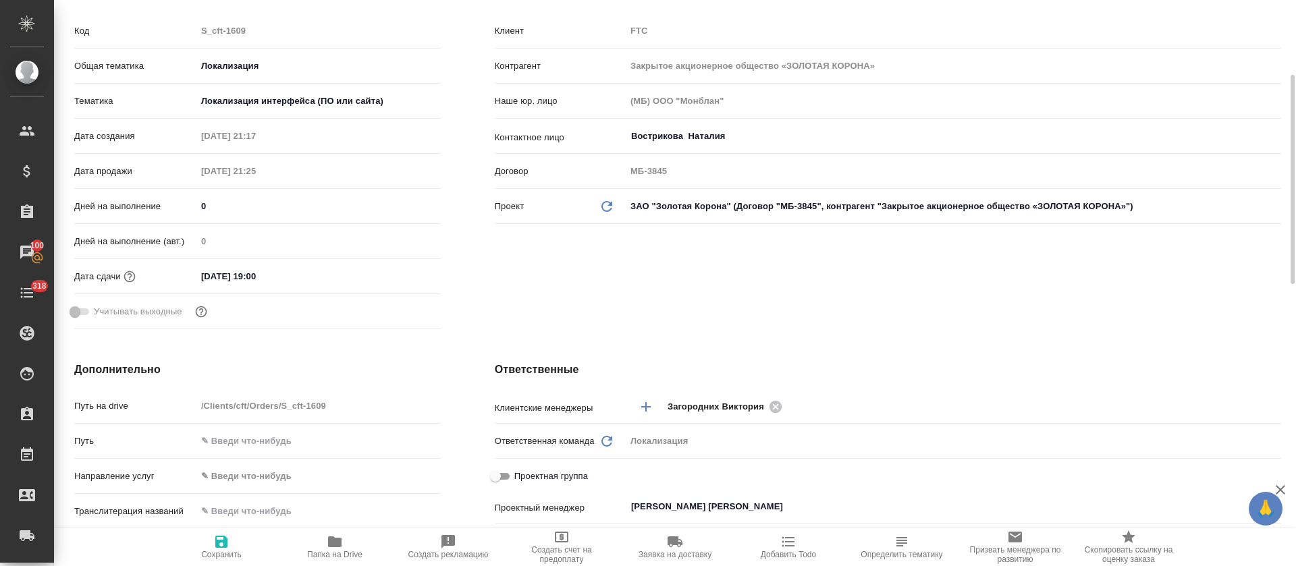
type textarea "x"
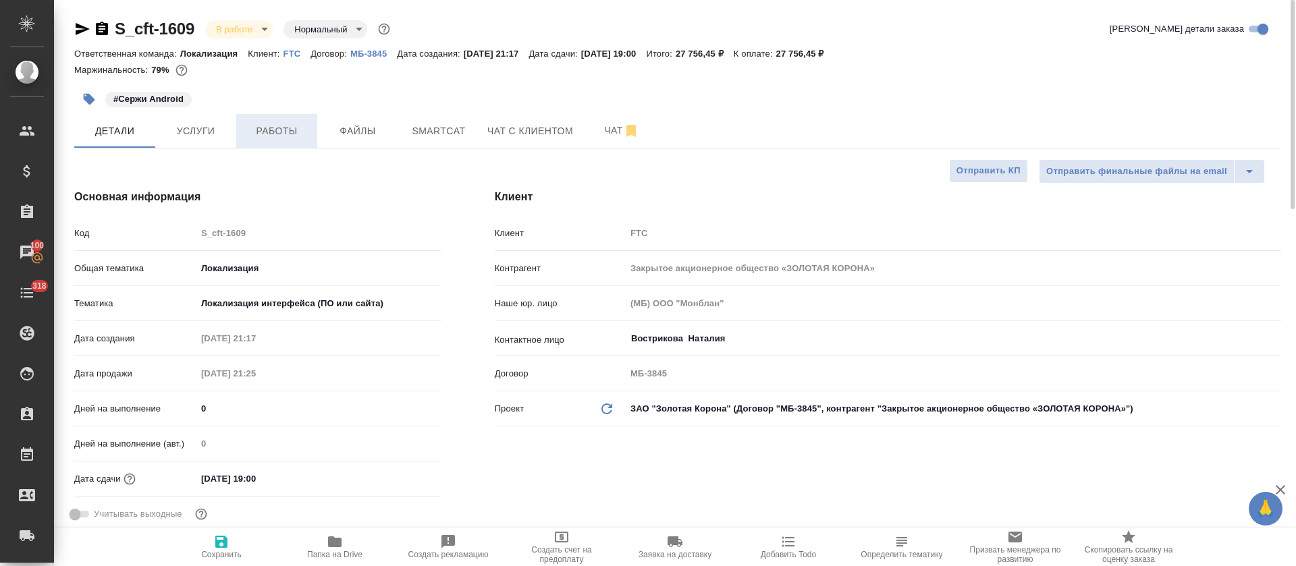
type textarea "x"
click at [304, 130] on span "Работы" at bounding box center [276, 131] width 65 height 17
select select "RU"
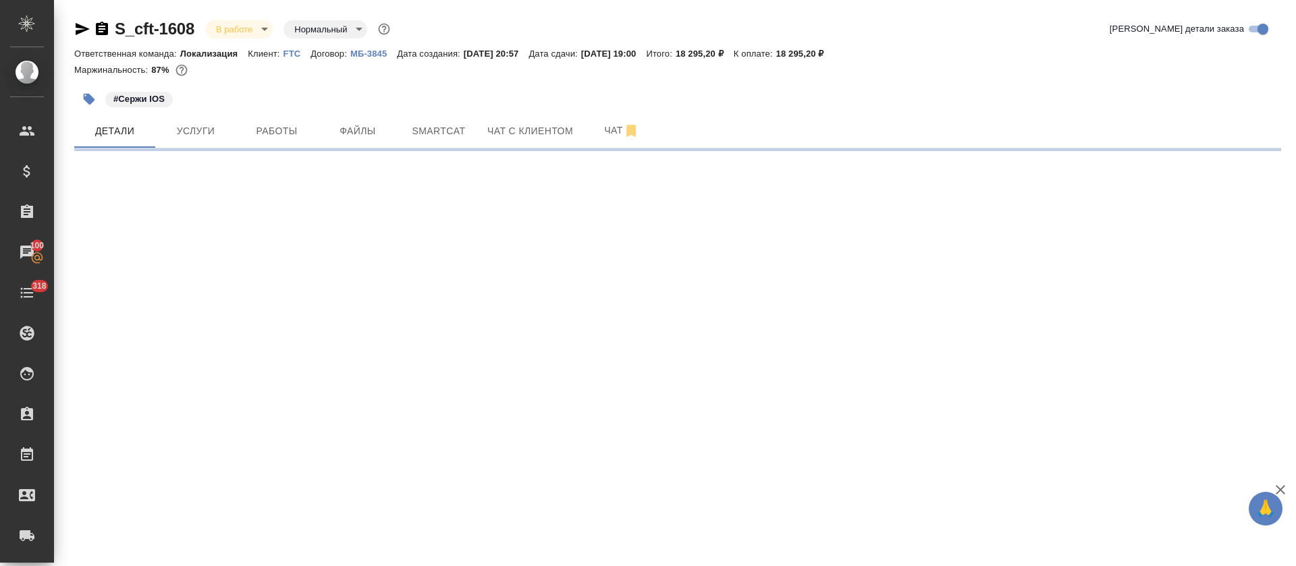
select select "RU"
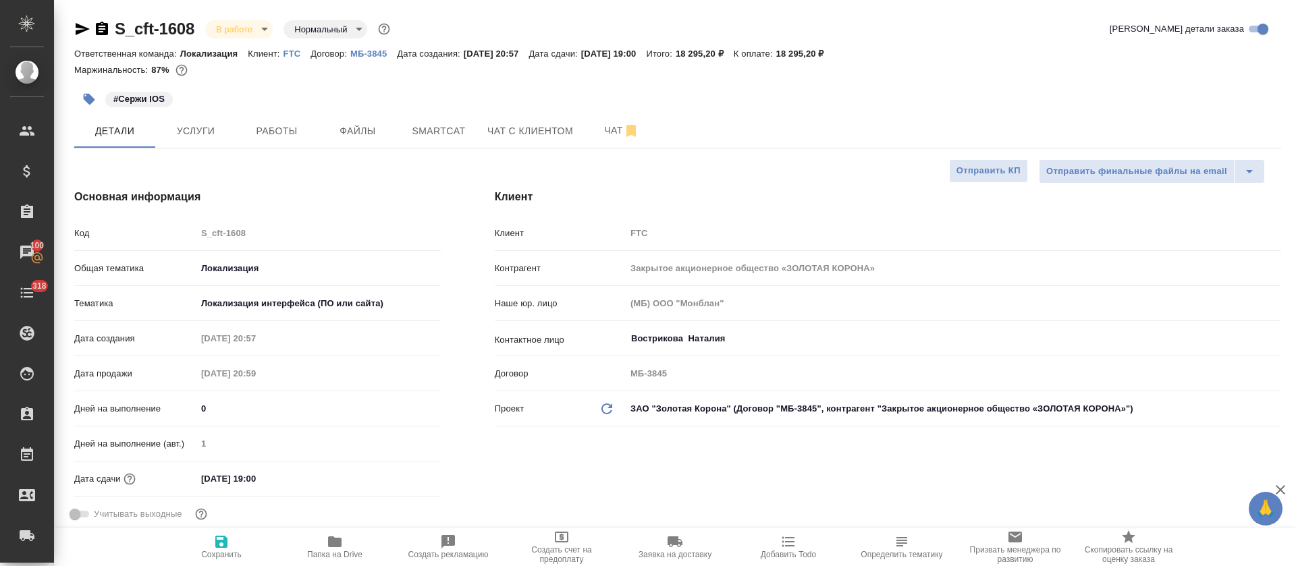
type textarea "x"
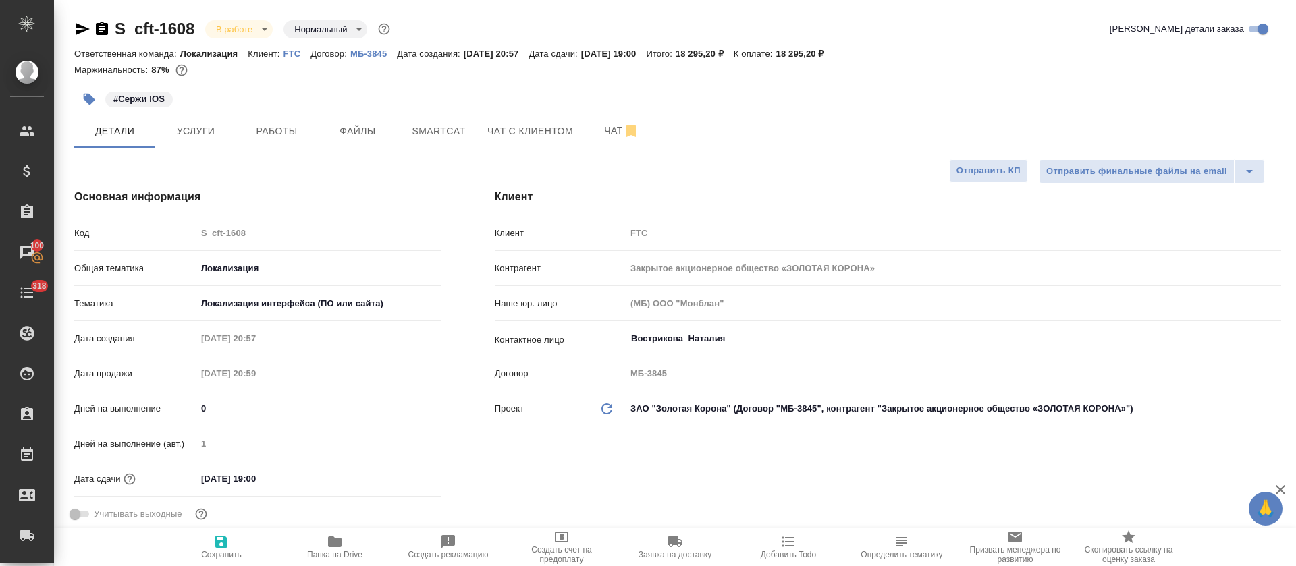
scroll to position [405, 0]
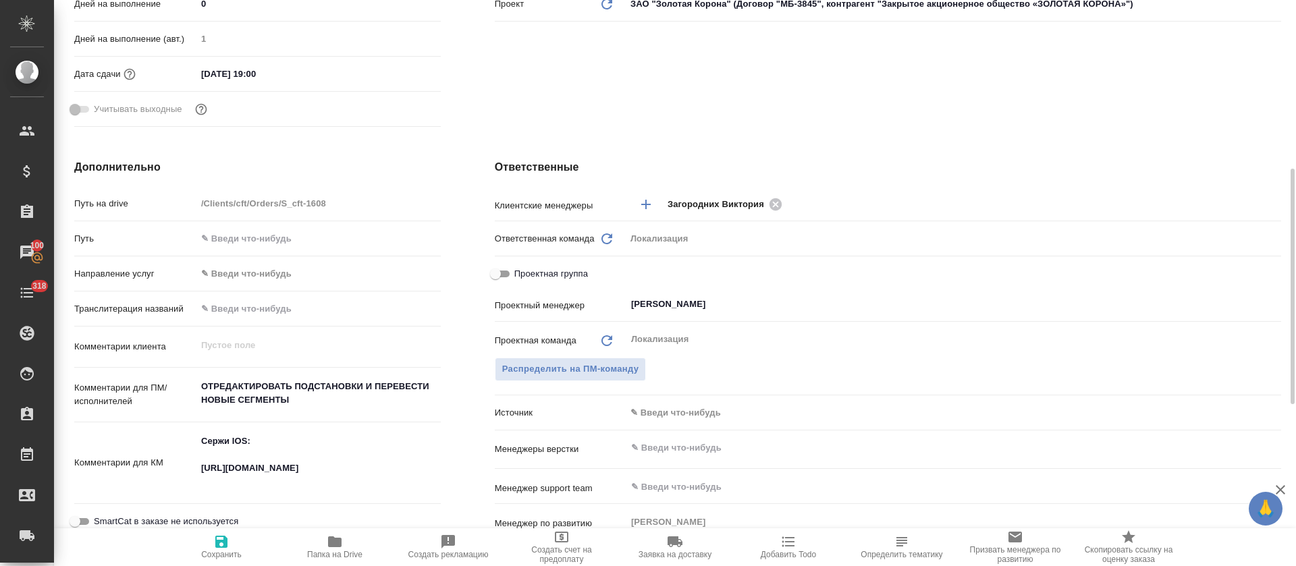
type textarea "x"
click at [234, 472] on textarea "Сержи IOS: [URL][DOMAIN_NAME]" at bounding box center [318, 461] width 244 height 63
click at [234, 472] on textarea "Сержи IOS: [URL][DOMAIN_NAME]" at bounding box center [318, 462] width 243 height 63
type textarea "x"
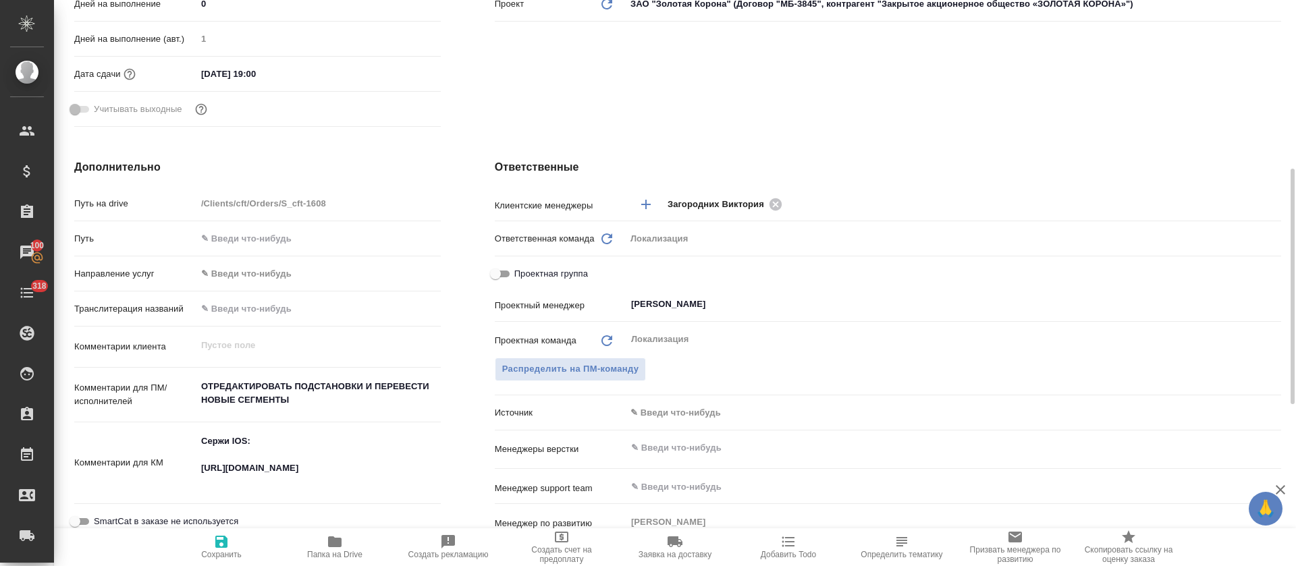
type textarea "x"
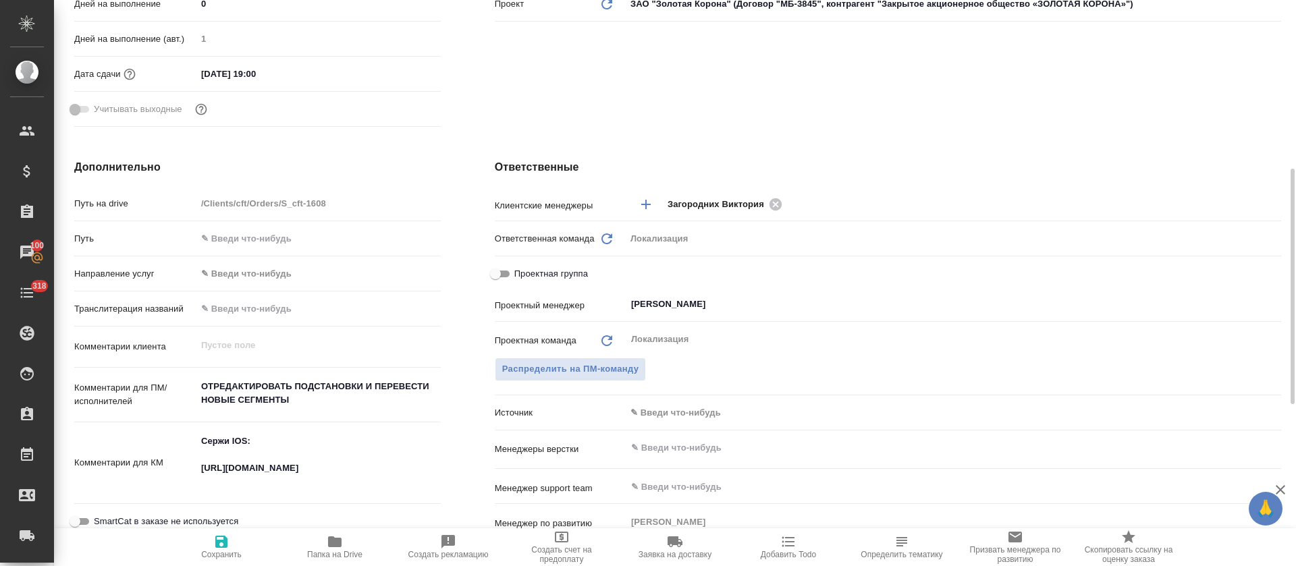
type textarea "x"
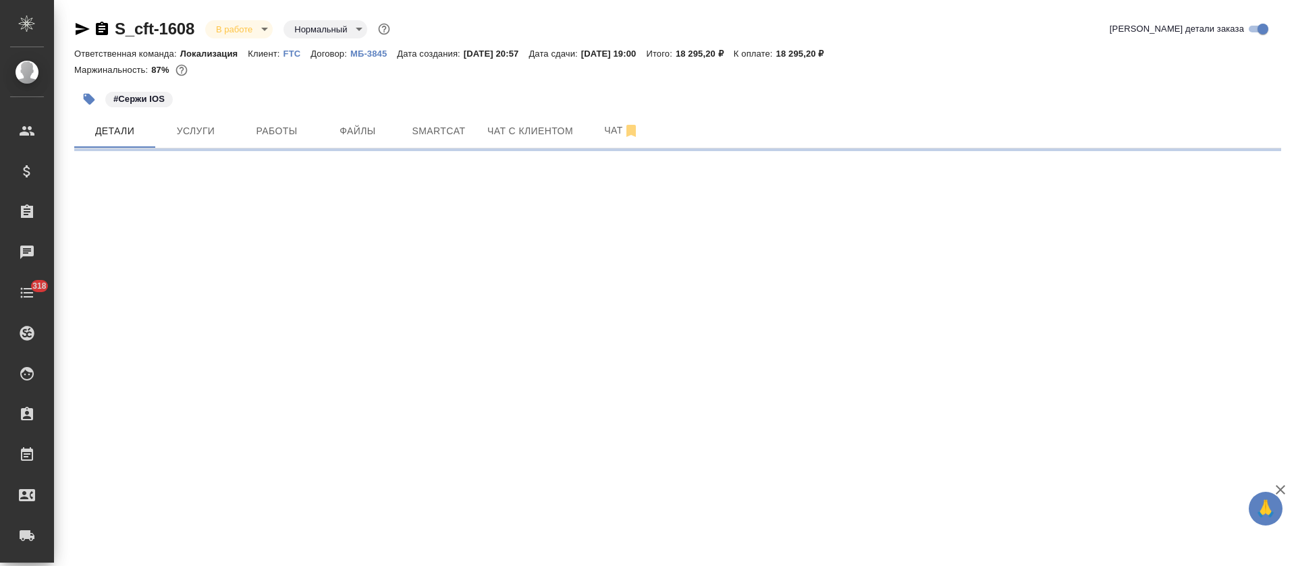
select select "RU"
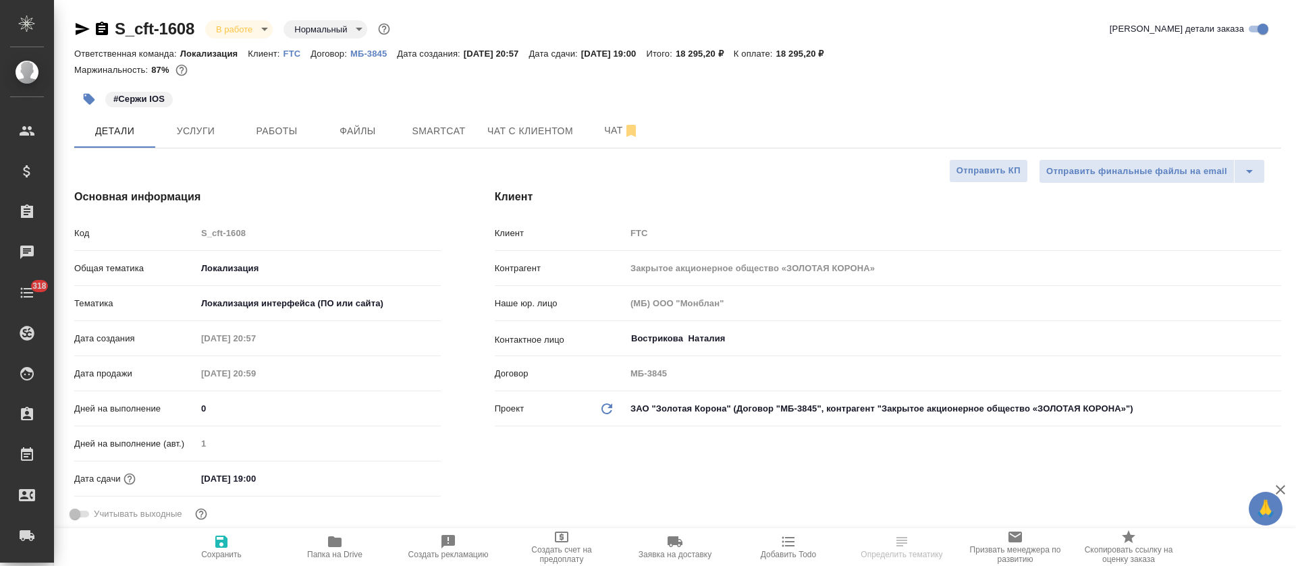
type textarea "x"
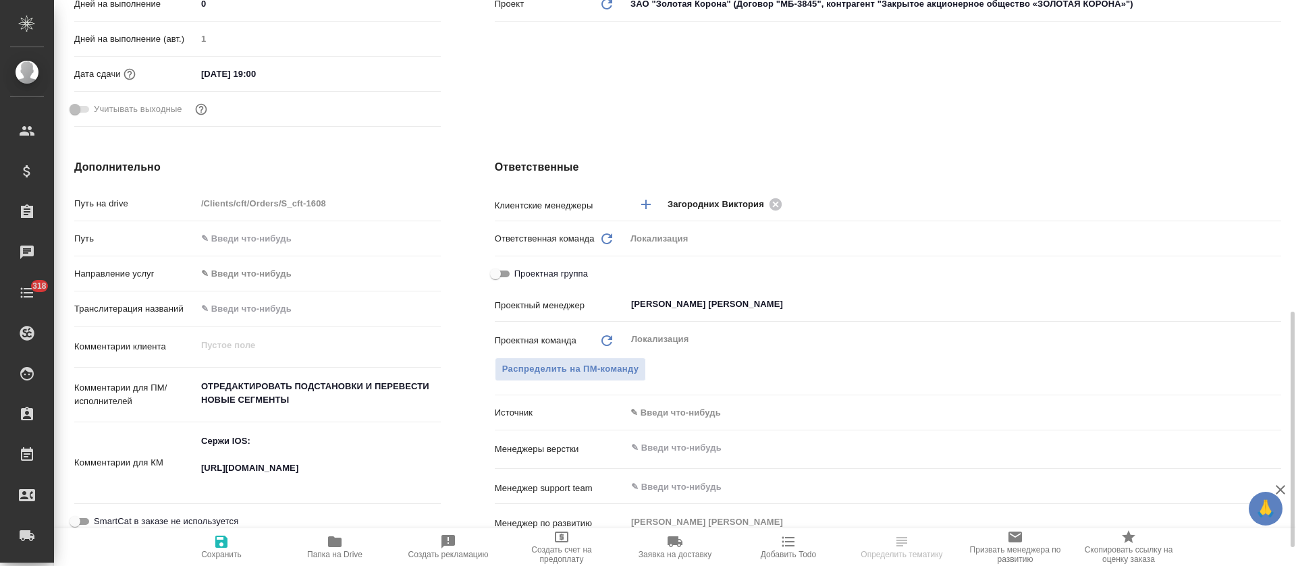
scroll to position [506, 0]
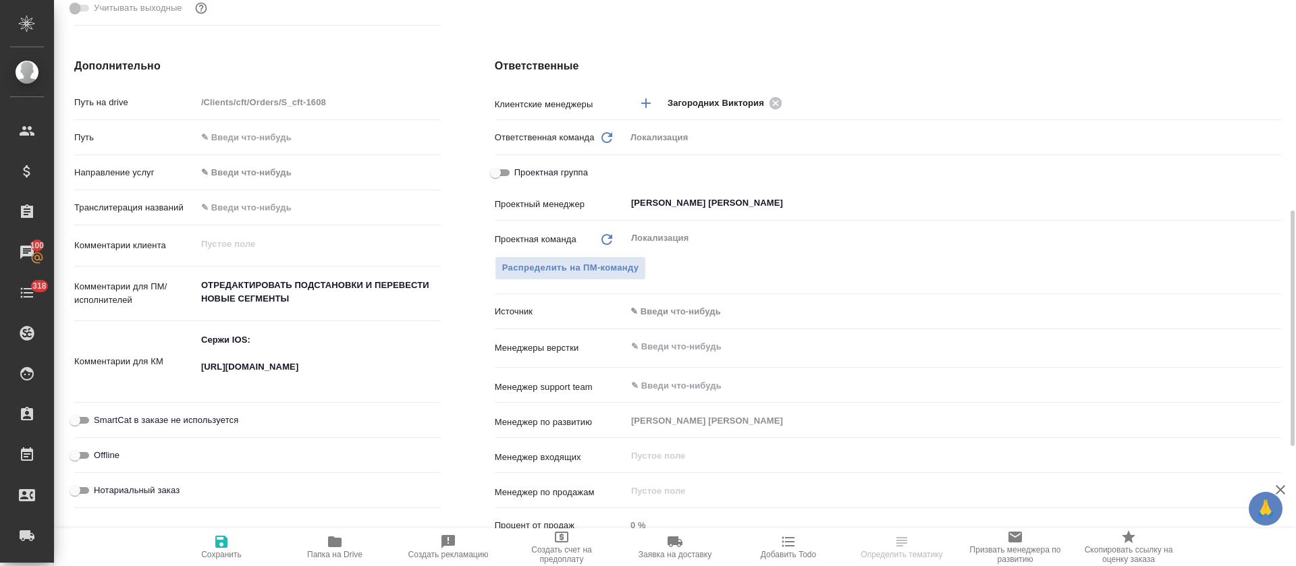
type textarea "x"
click at [388, 358] on textarea "Сержи IOS: [URL][DOMAIN_NAME]" at bounding box center [318, 360] width 244 height 63
click at [388, 358] on textarea "Сержи IOS: https://smartcat.com/projects/c2167bad-6919-42f6-9136-a07398b7a8d9/f…" at bounding box center [318, 360] width 243 height 63
drag, startPoint x: 388, startPoint y: 358, endPoint x: 278, endPoint y: 360, distance: 110.0
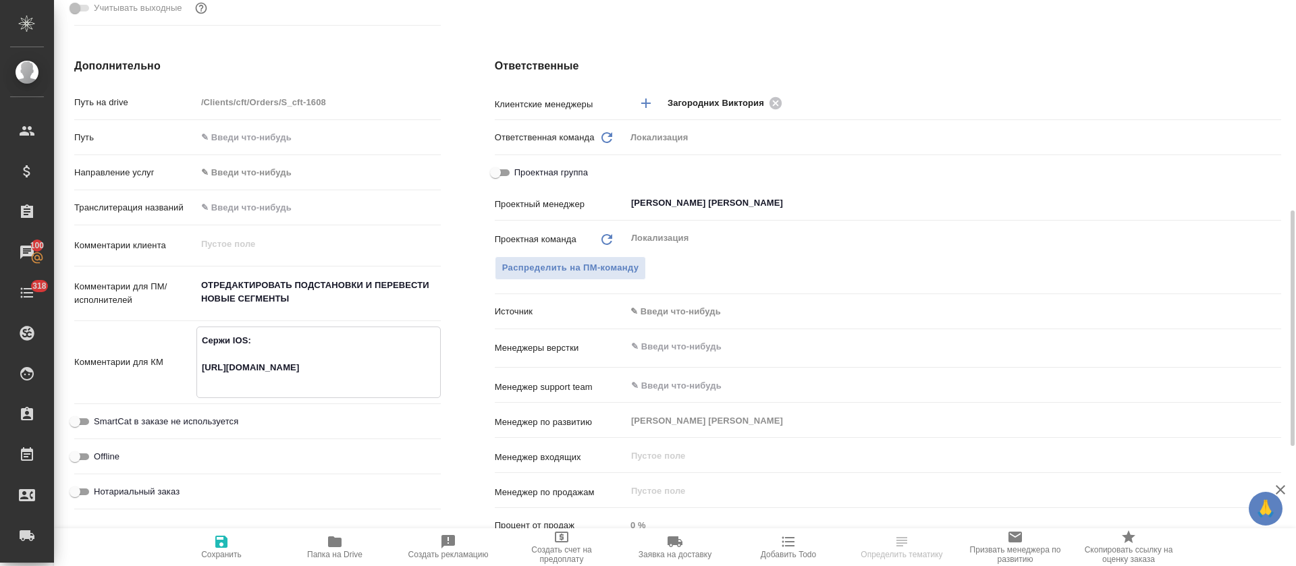
click at [278, 360] on textarea "Сержи IOS: https://smartcat.com/projects/c2167bad-6919-42f6-9136-a07398b7a8d9/f…" at bounding box center [318, 360] width 243 height 63
click at [277, 379] on textarea "Сержи IOS: https://smartcat.com/projects/c2167bad-6919-42f6-9136-a07398b7a8d9/f…" at bounding box center [318, 360] width 243 height 63
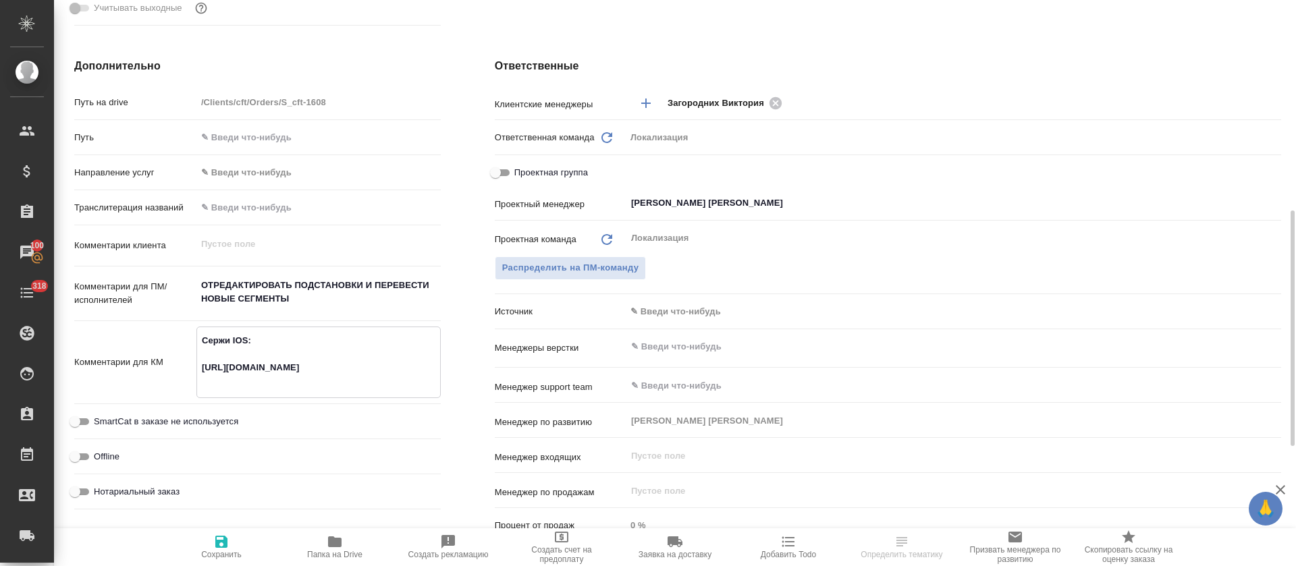
click at [277, 379] on textarea "Сержи IOS: https://smartcat.com/projects/c2167bad-6919-42f6-9136-a07398b7a8d9/f…" at bounding box center [318, 360] width 243 height 63
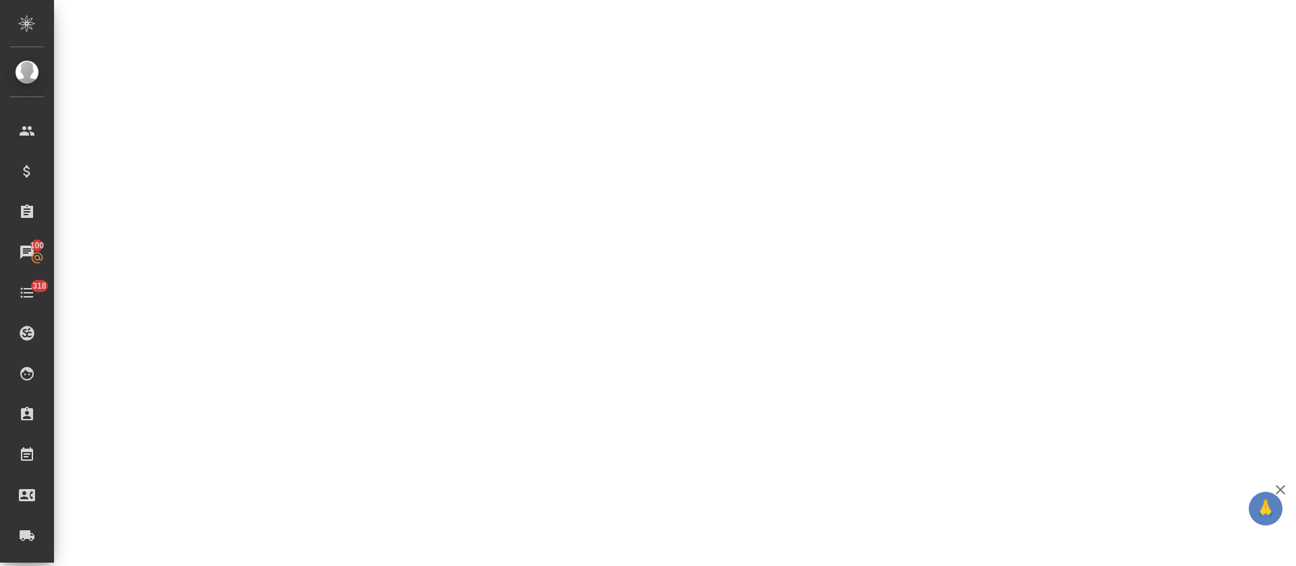
select select "RU"
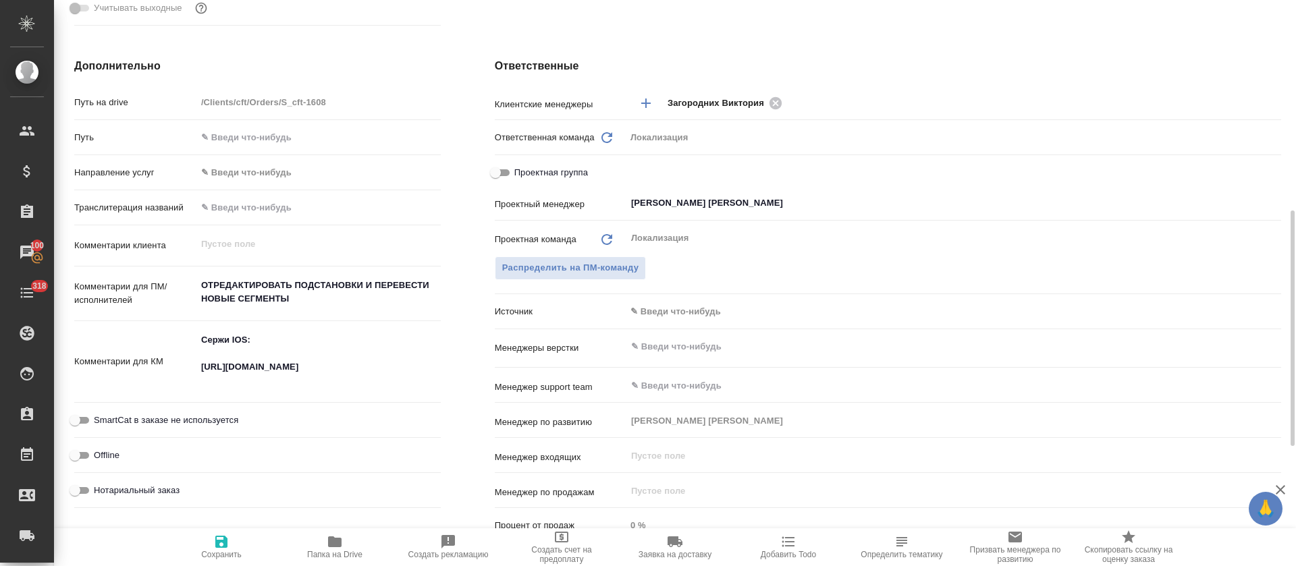
type textarea "x"
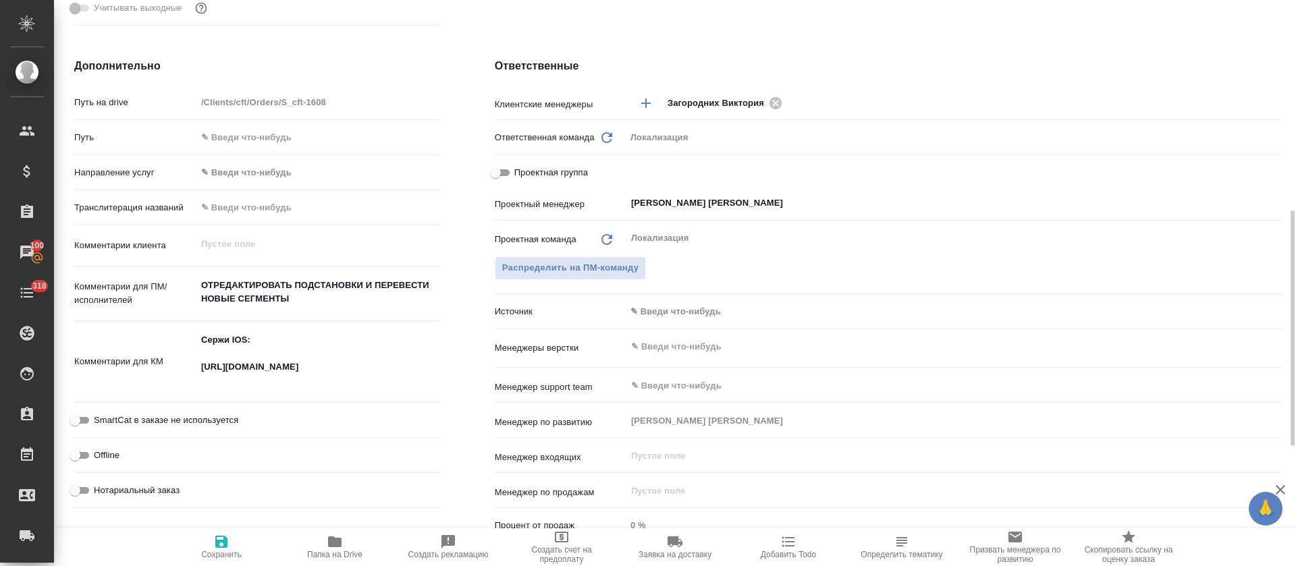
type textarea "x"
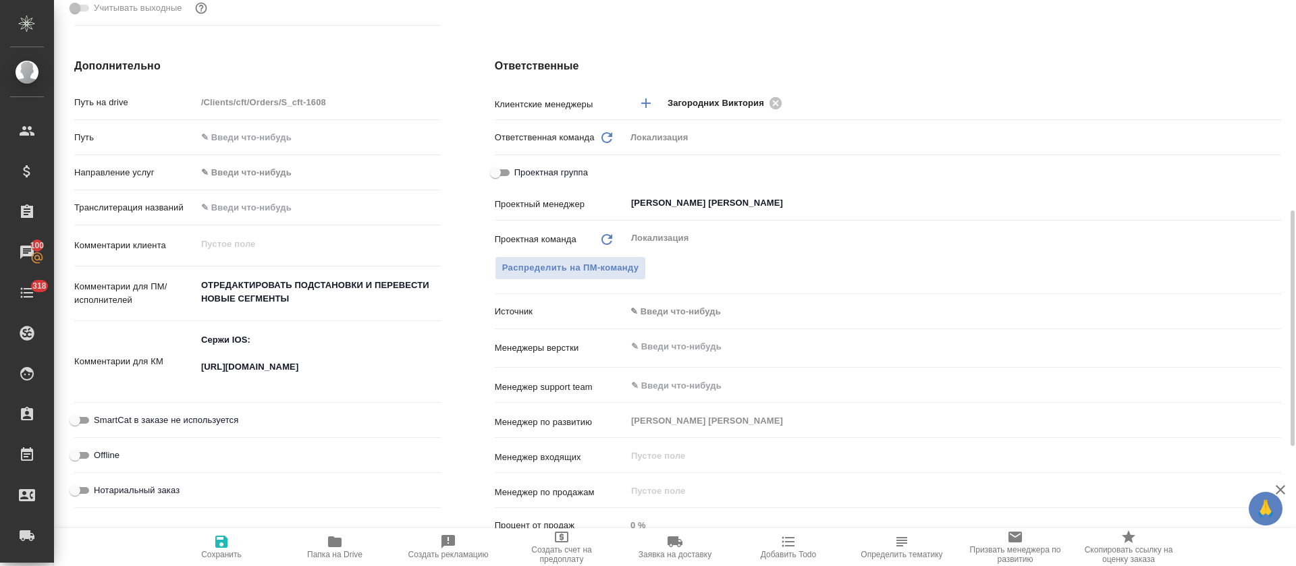
type textarea "x"
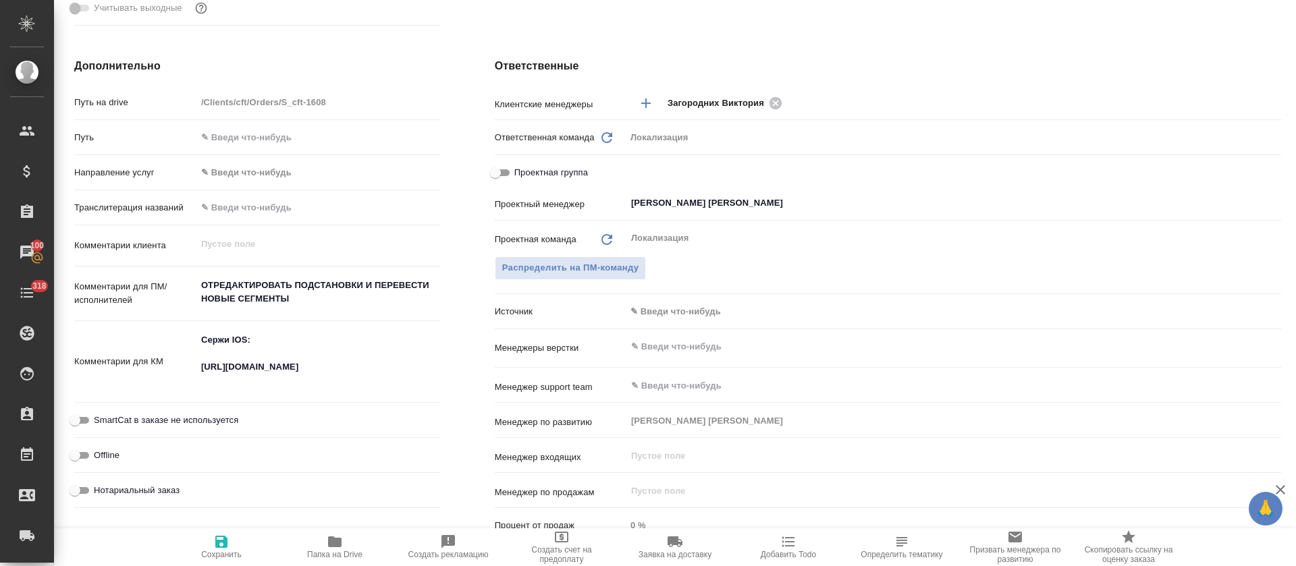
type textarea "x"
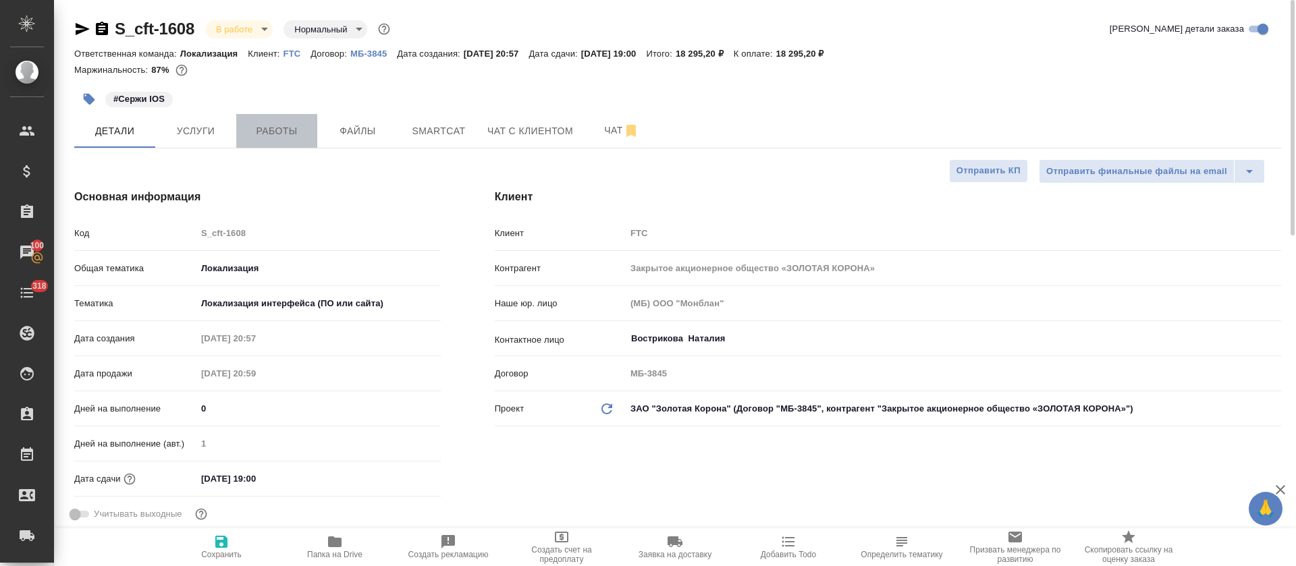
click at [306, 137] on span "Работы" at bounding box center [276, 131] width 65 height 17
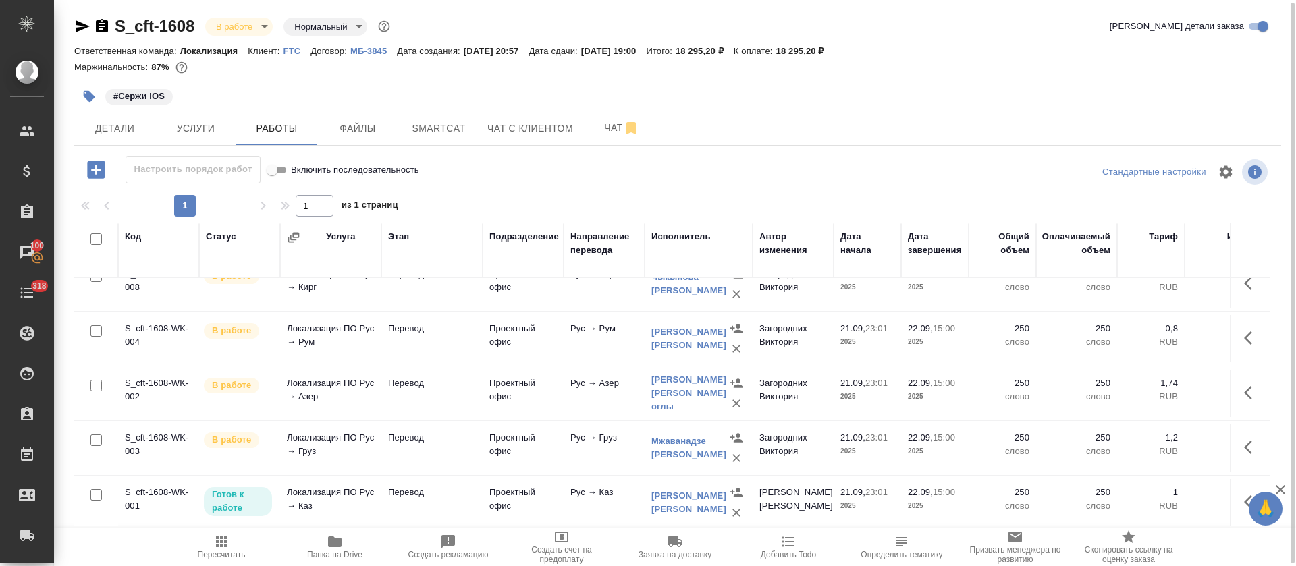
scroll to position [205, 0]
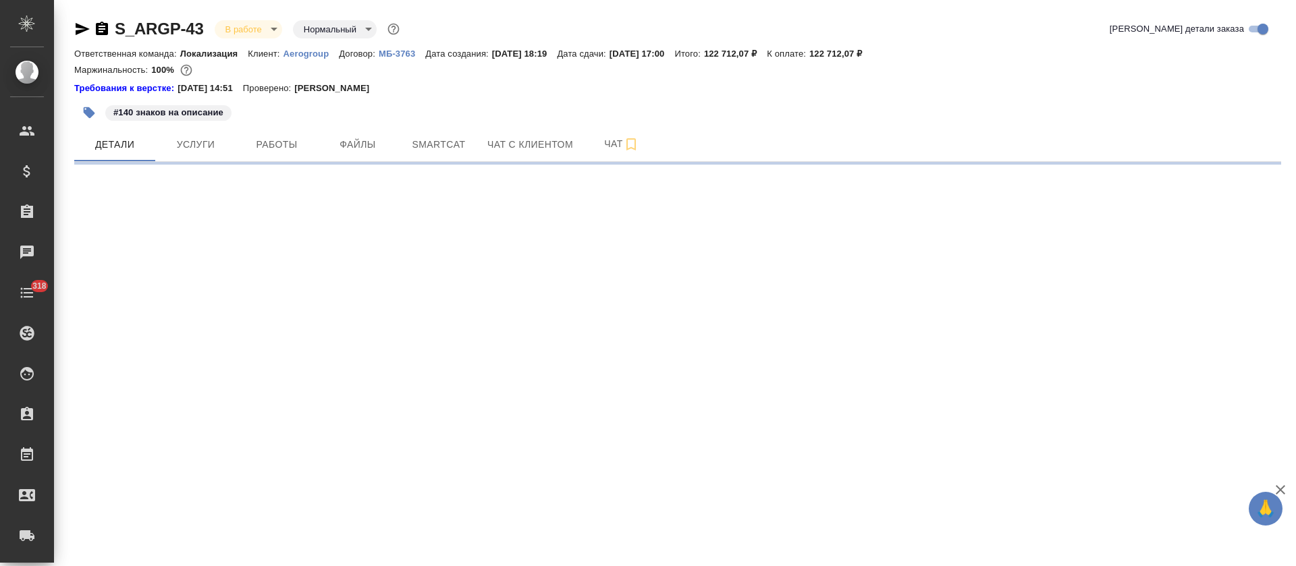
select select "RU"
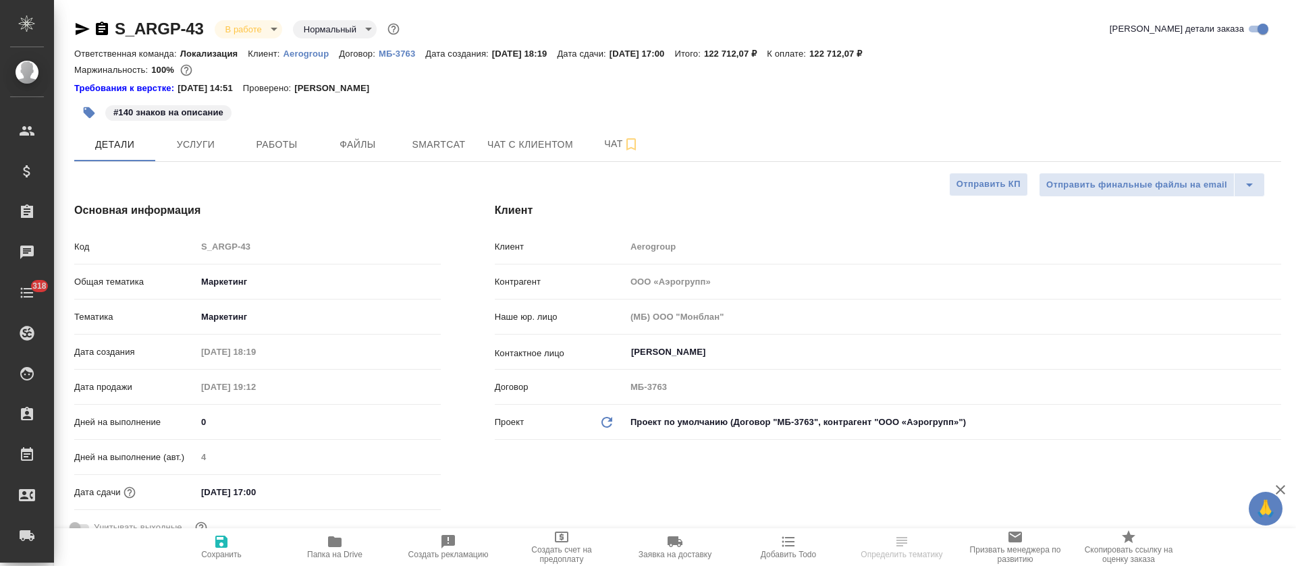
type textarea "x"
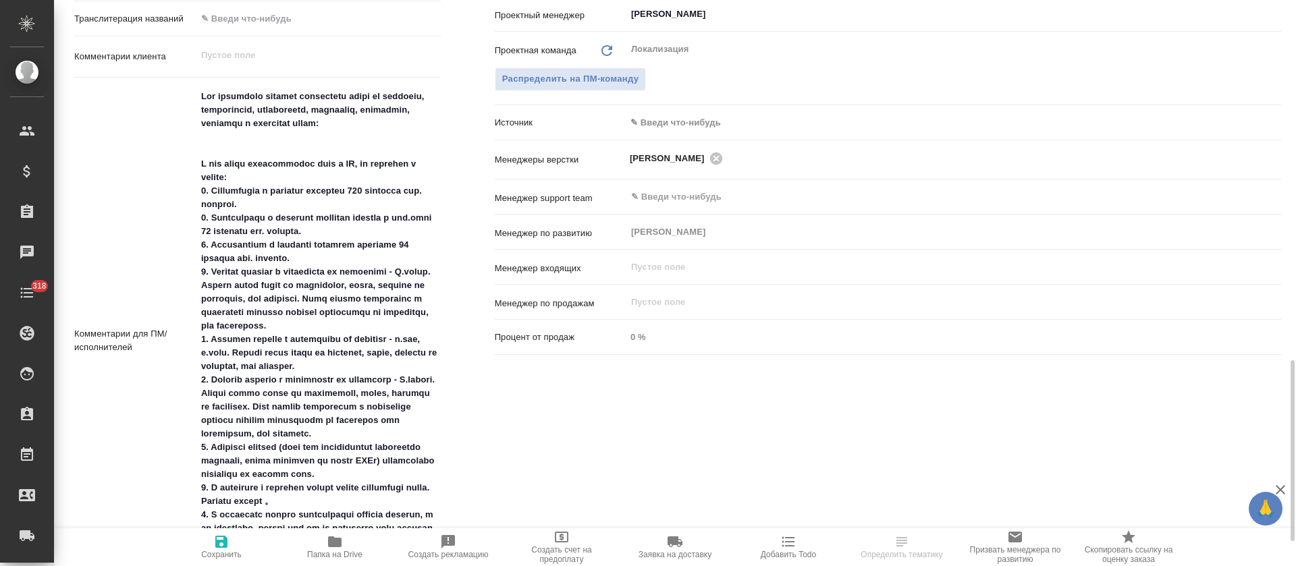
scroll to position [810, 0]
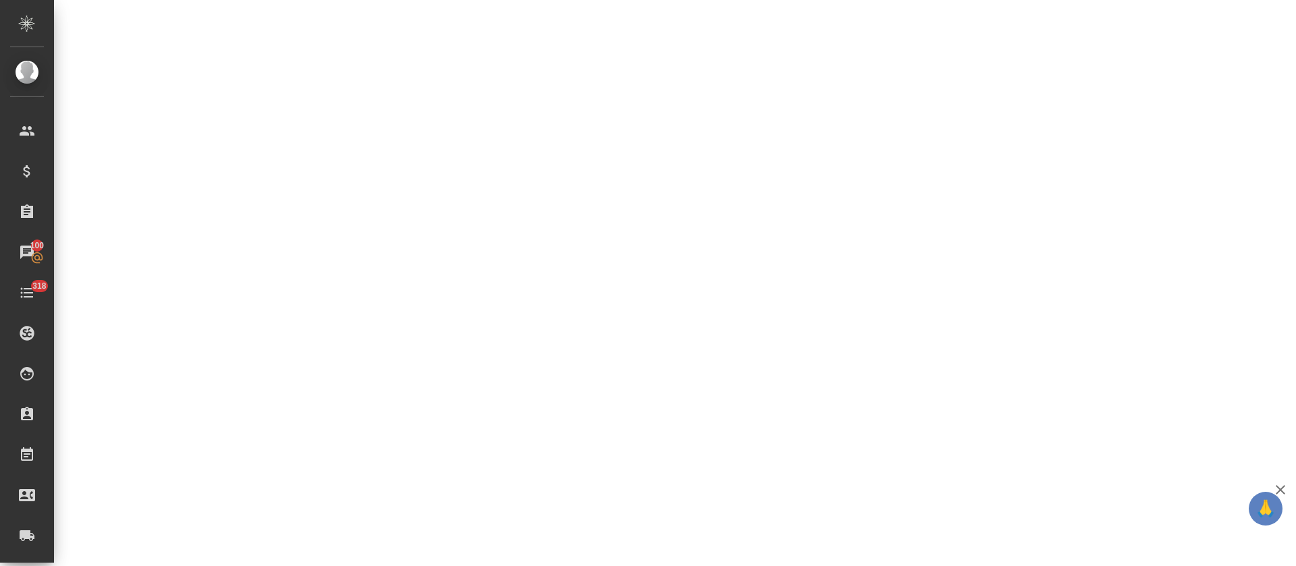
select select "RU"
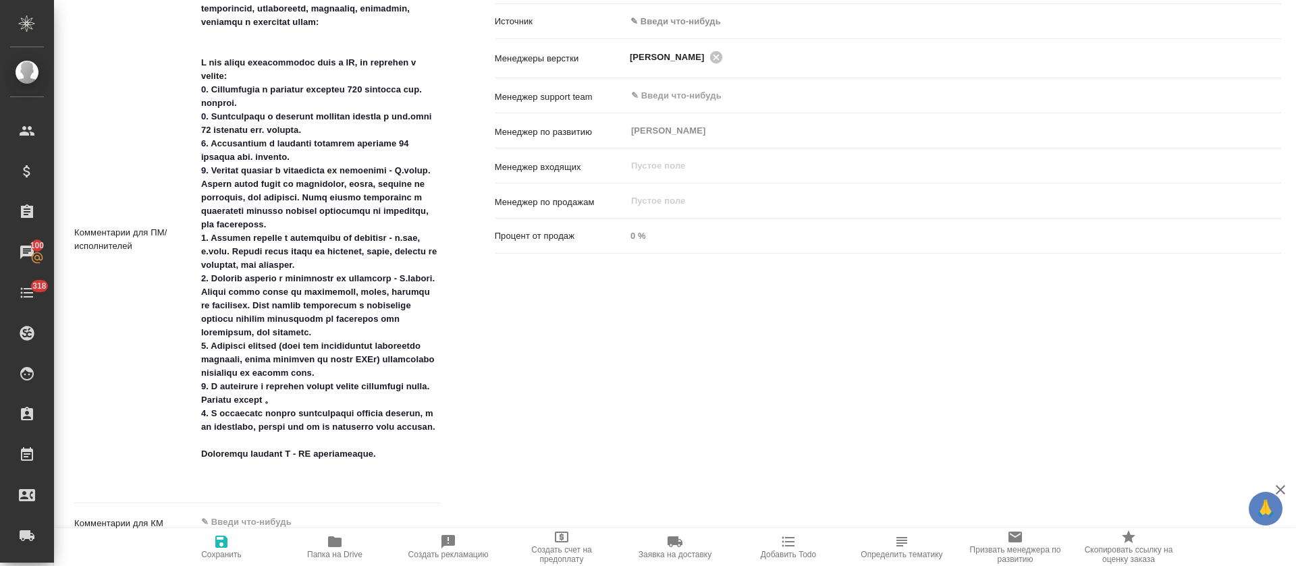
type textarea "x"
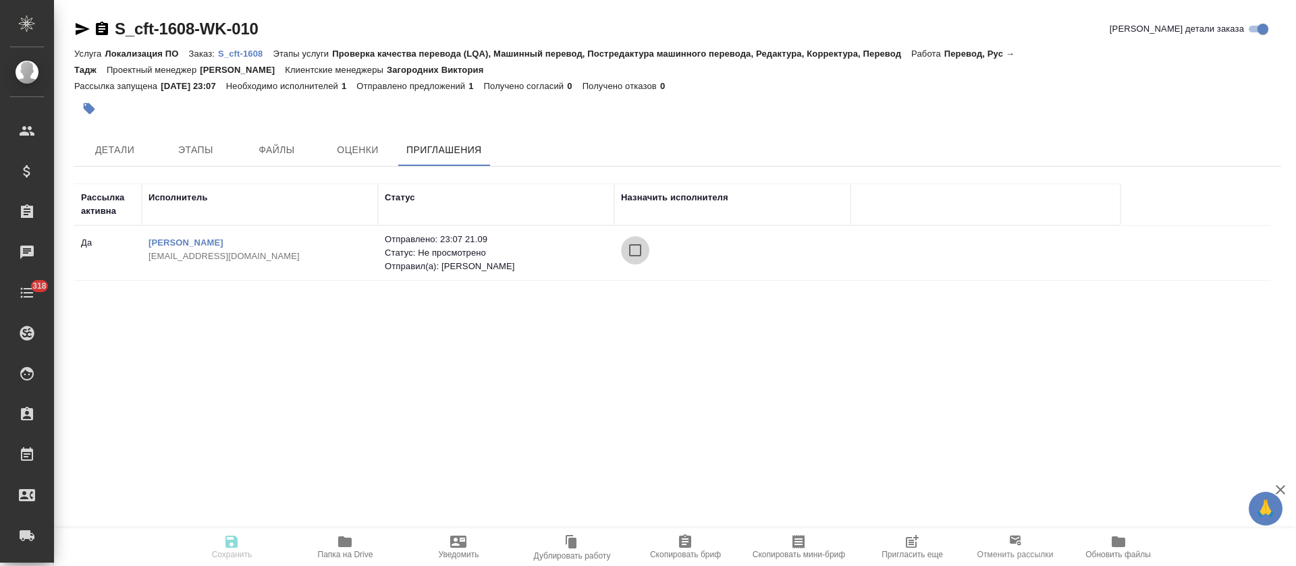
click at [625, 254] on input "checkbox" at bounding box center [635, 250] width 28 height 28
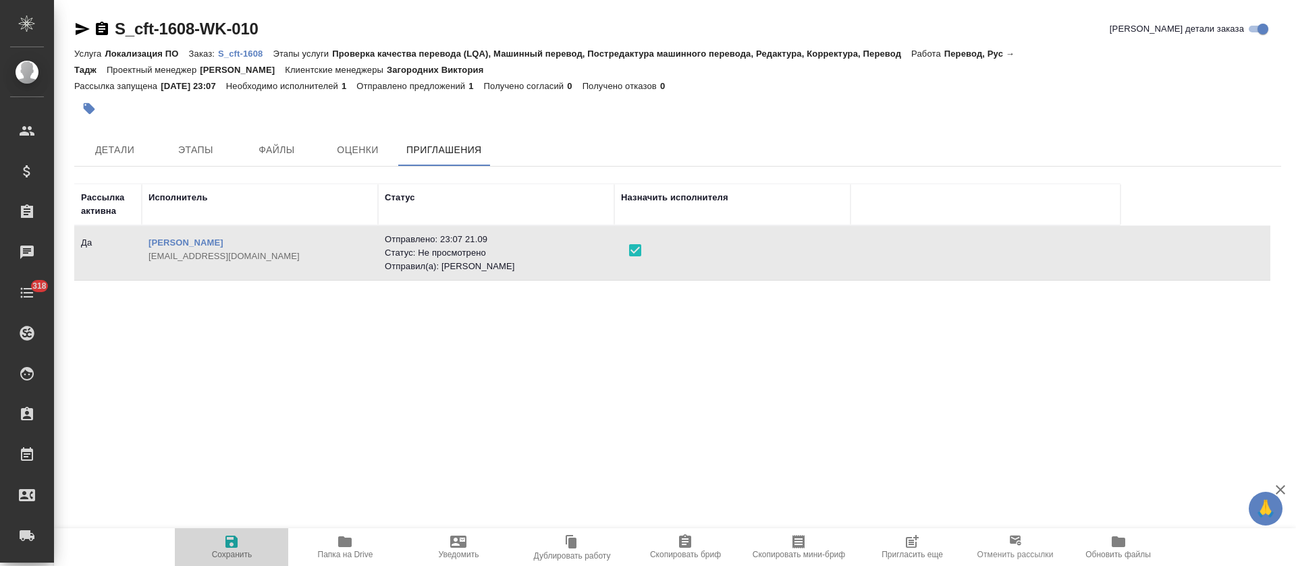
click at [243, 549] on span "Сохранить" at bounding box center [231, 547] width 97 height 26
